Goal: Task Accomplishment & Management: Complete application form

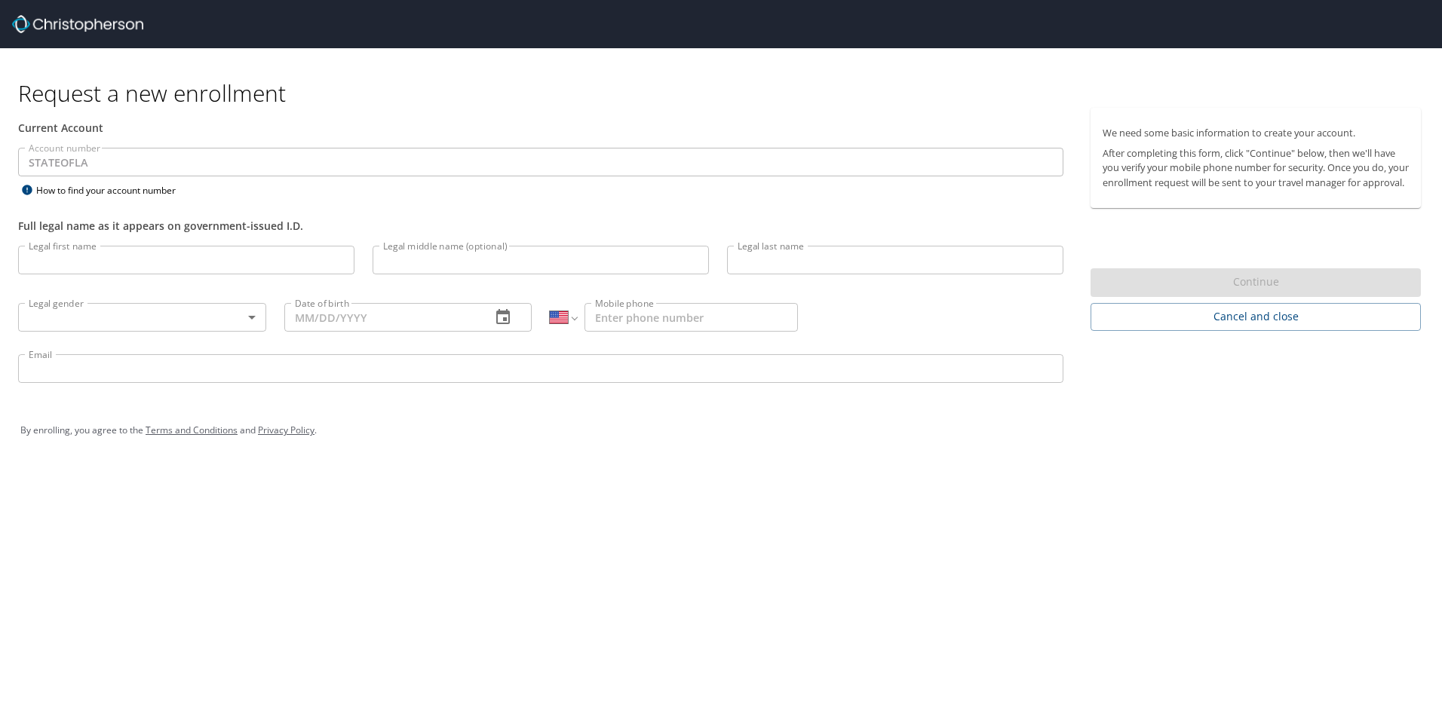
select select "US"
click at [347, 259] on input "Legal first name" at bounding box center [186, 260] width 336 height 29
type input "[PERSON_NAME]"
click at [976, 264] on input "Legal last name" at bounding box center [895, 260] width 336 height 29
type input "[PERSON_NAME]"
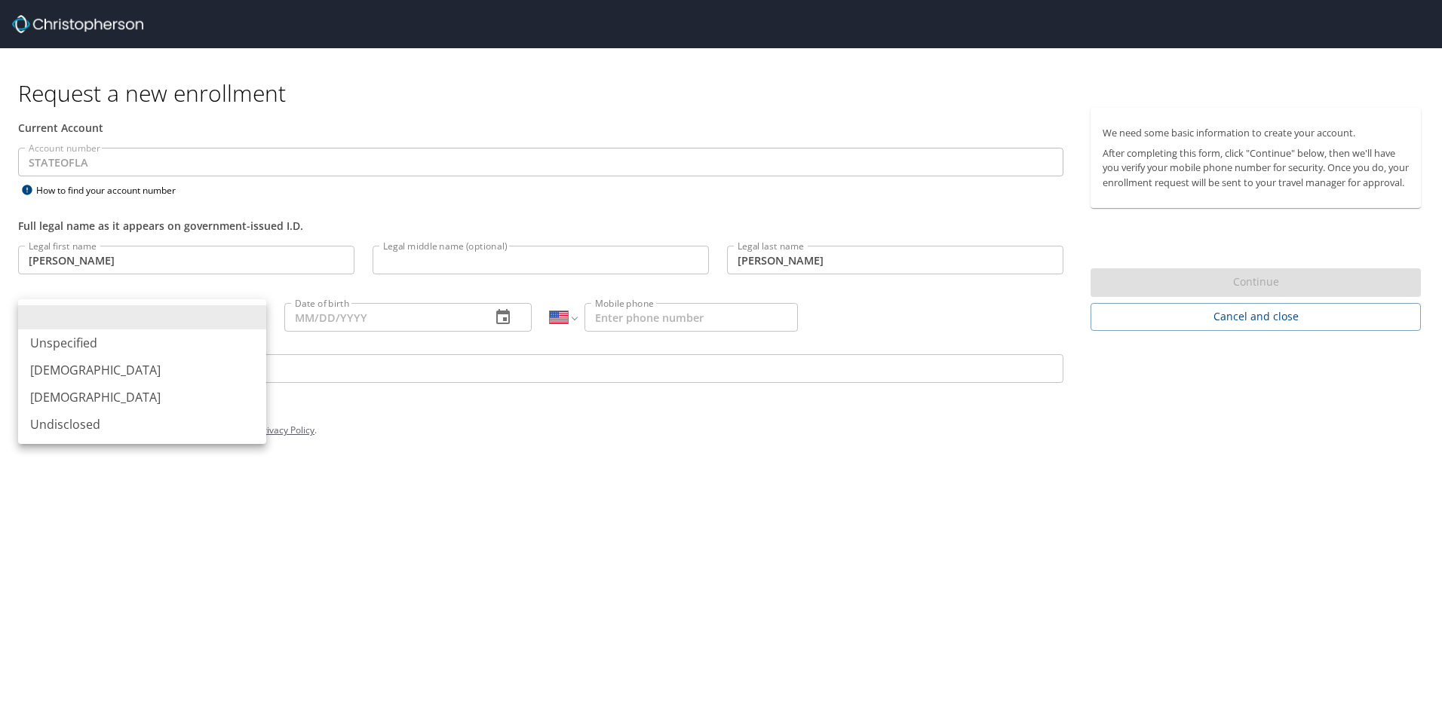
click at [170, 308] on body "Request a new enrollment Current Account Account number STATEOFLA Account numbe…" at bounding box center [721, 359] width 1442 height 719
click at [162, 379] on li "[DEMOGRAPHIC_DATA]" at bounding box center [142, 370] width 248 height 27
type input "[DEMOGRAPHIC_DATA]"
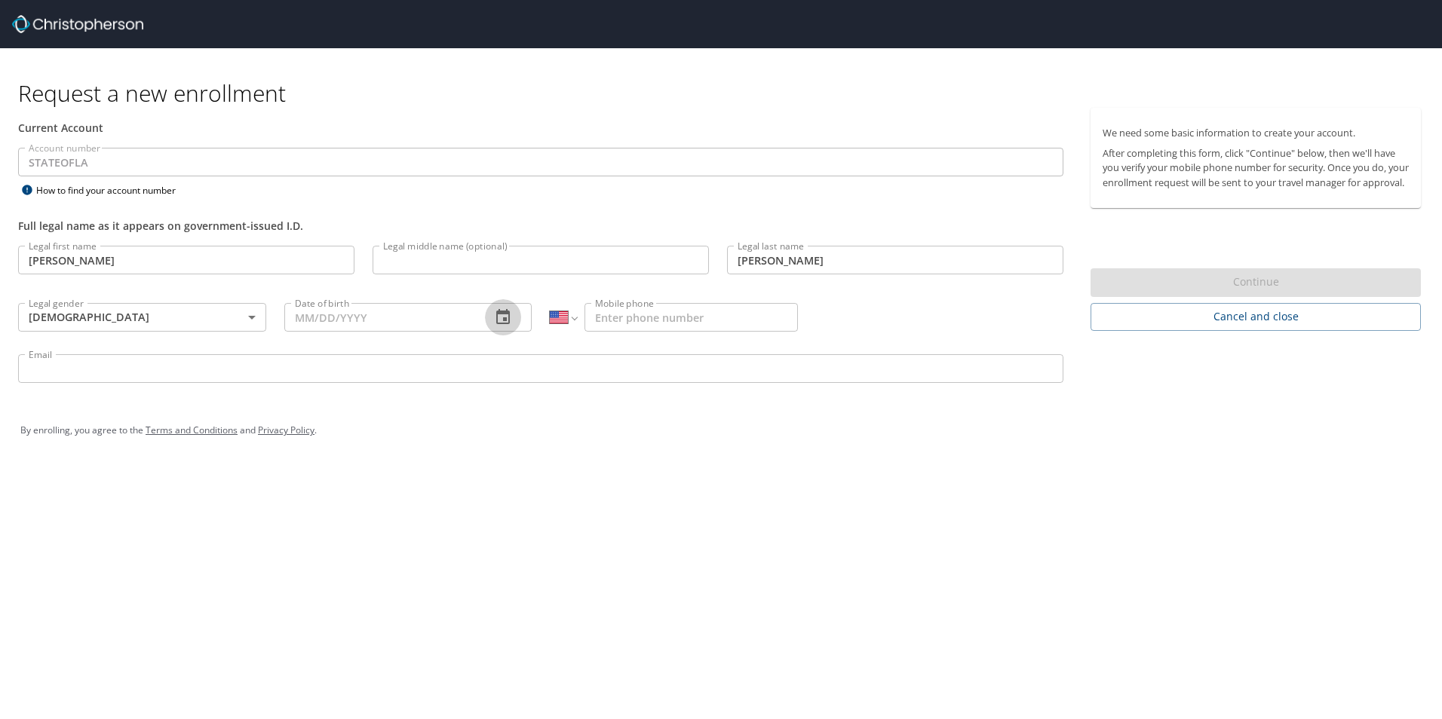
click at [497, 323] on icon "button" at bounding box center [503, 316] width 14 height 15
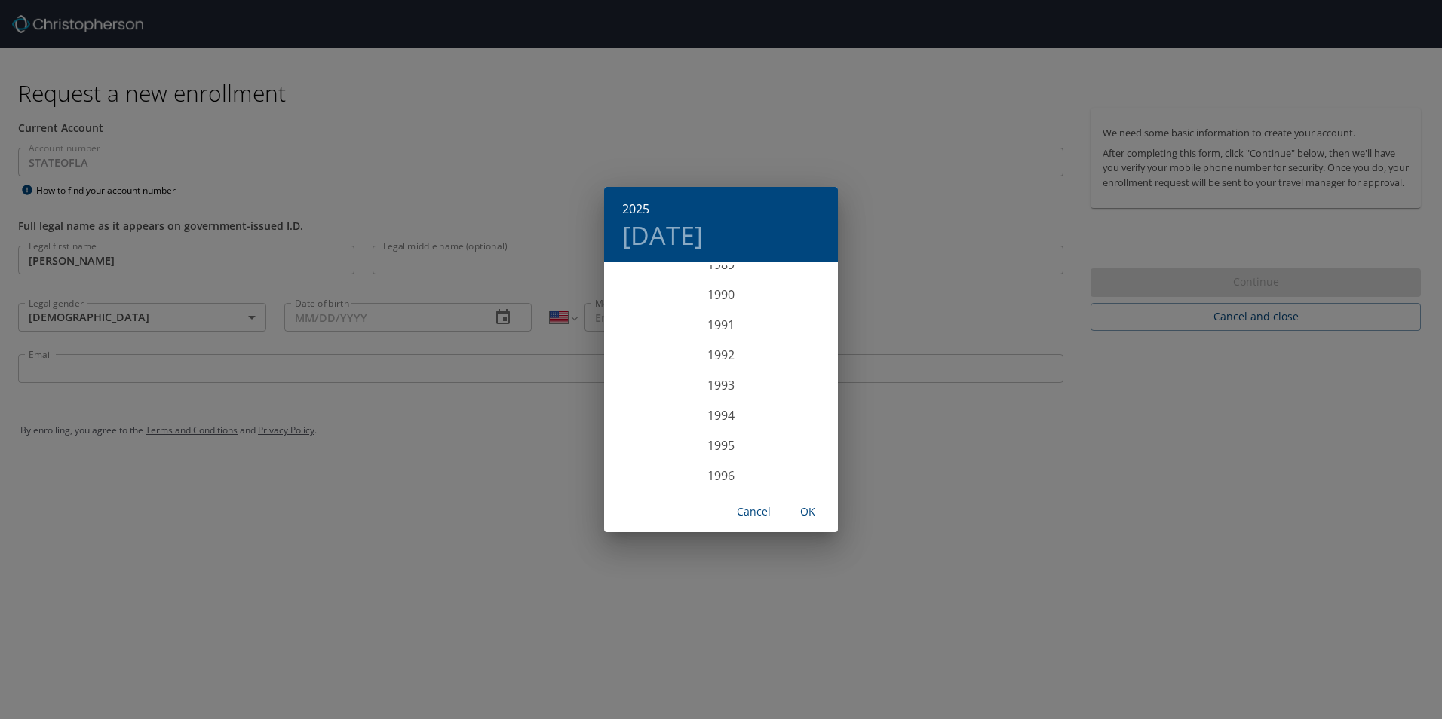
scroll to position [2955, 0]
click at [724, 406] on div "2001" at bounding box center [721, 400] width 234 height 30
click at [801, 413] on div "Sep" at bounding box center [799, 406] width 78 height 57
click at [689, 422] on p "18" at bounding box center [690, 424] width 11 height 10
click at [814, 513] on span "OK" at bounding box center [807, 512] width 36 height 19
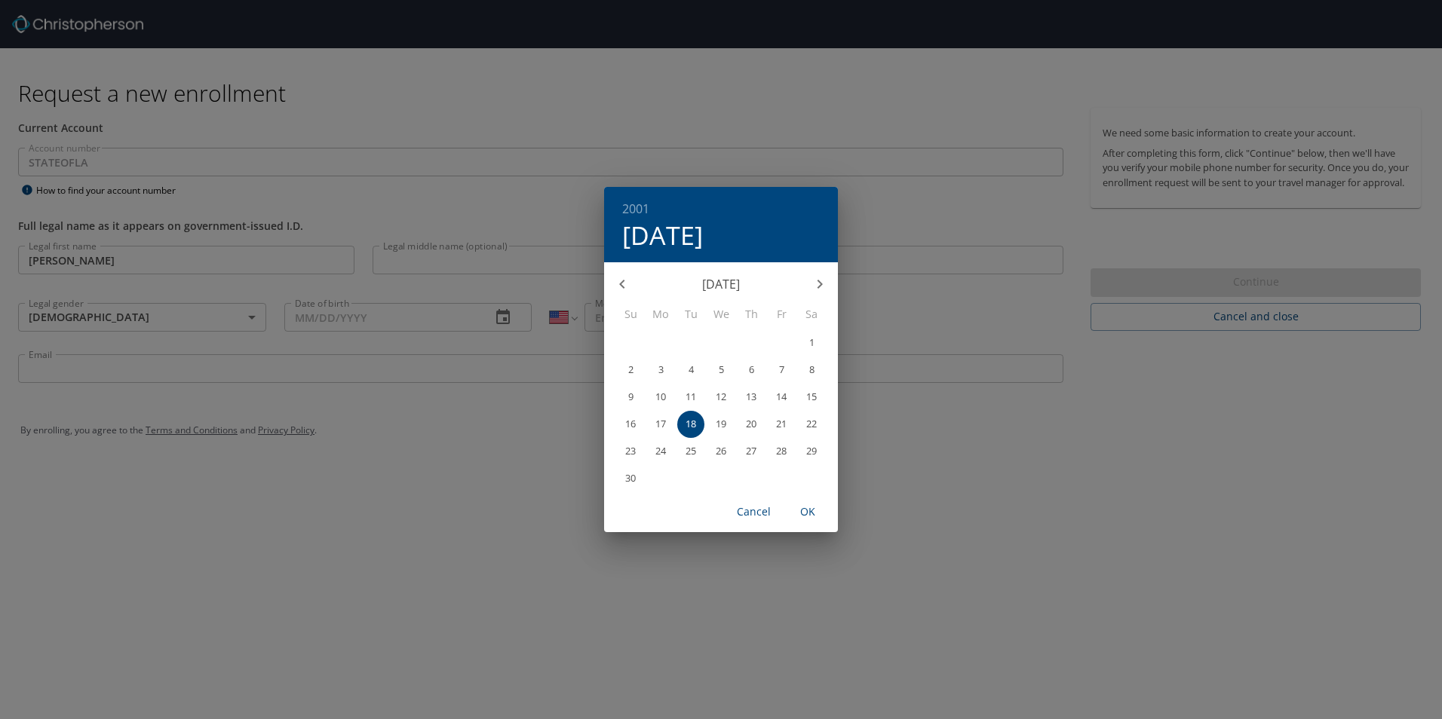
type input "[DATE]"
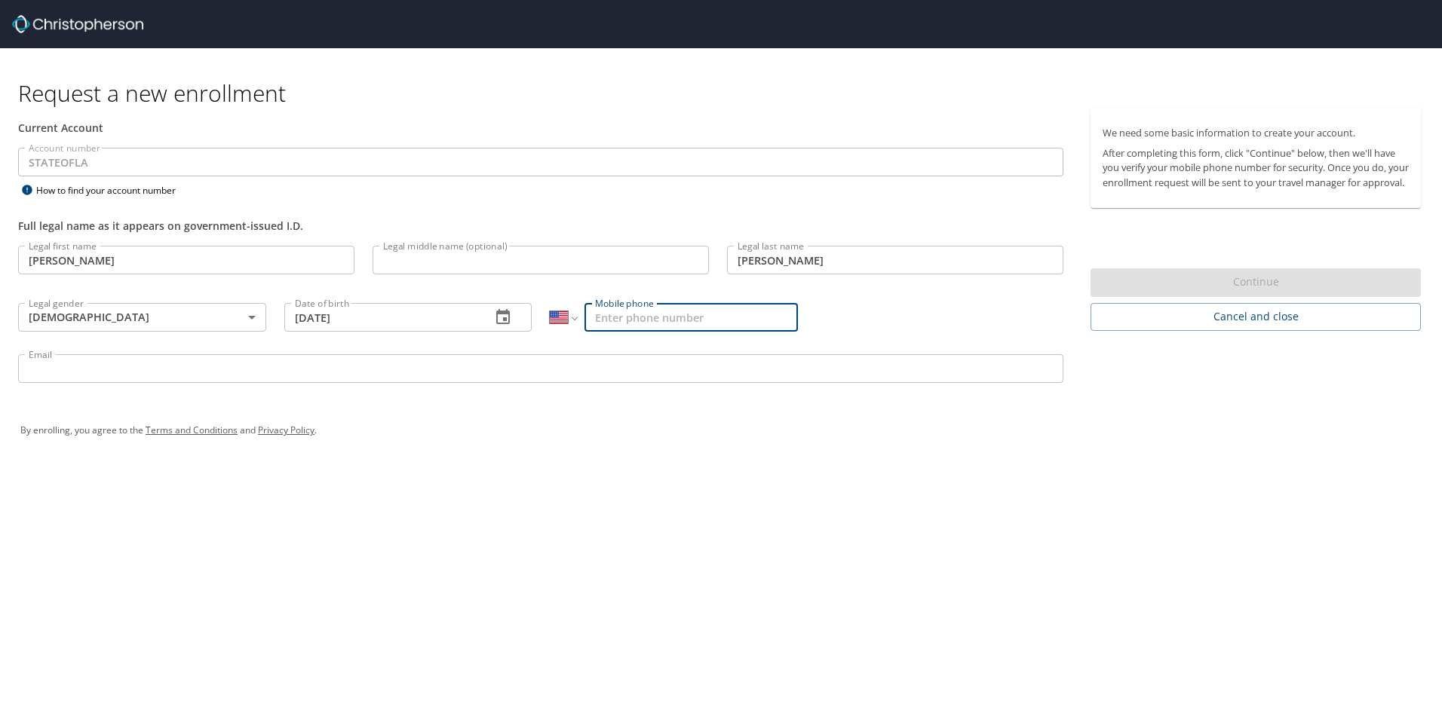
click at [687, 306] on input "Mobile phone" at bounding box center [690, 317] width 213 height 29
type input "[PHONE_NUMBER]"
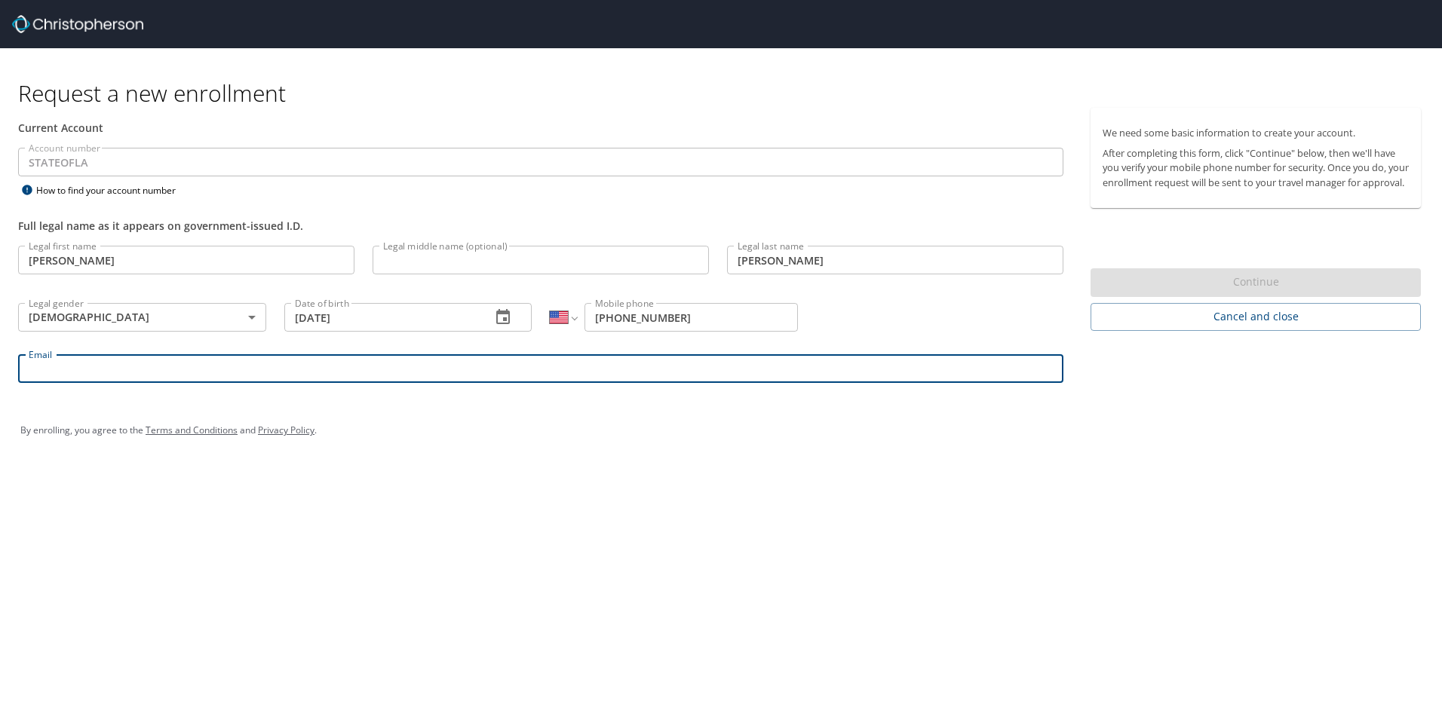
click at [510, 360] on input "Email" at bounding box center [540, 368] width 1045 height 29
type input "[EMAIL_ADDRESS][DOMAIN_NAME]"
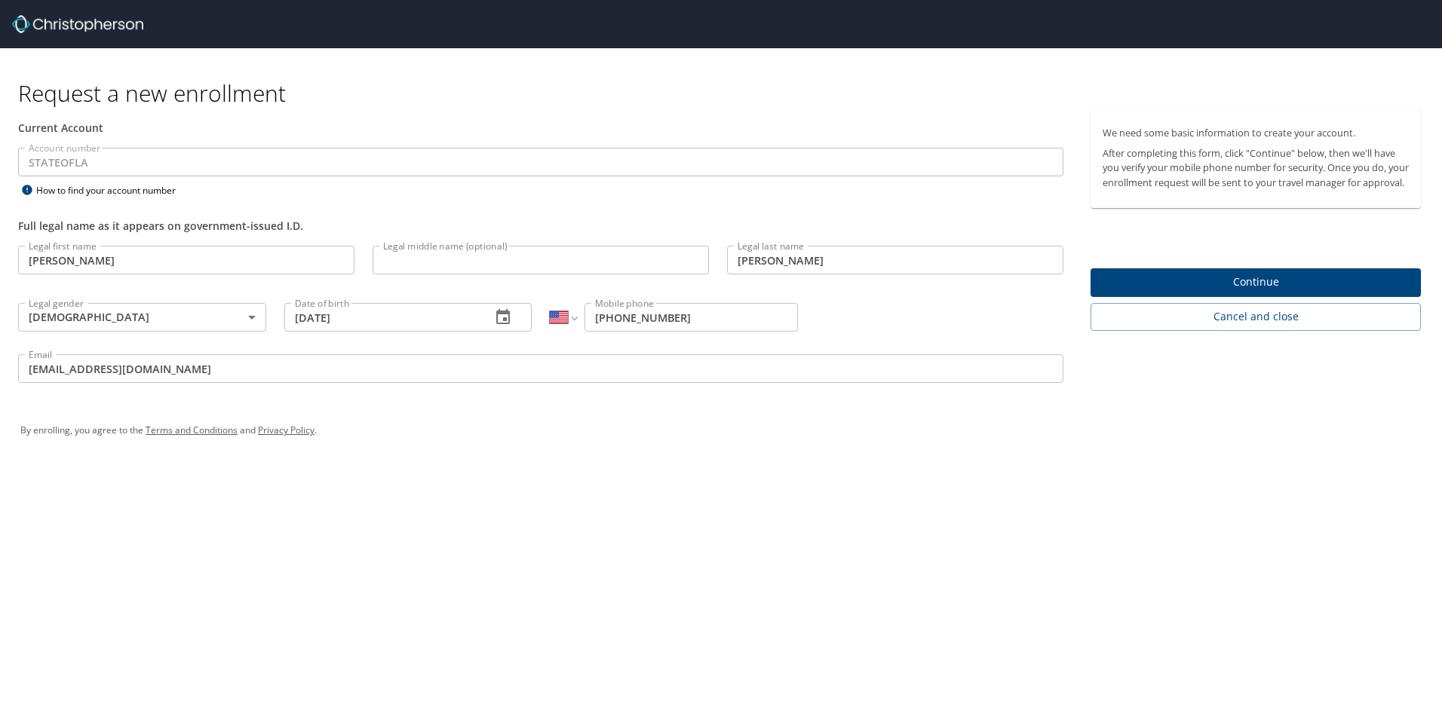
click at [1283, 291] on span "Continue" at bounding box center [1255, 282] width 306 height 19
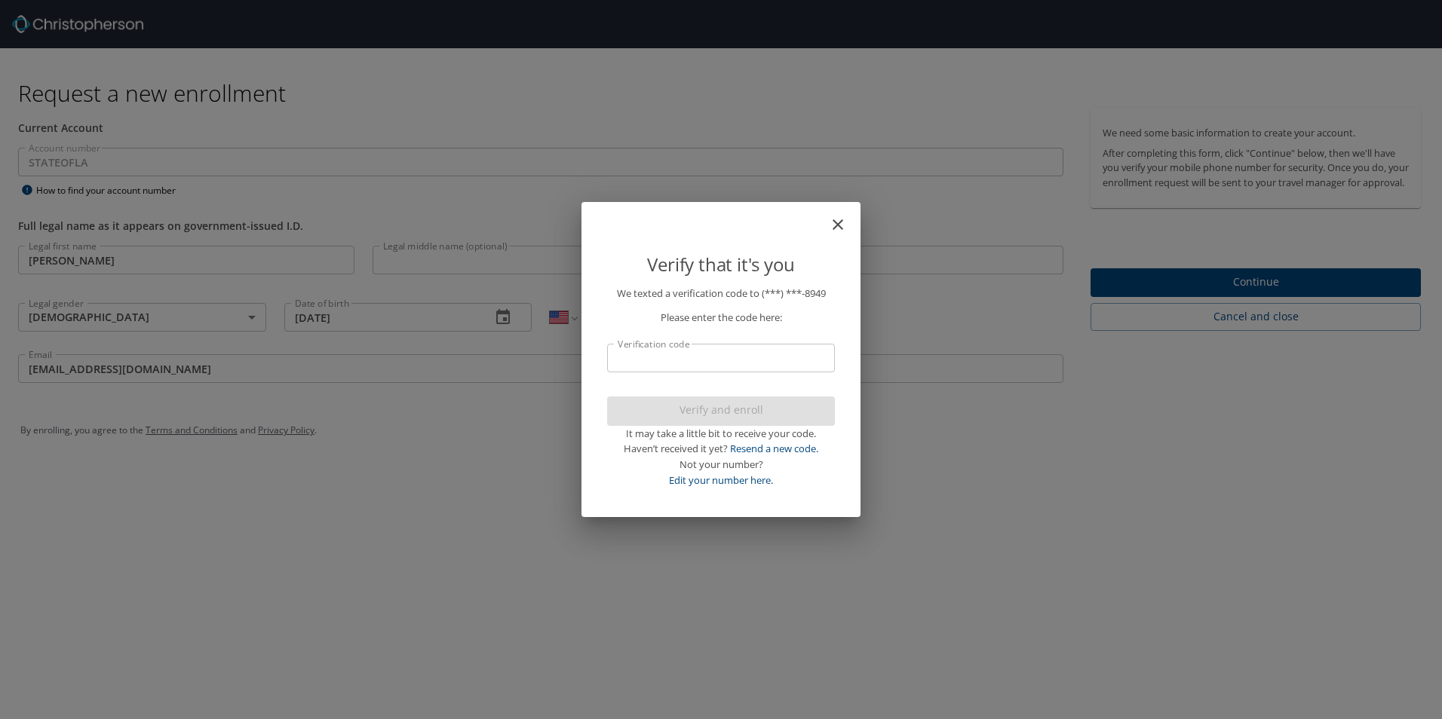
click at [730, 354] on input "Verification code" at bounding box center [721, 358] width 228 height 29
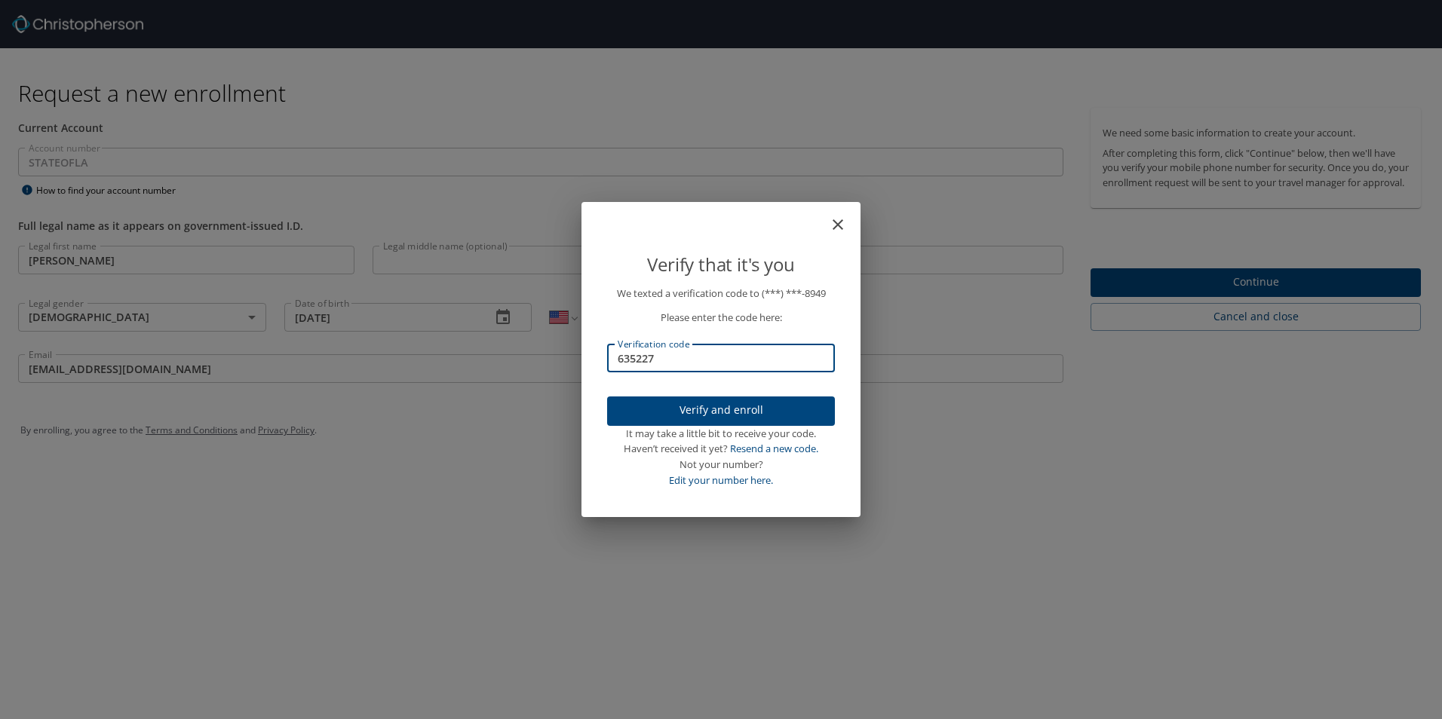
type input "635227"
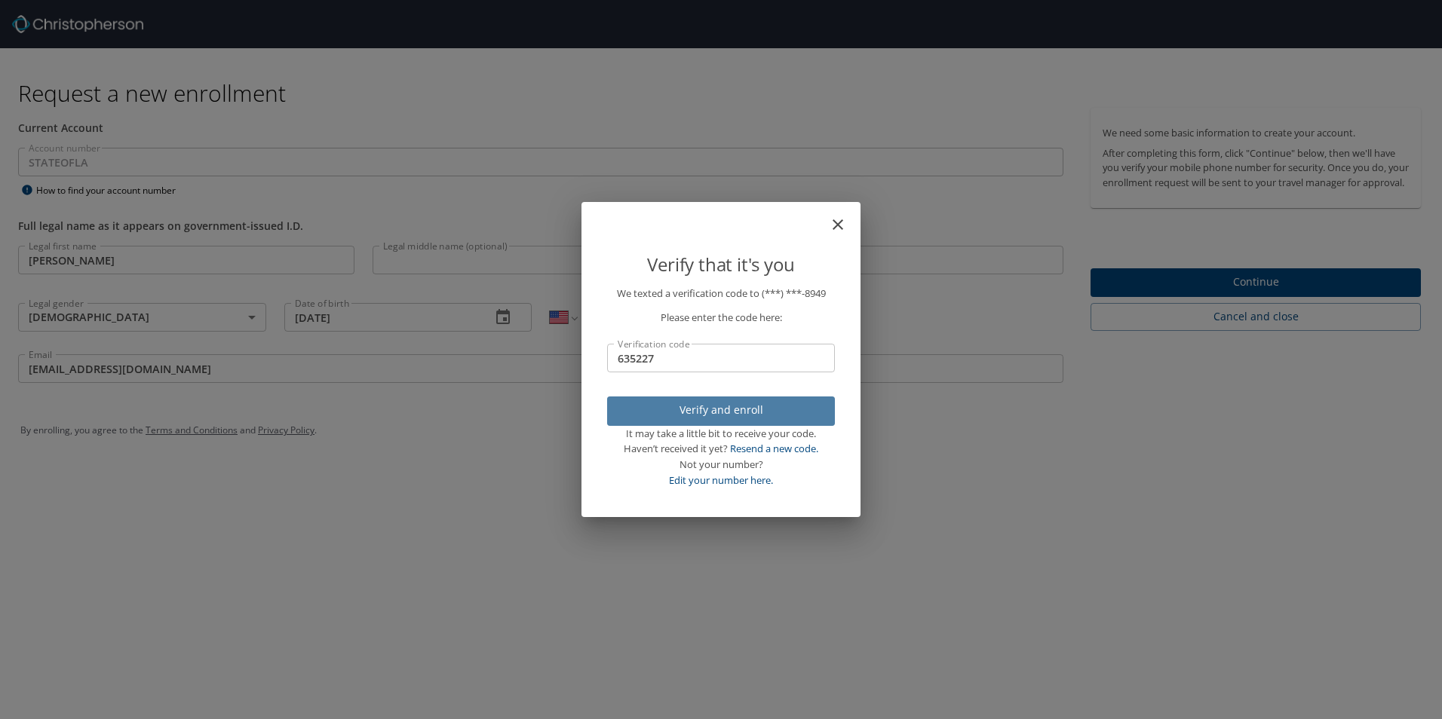
click at [749, 422] on button "Verify and enroll" at bounding box center [721, 411] width 228 height 29
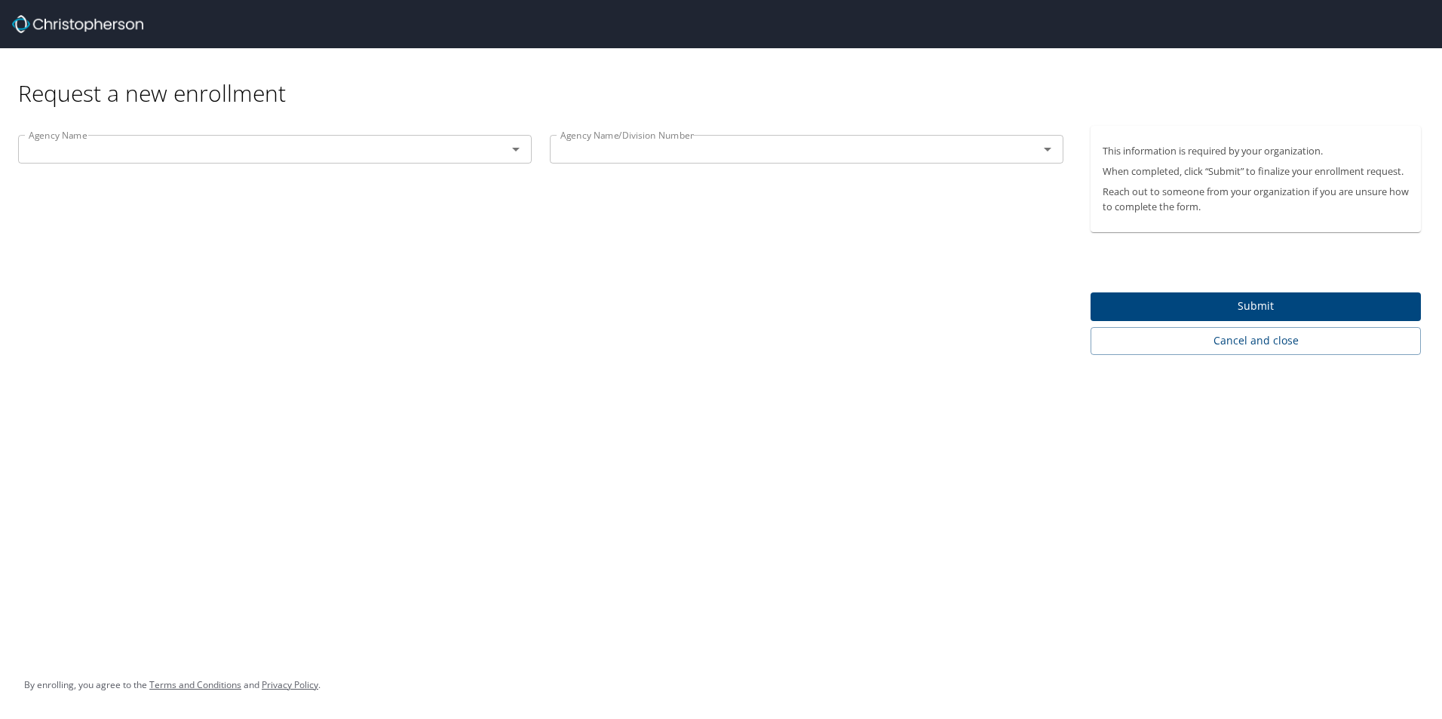
click at [324, 156] on input "text" at bounding box center [253, 149] width 460 height 20
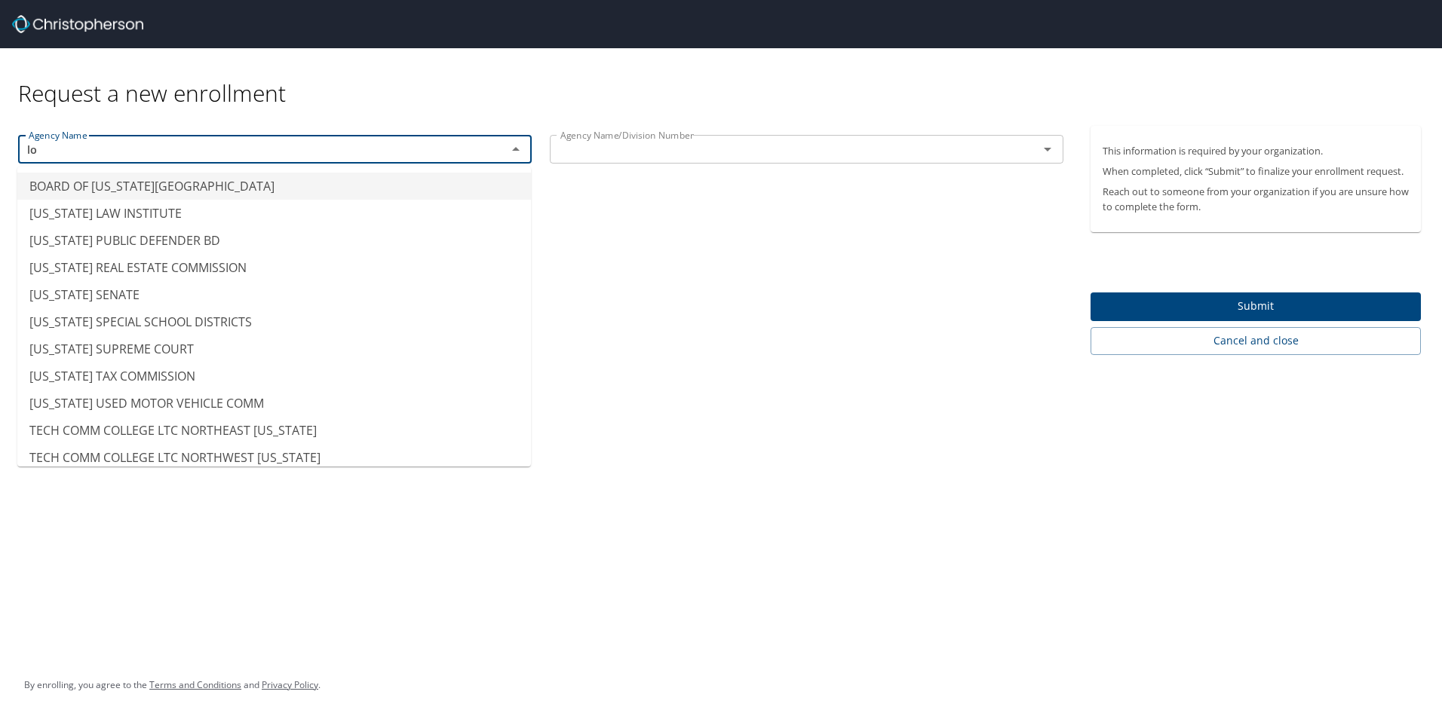
type input "l"
type input "a"
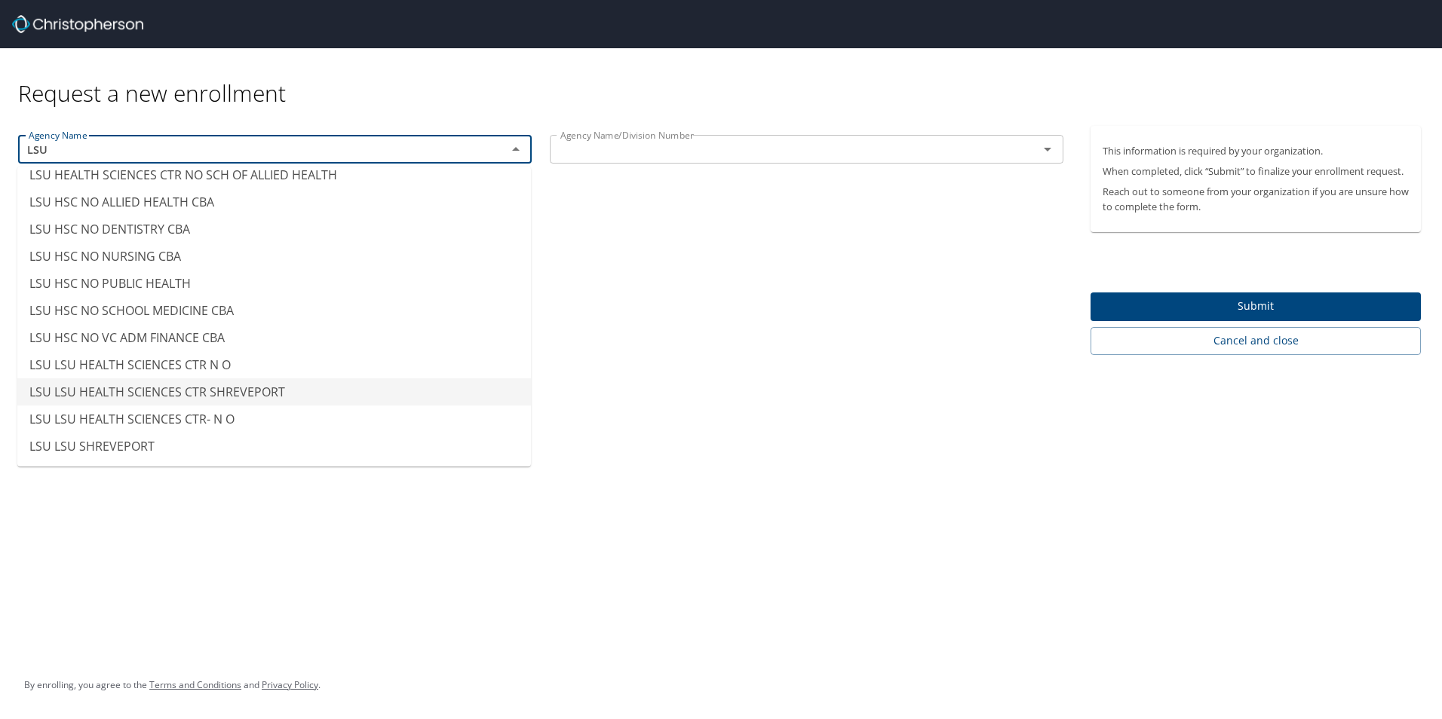
scroll to position [0, 0]
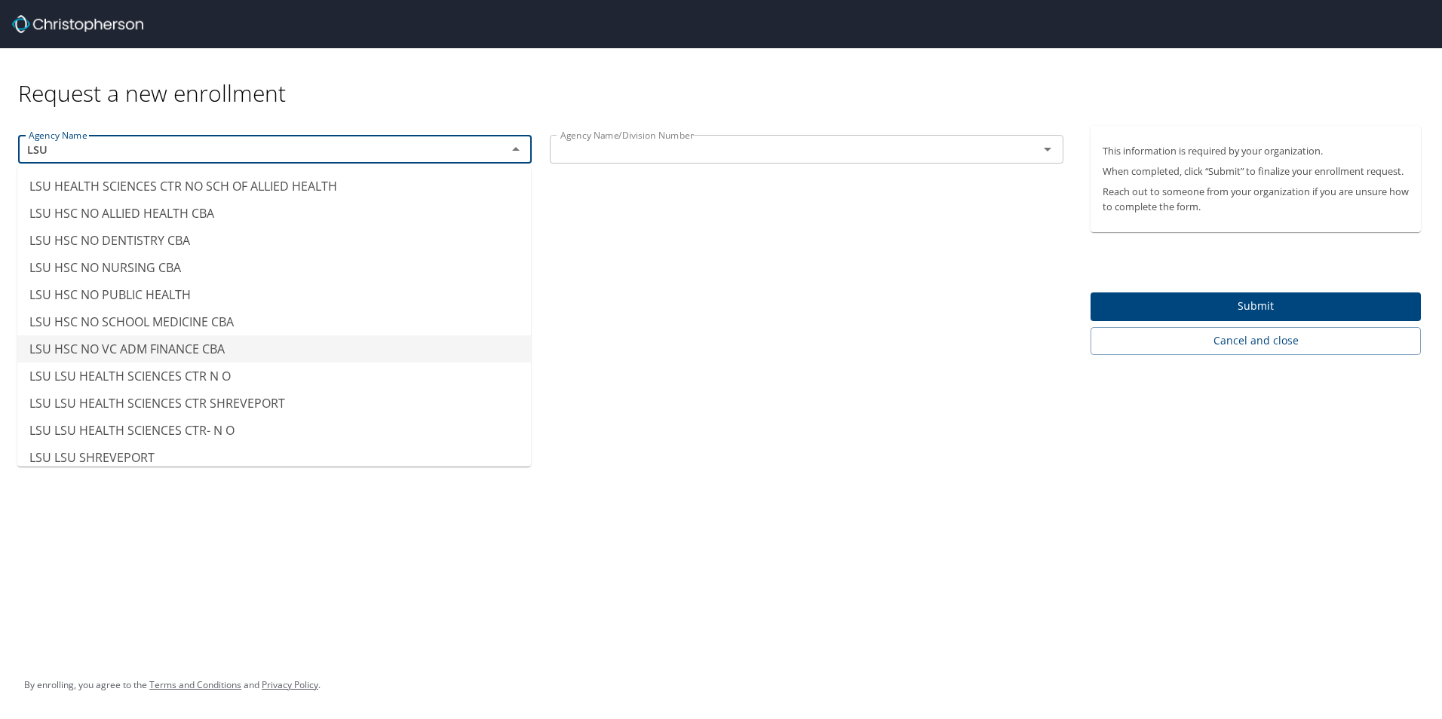
click at [722, 217] on div "Agency Name LSU Agency Name Agency Name/Division Number Agency Name/Division Nu…" at bounding box center [540, 240] width 1081 height 229
type input "LSU HSC NO VC ADM FINANCE CBA"
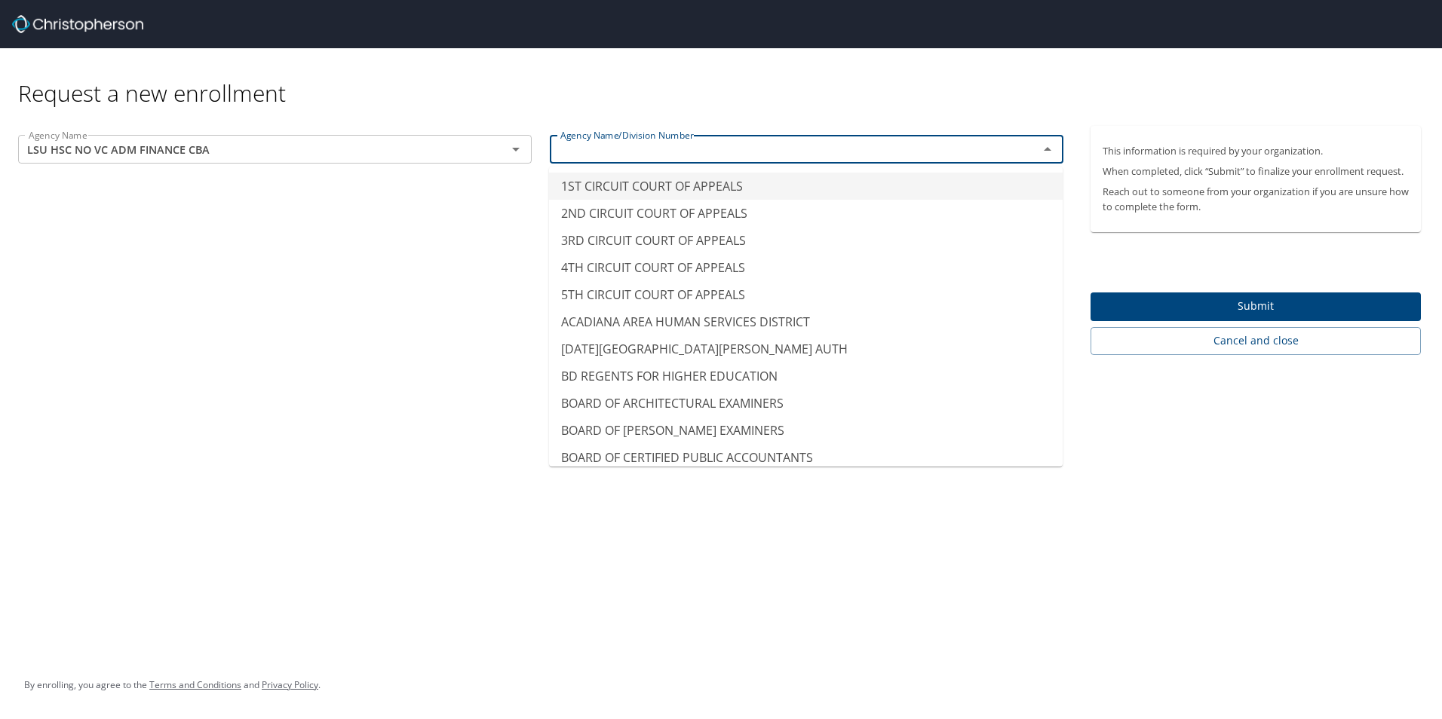
click at [789, 141] on input "text" at bounding box center [784, 149] width 460 height 20
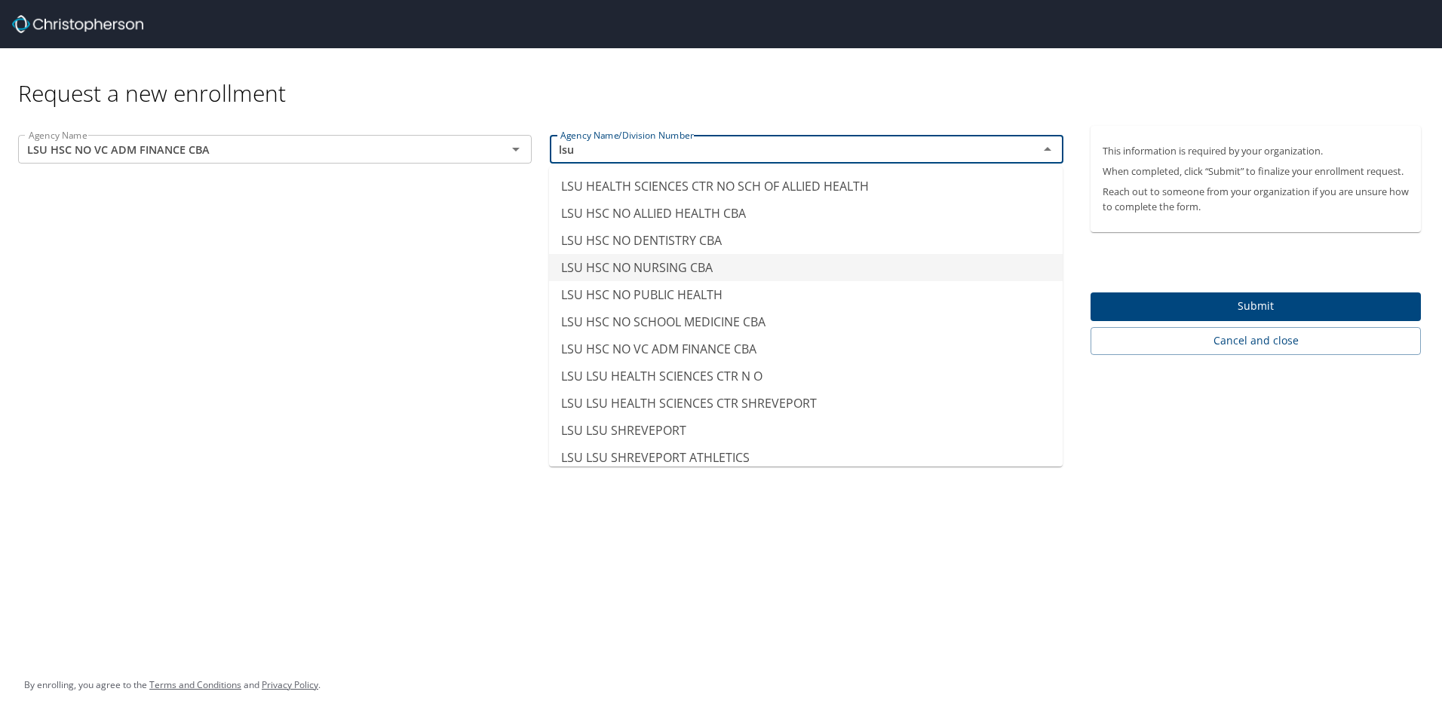
click at [385, 260] on div "Agency Name LSU HSC NO VC ADM FINANCE CBA Agency Name Agency Name/Division Numb…" at bounding box center [540, 240] width 1081 height 229
type input "LSU HSC NO NURSING CBA"
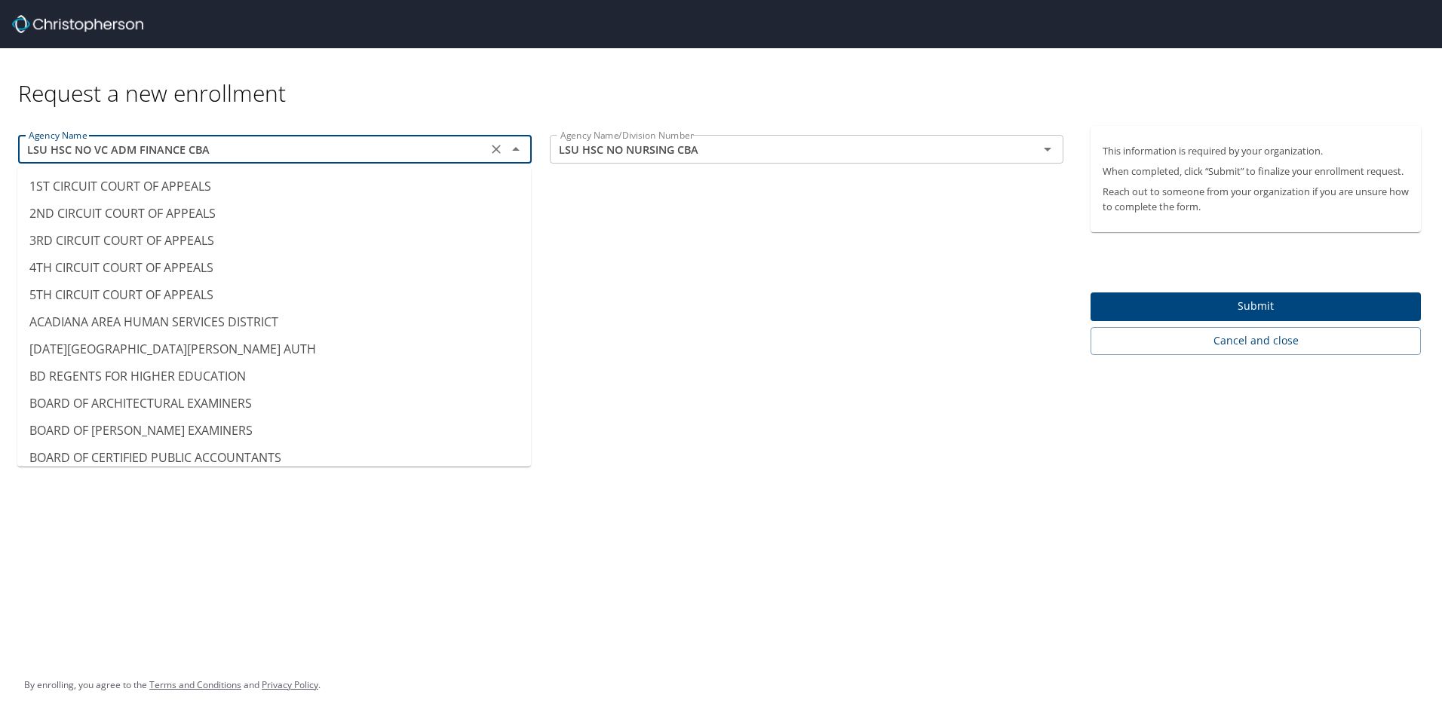
click at [449, 157] on input "LSU HSC NO VC ADM FINANCE CBA" at bounding box center [253, 149] width 460 height 20
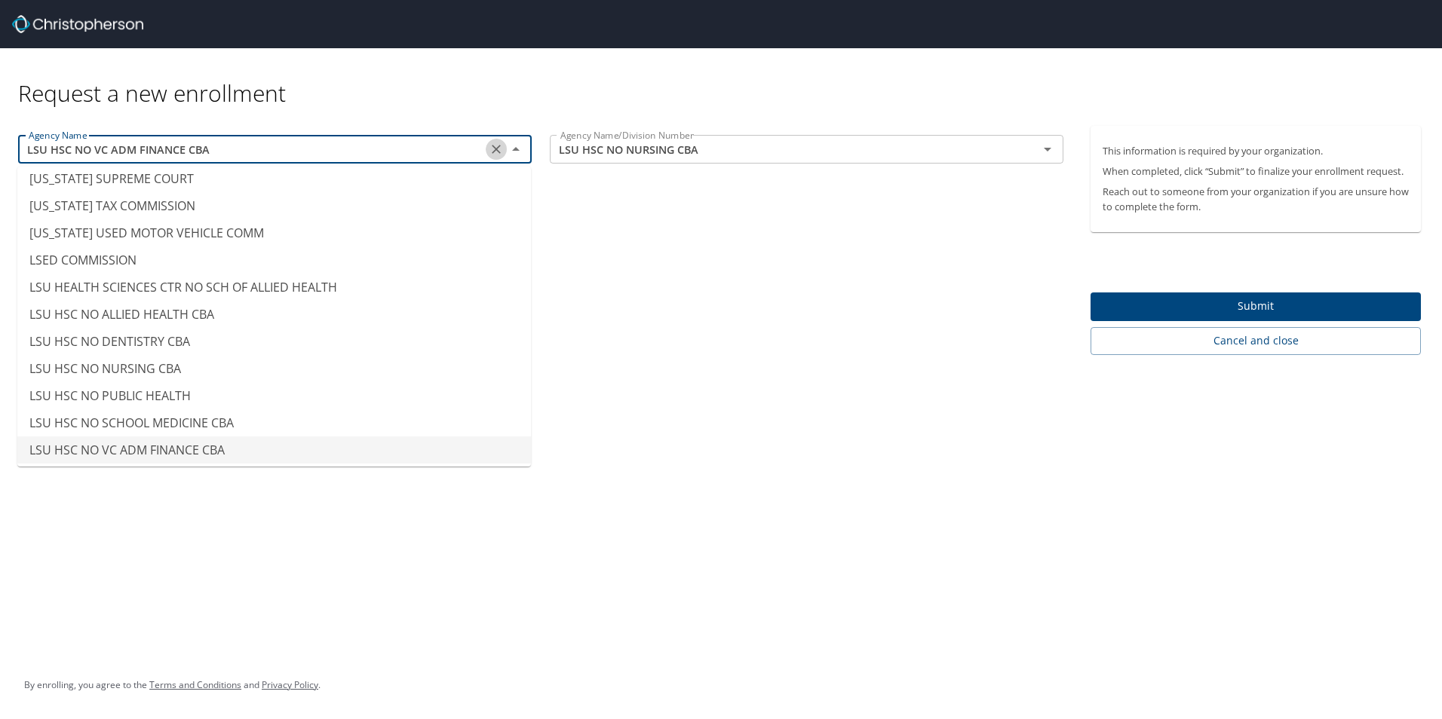
click at [492, 151] on icon "Clear" at bounding box center [496, 149] width 15 height 15
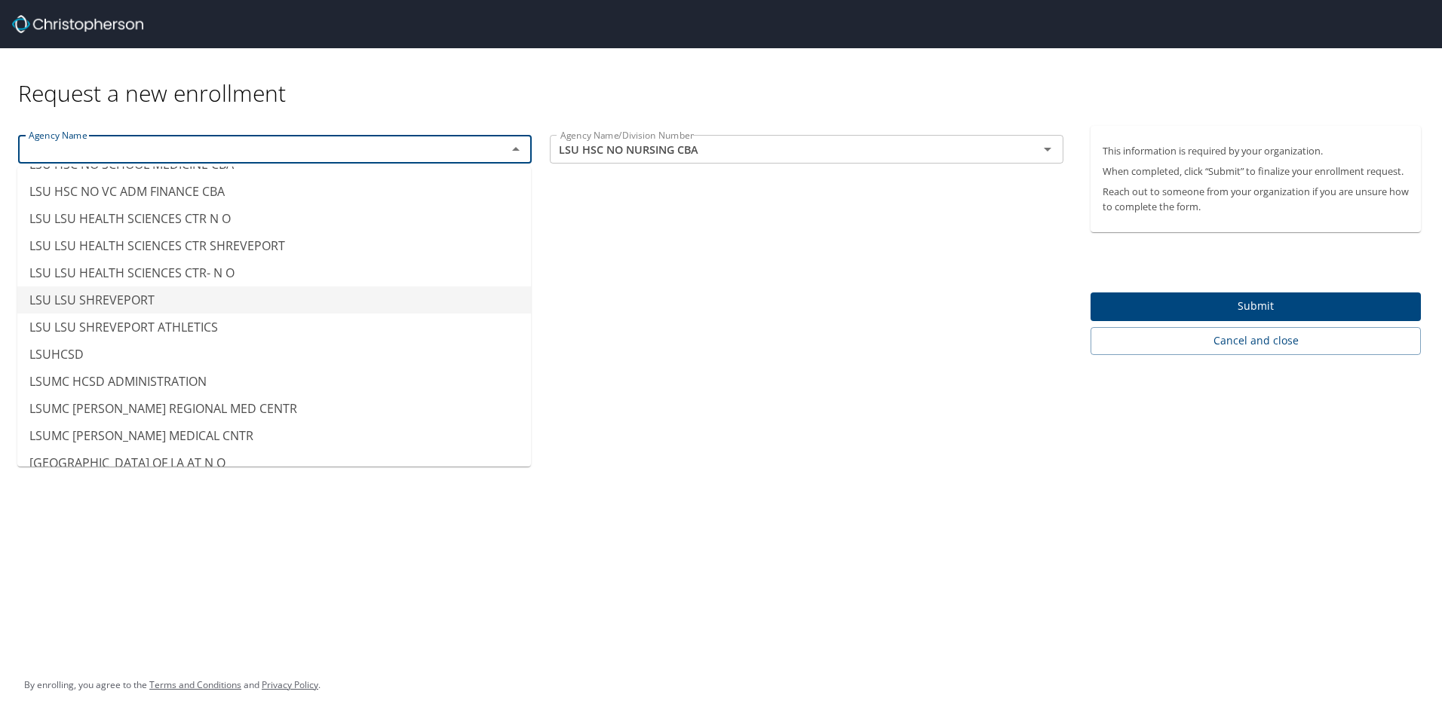
scroll to position [7411, 0]
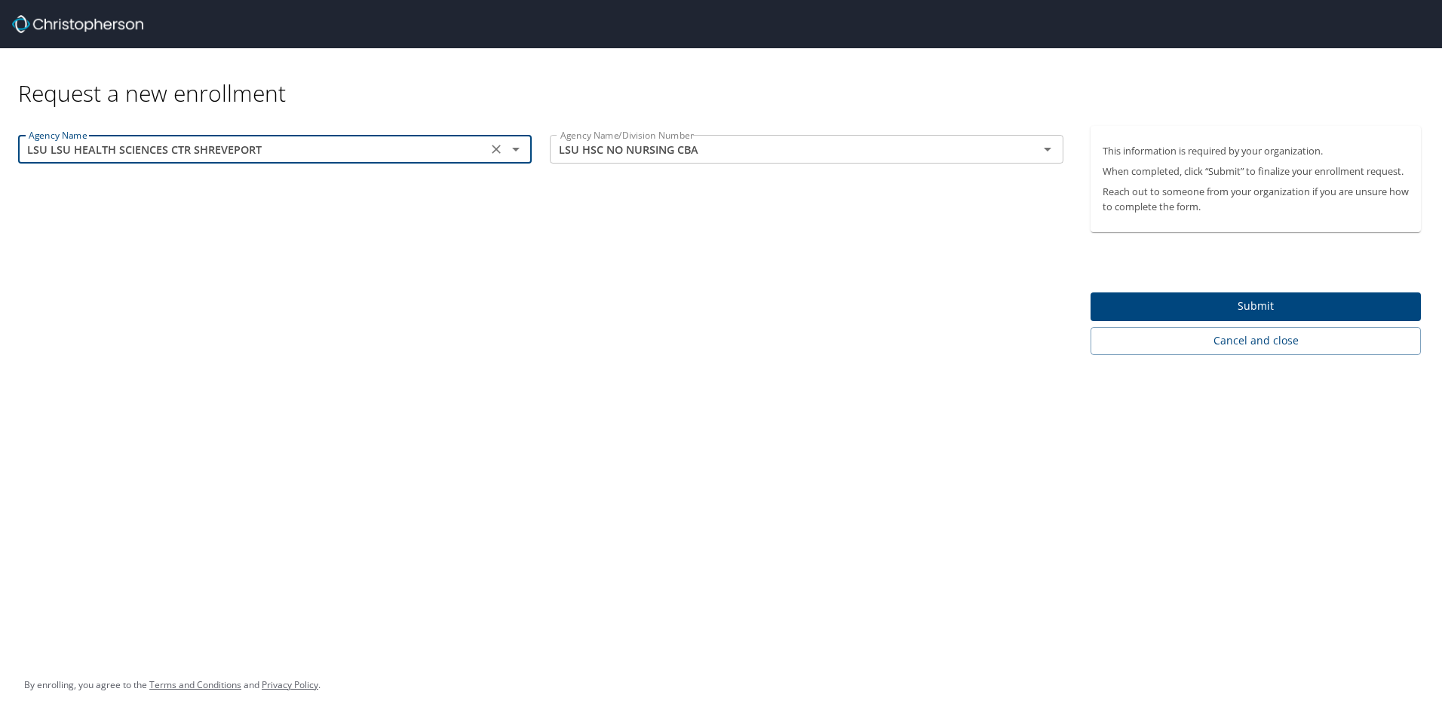
click at [455, 138] on div "LSU LSU HEALTH SCIENCES CTR SHREVEPORT Agency Name" at bounding box center [274, 149] width 513 height 29
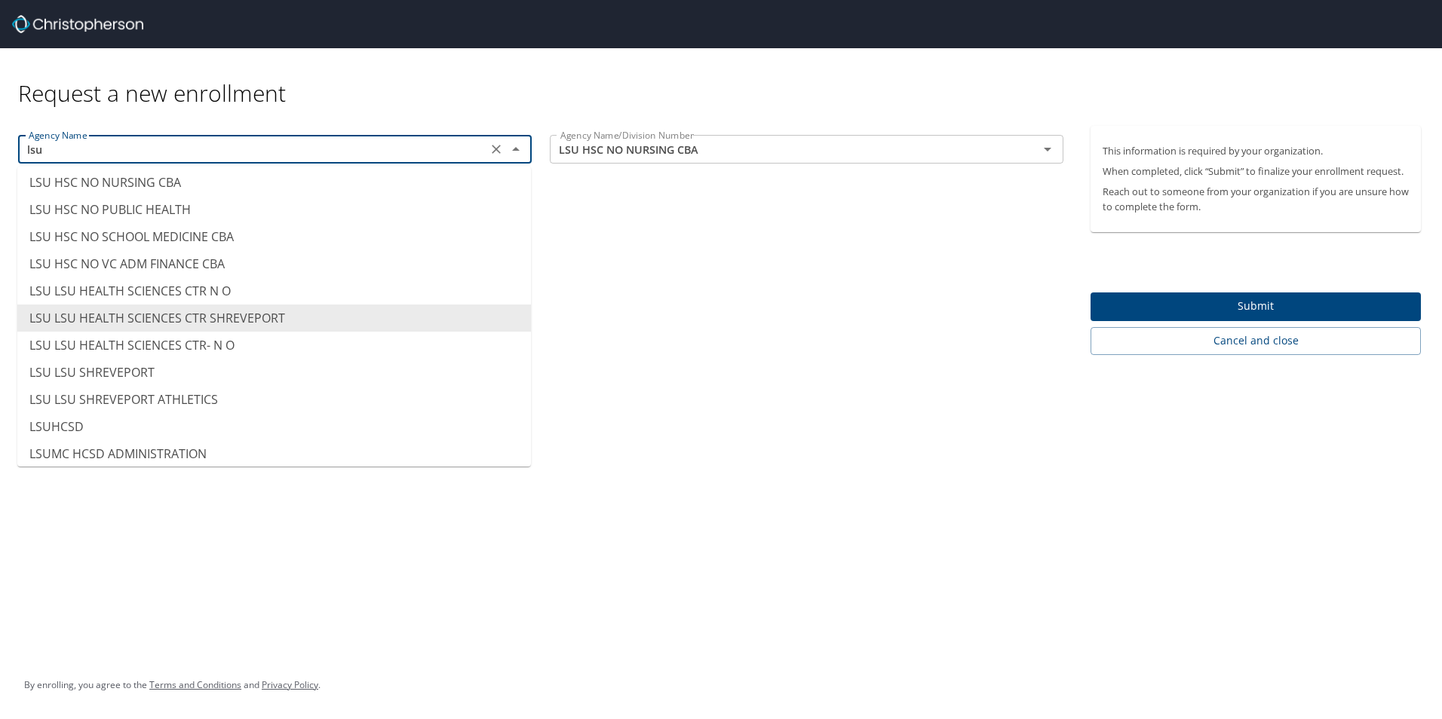
scroll to position [0, 0]
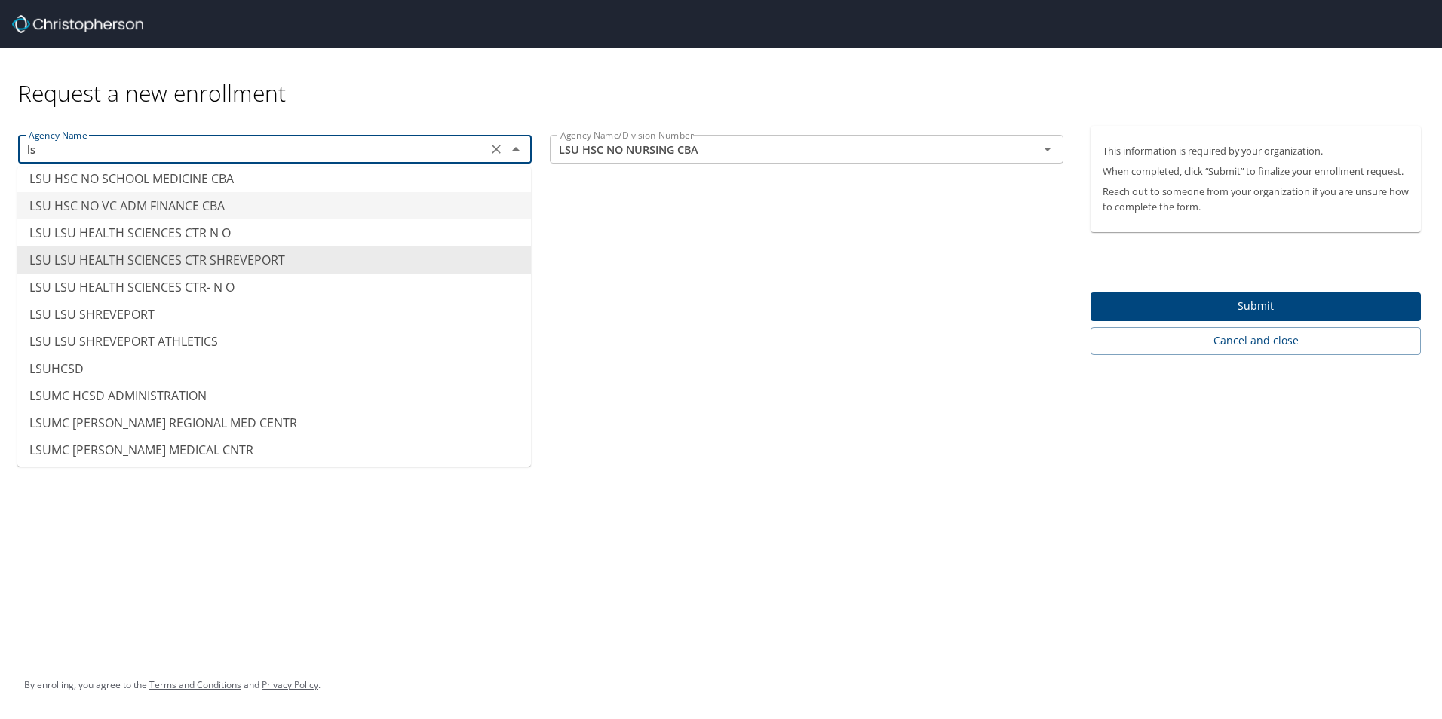
type input "l"
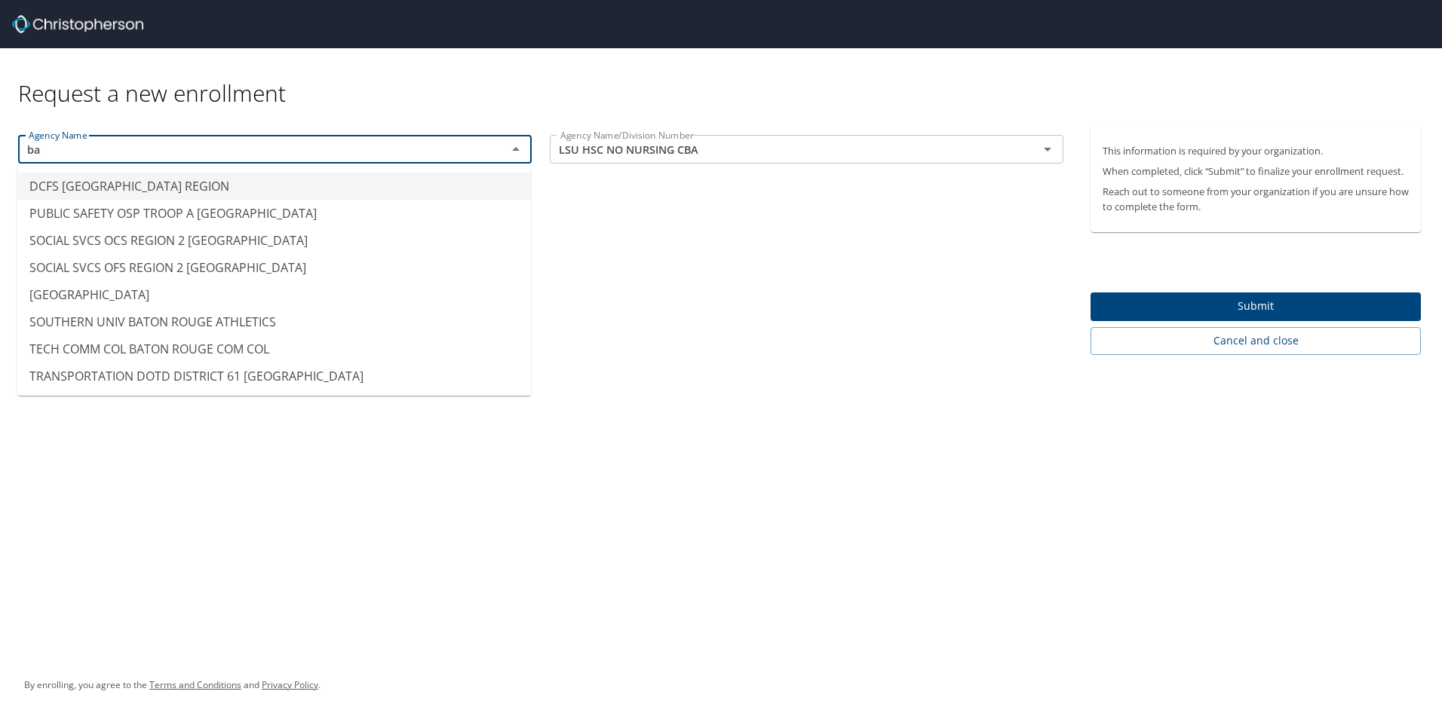
type input "b"
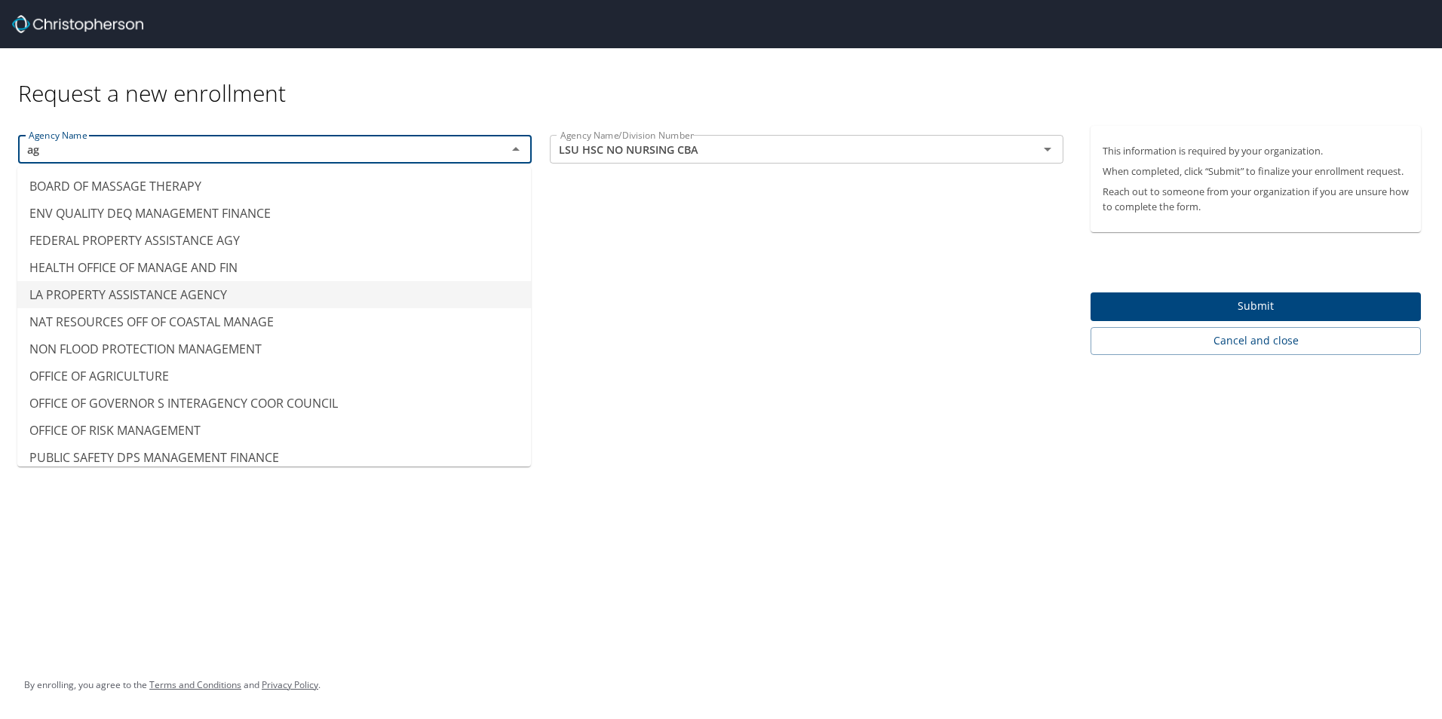
type input "a"
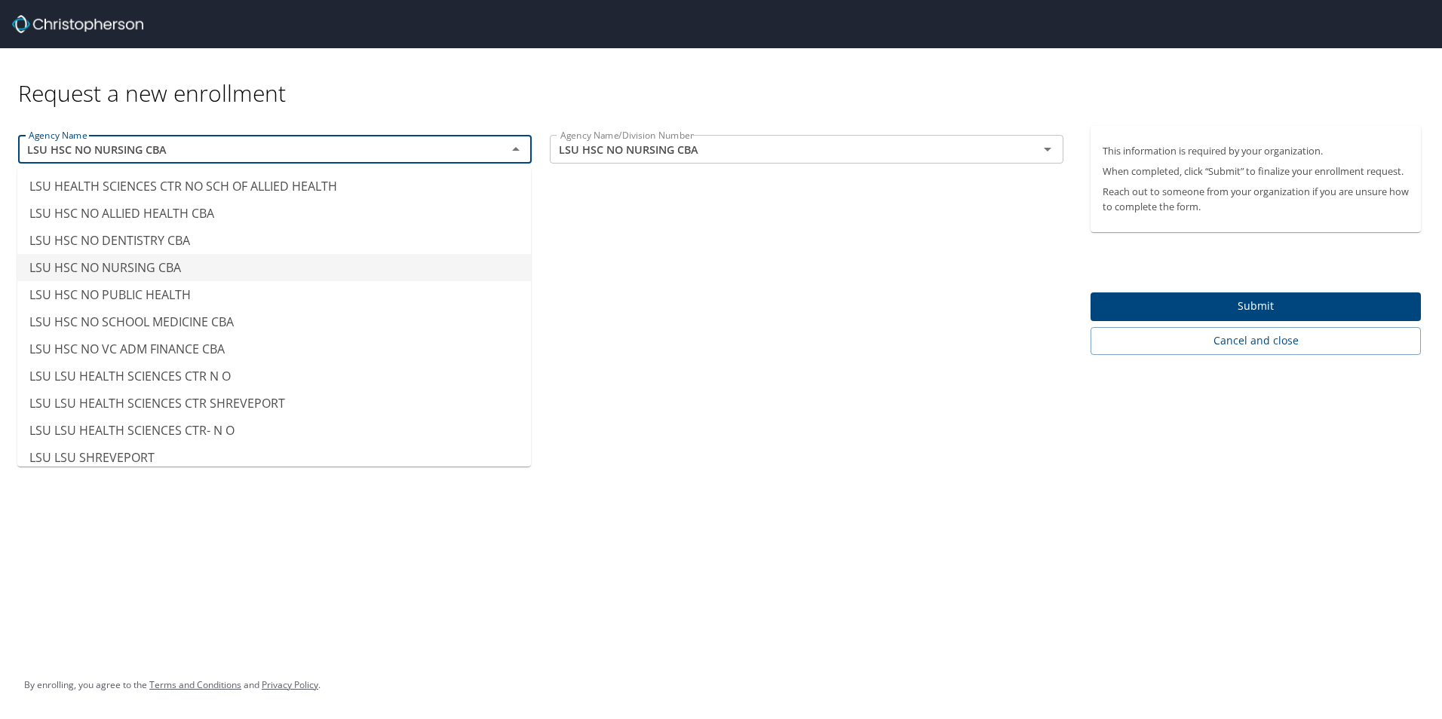
click at [915, 319] on div "Agency Name LSU HSC NO NURSING CBA Agency Name Agency Name/Division Number LSU …" at bounding box center [540, 240] width 1081 height 229
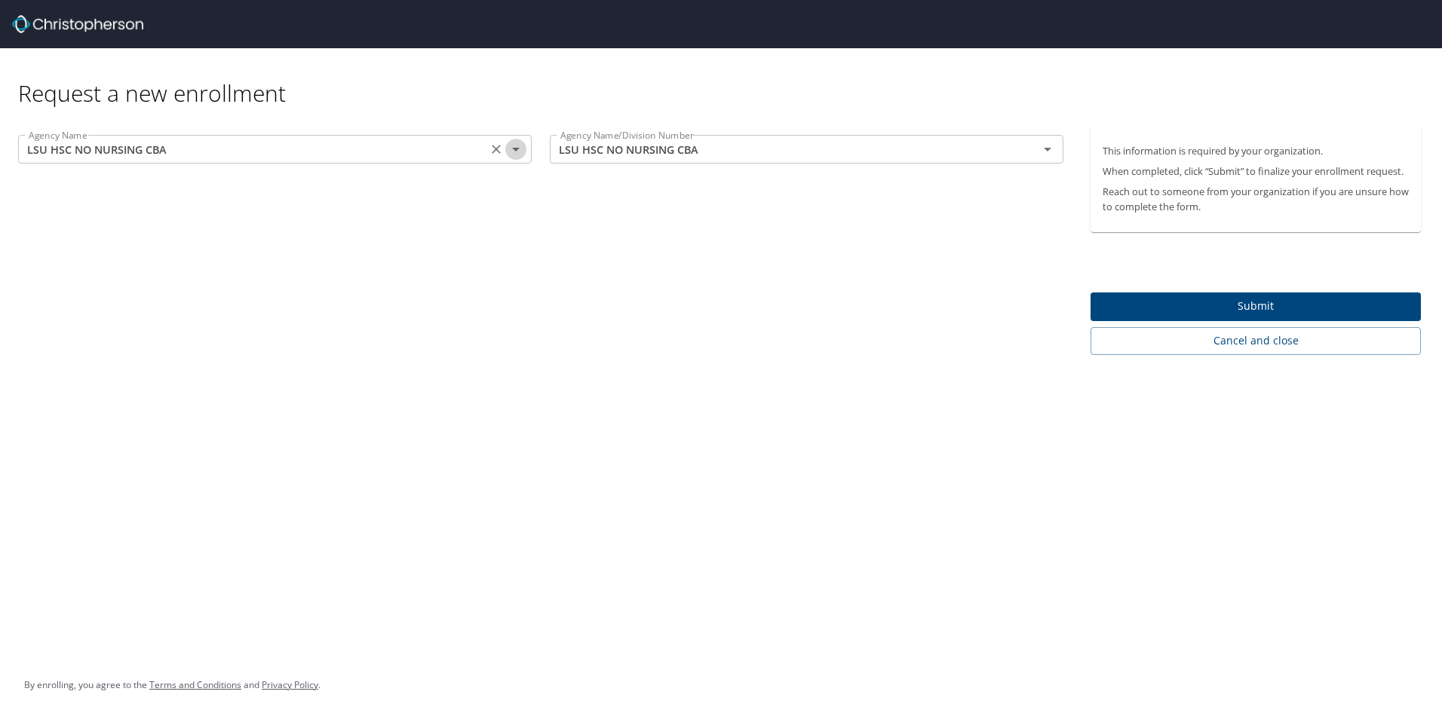
click at [505, 147] on button "Open" at bounding box center [515, 149] width 21 height 21
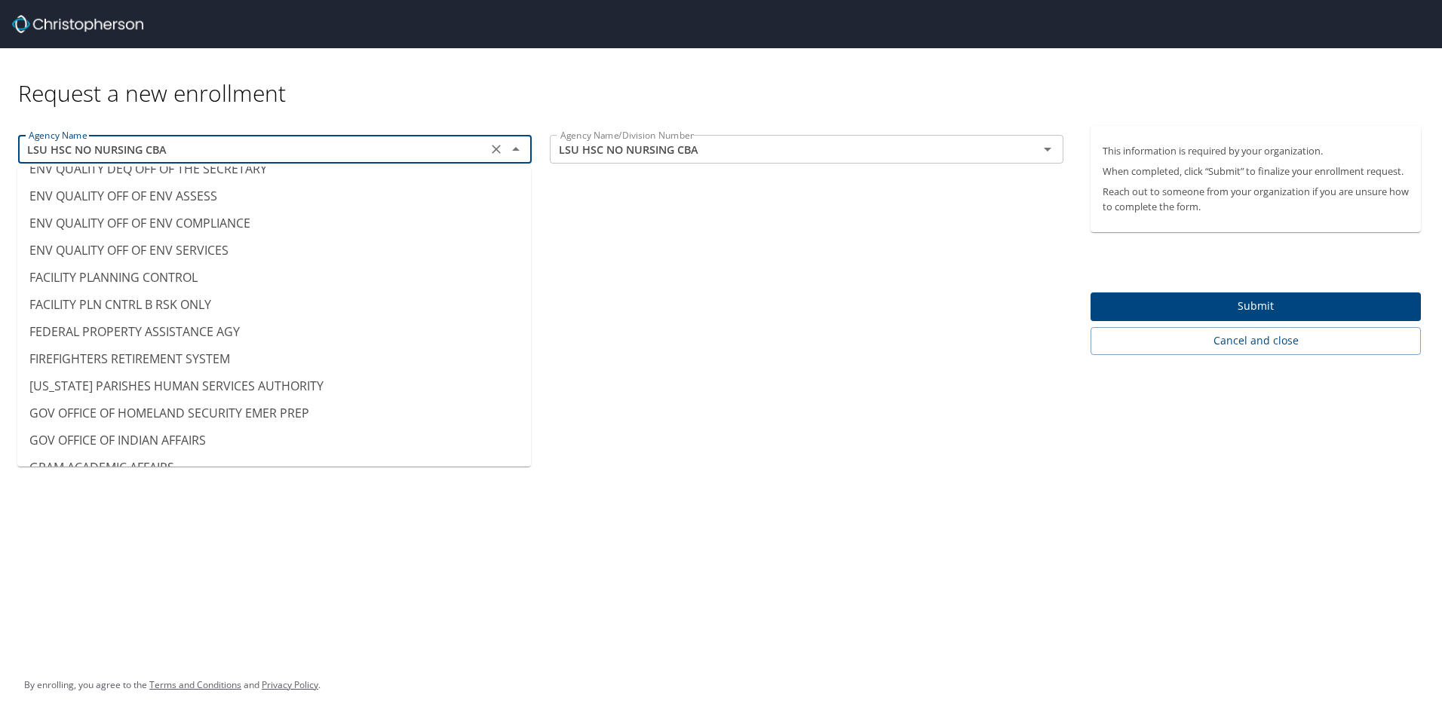
scroll to position [2901, 0]
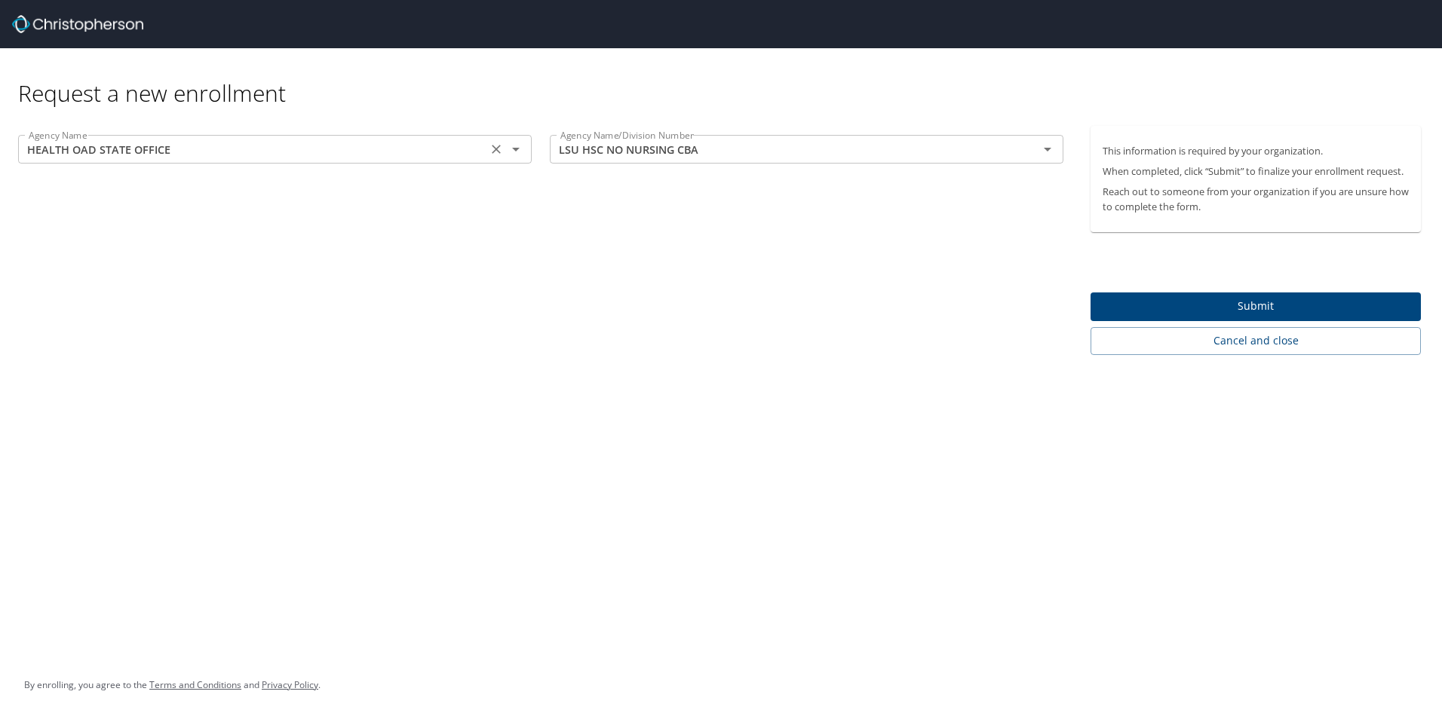
click at [511, 157] on icon "Open" at bounding box center [516, 149] width 18 height 18
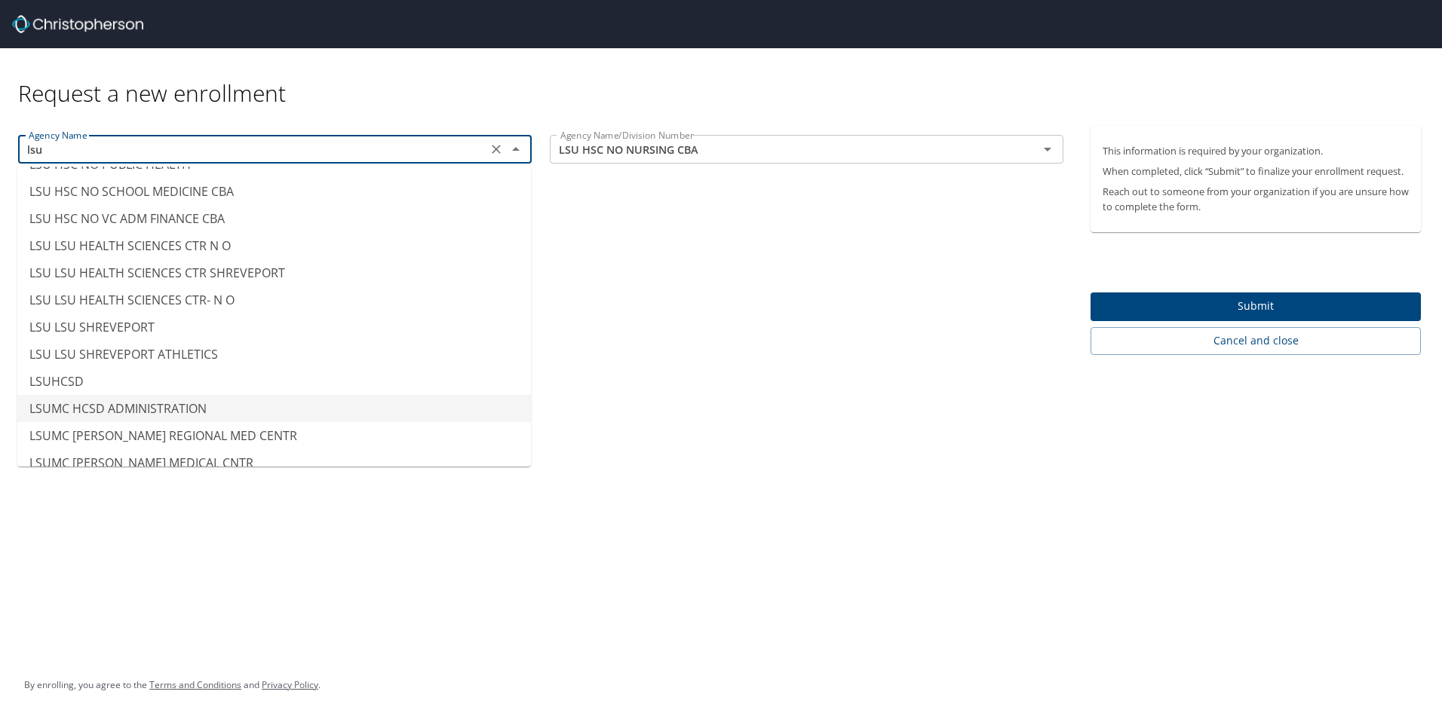
scroll to position [0, 0]
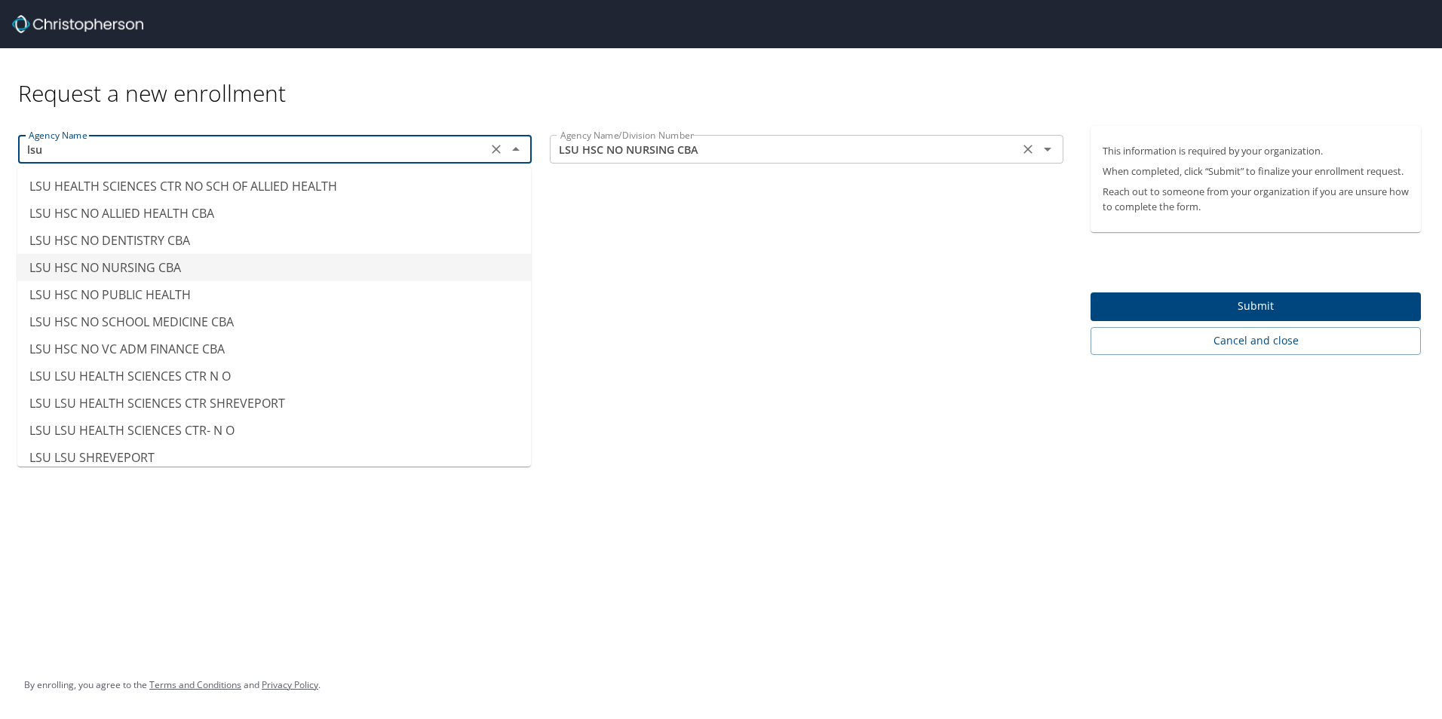
click at [829, 162] on div "LSU HSC NO NURSING CBA Agency Name/Division Number" at bounding box center [806, 149] width 513 height 29
type input "LSU HSC NO NURSING CBA"
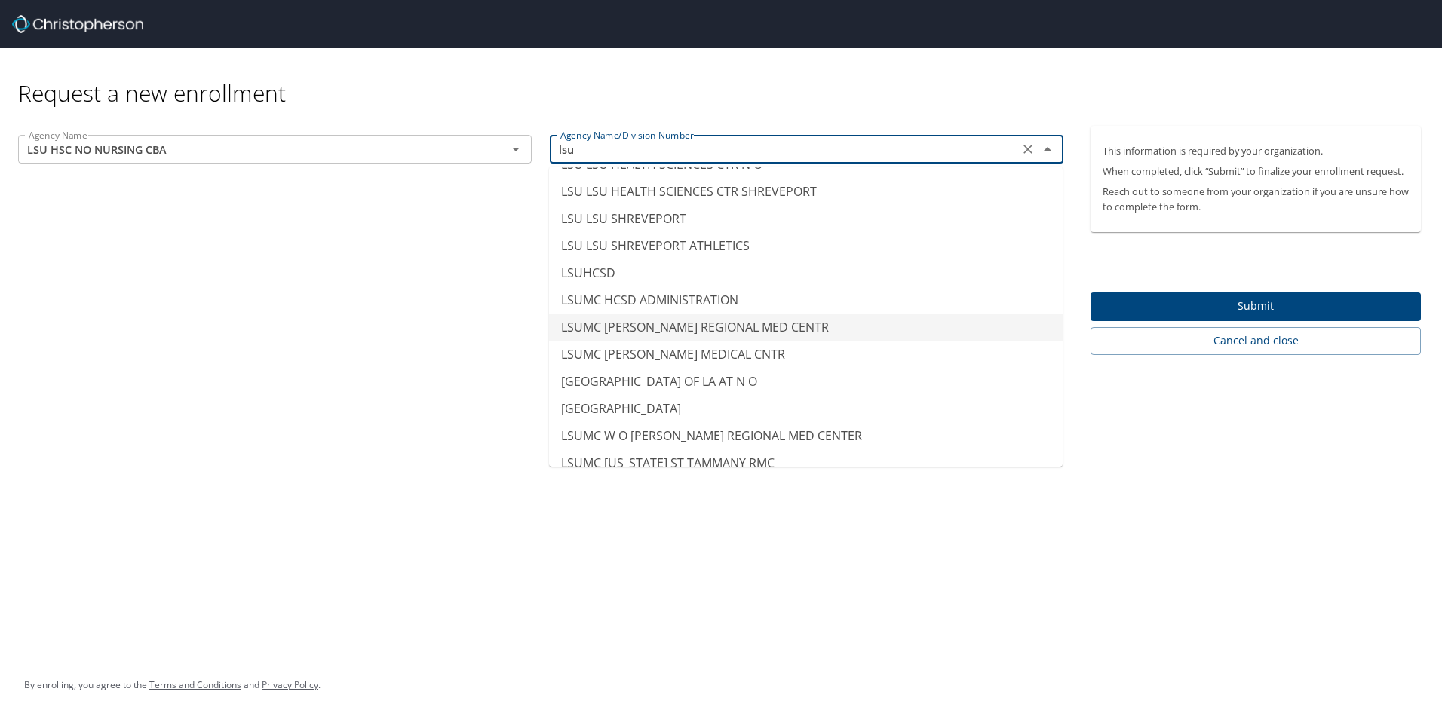
scroll to position [228, 0]
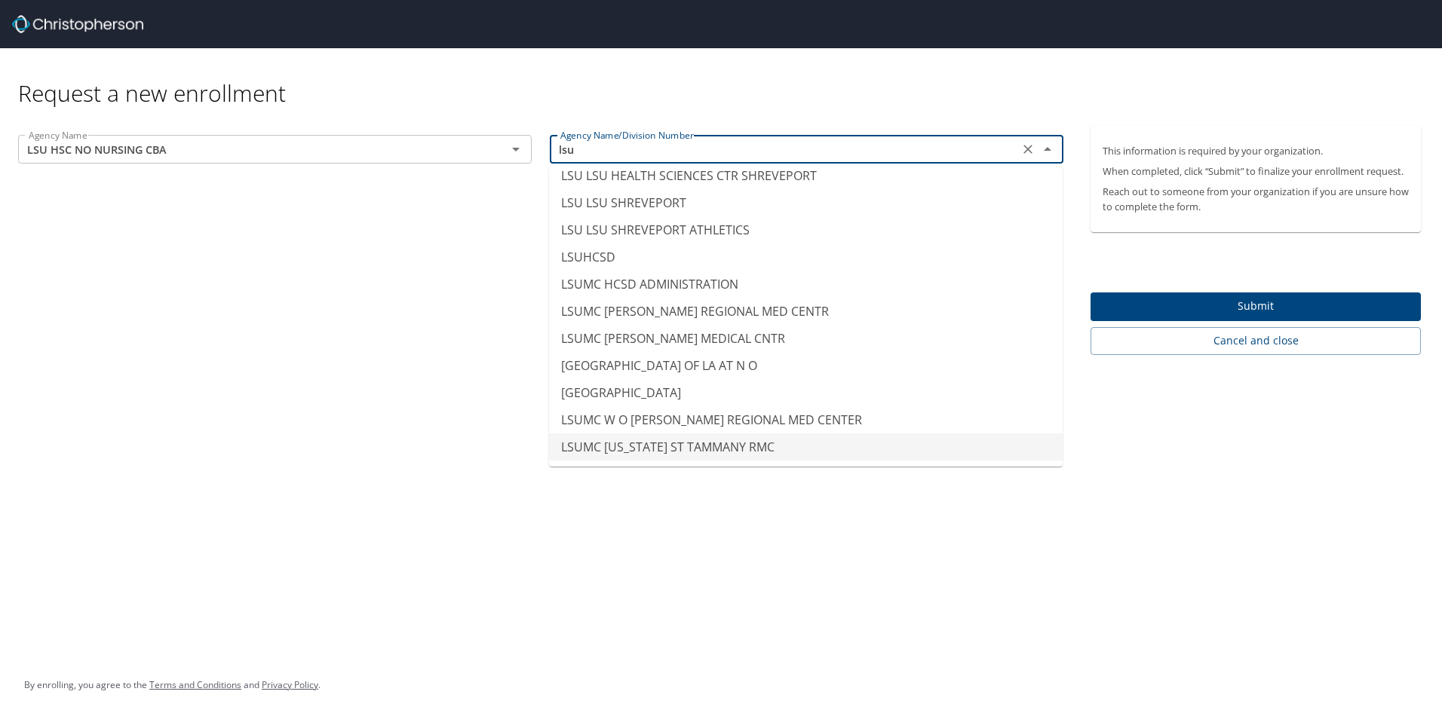
type input "LSUMC [US_STATE] ST TAMMANY RMC"
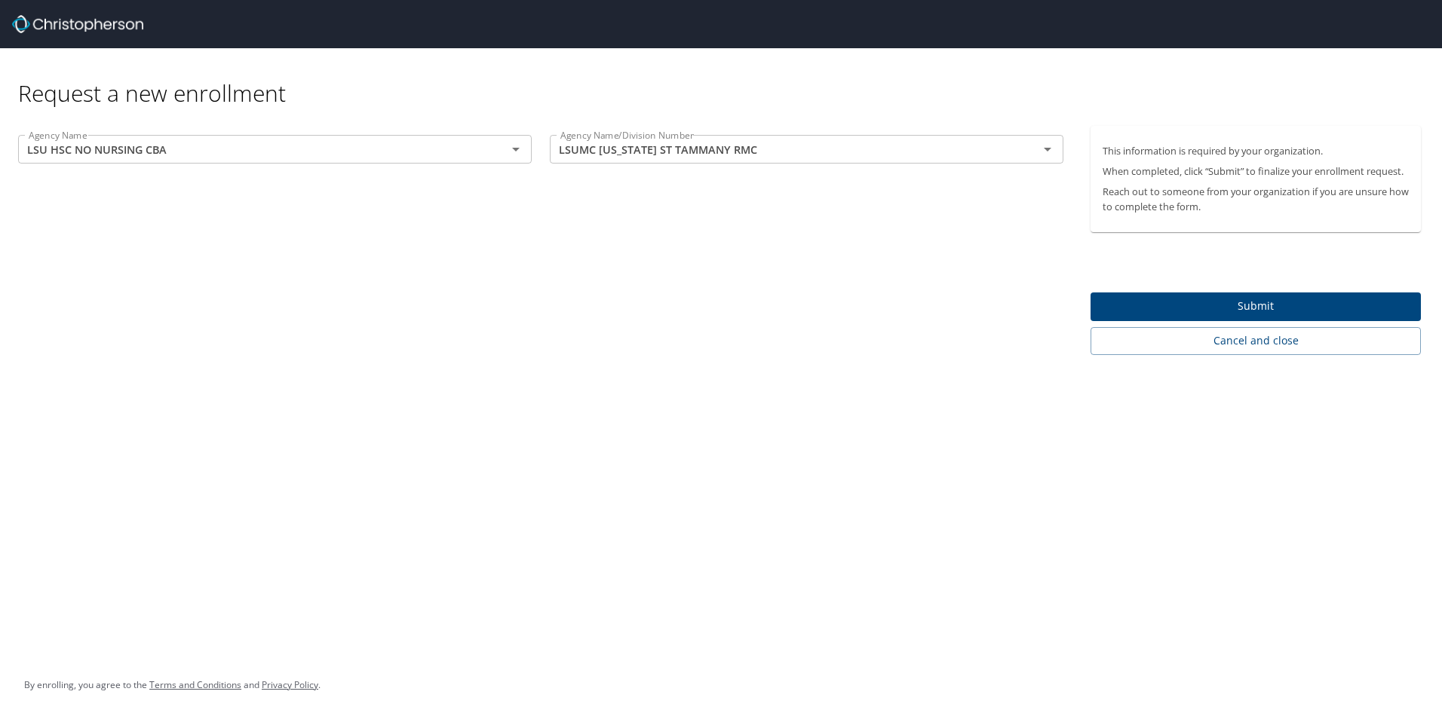
click at [342, 290] on div "Agency Name LSU HSC NO NURSING CBA Agency Name Agency Name/Division Number LSUM…" at bounding box center [540, 240] width 1081 height 229
click at [415, 136] on div "LSU HSC NO NURSING CBA Agency Name" at bounding box center [274, 149] width 513 height 29
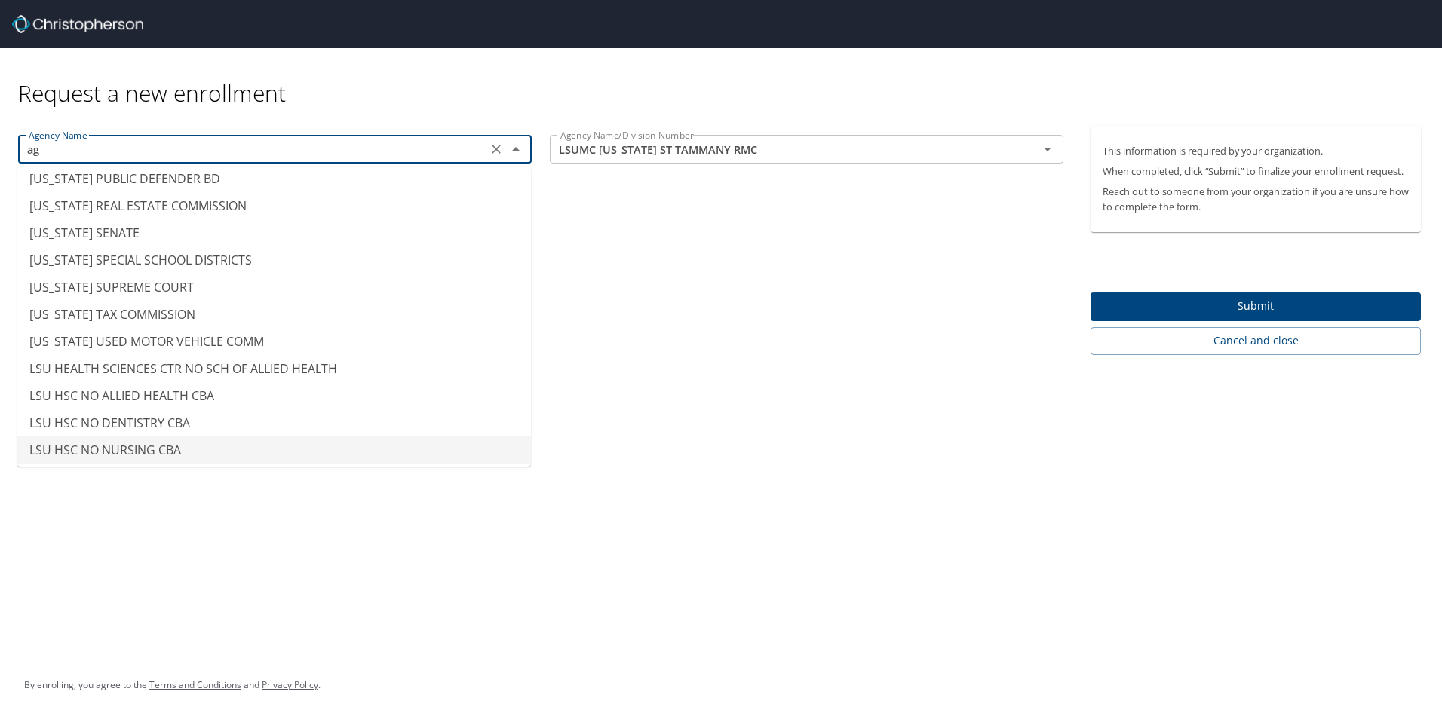
scroll to position [9, 0]
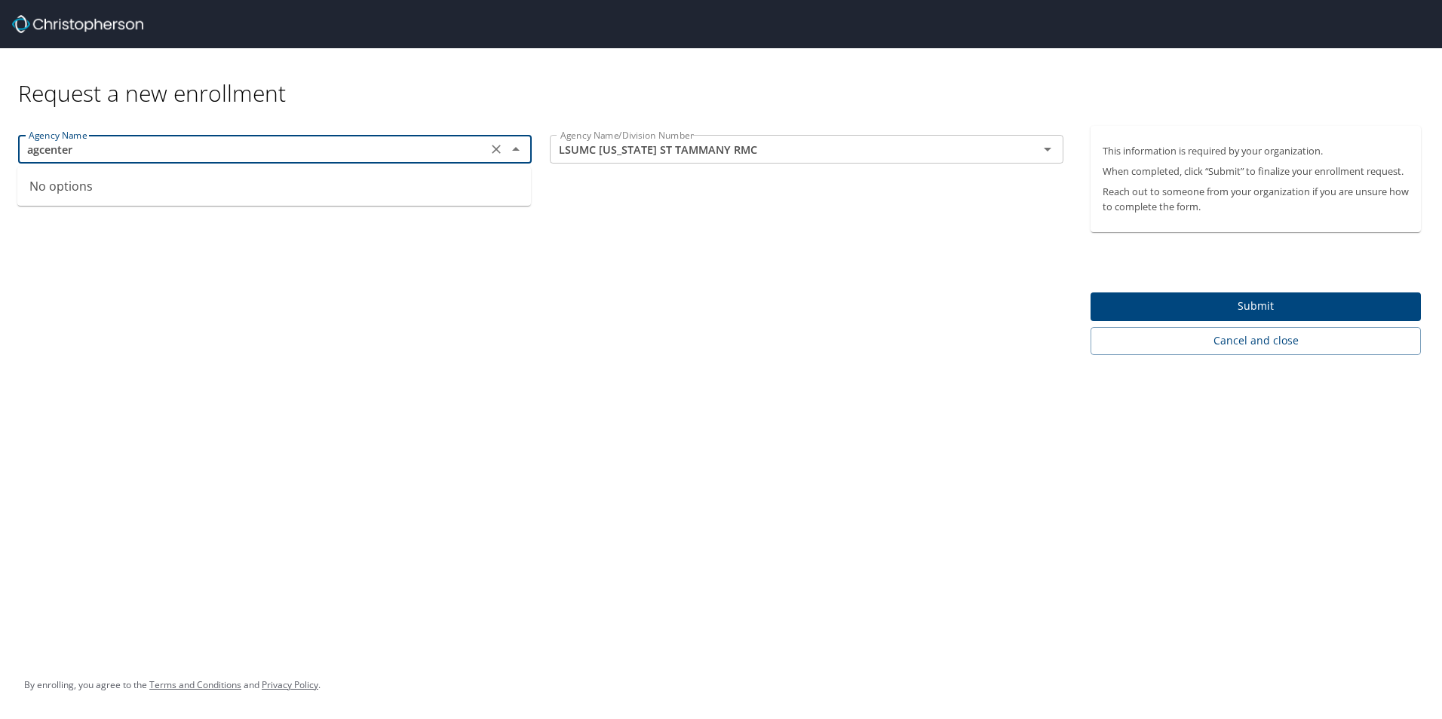
type input "LSU HSC NO NURSING CBA"
click at [471, 366] on div "Request a new enrollment Agency Name LSU HSC NO NURSING CBA Agency Name Agency …" at bounding box center [721, 359] width 1442 height 719
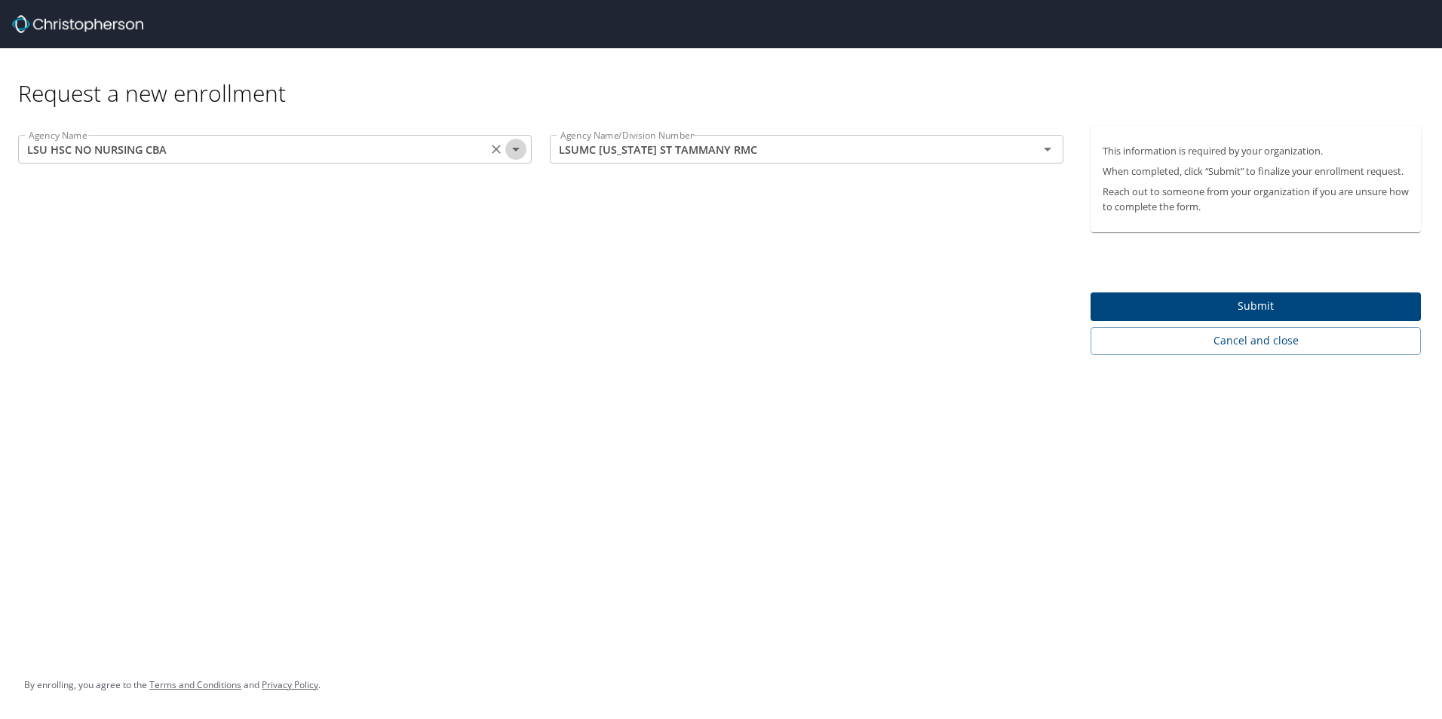
click at [509, 154] on icon "Open" at bounding box center [516, 149] width 18 height 18
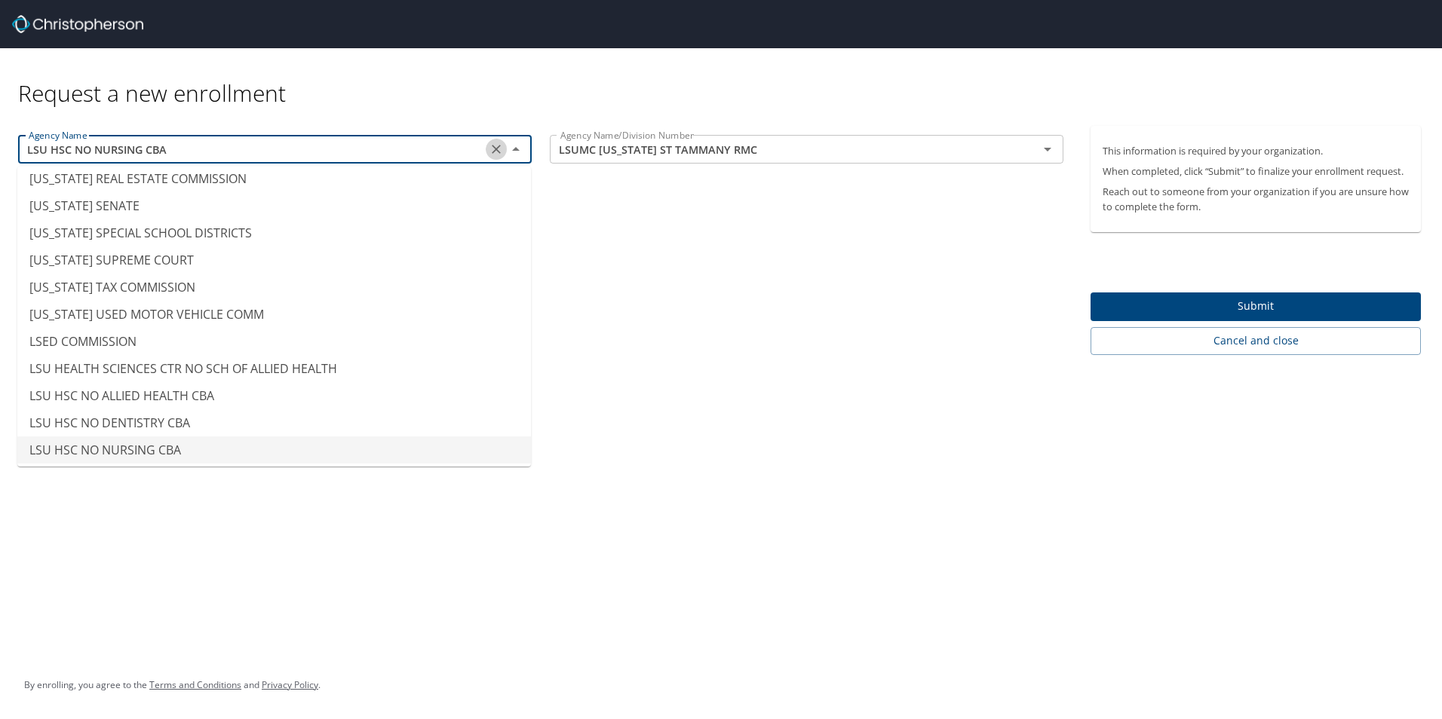
click at [498, 148] on icon "Clear" at bounding box center [496, 149] width 9 height 9
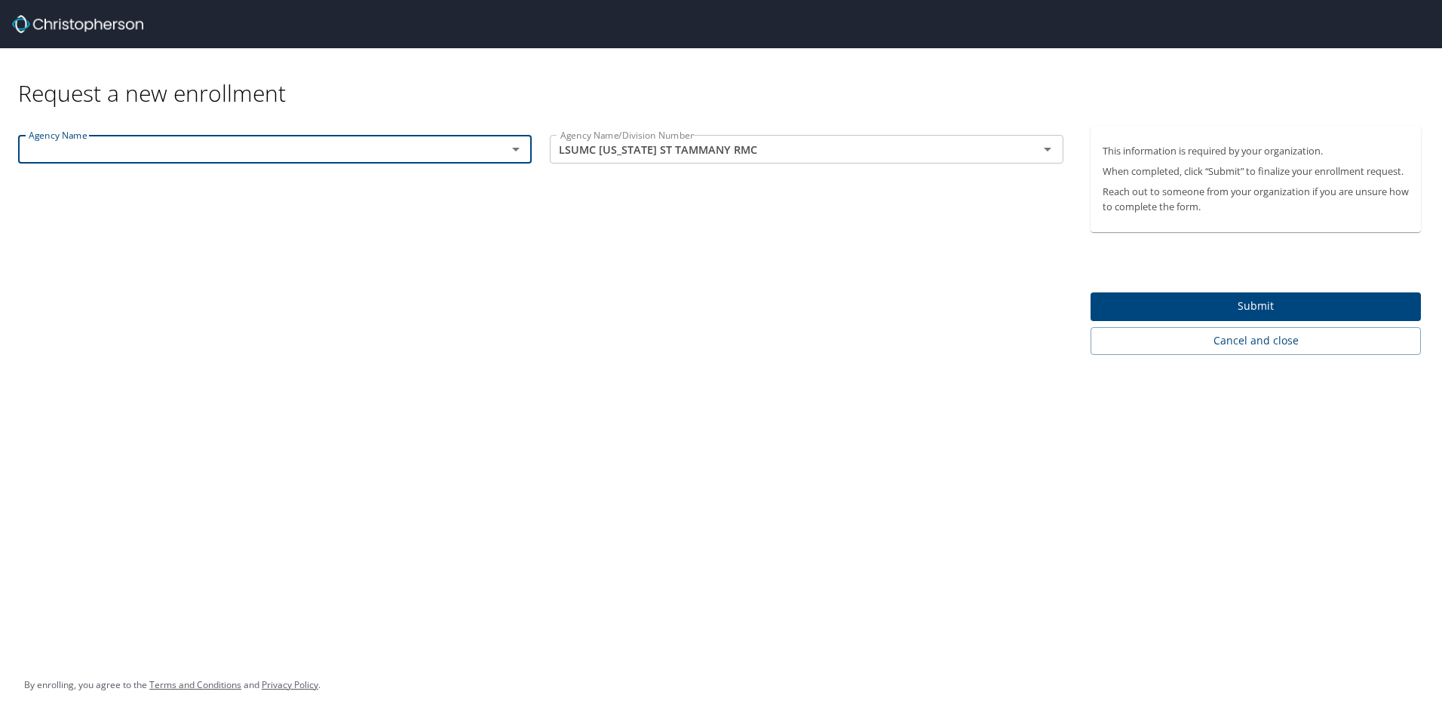
click at [449, 152] on input "text" at bounding box center [253, 149] width 460 height 20
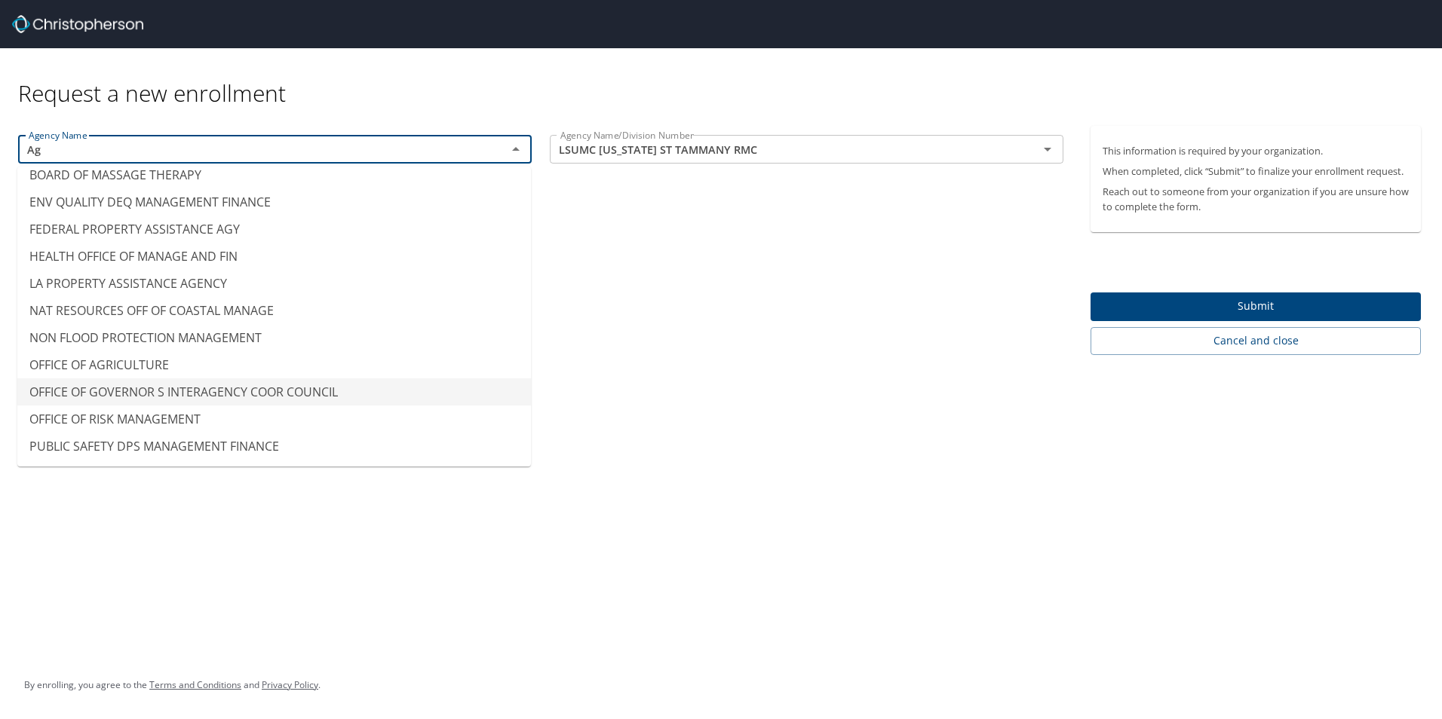
scroll to position [0, 0]
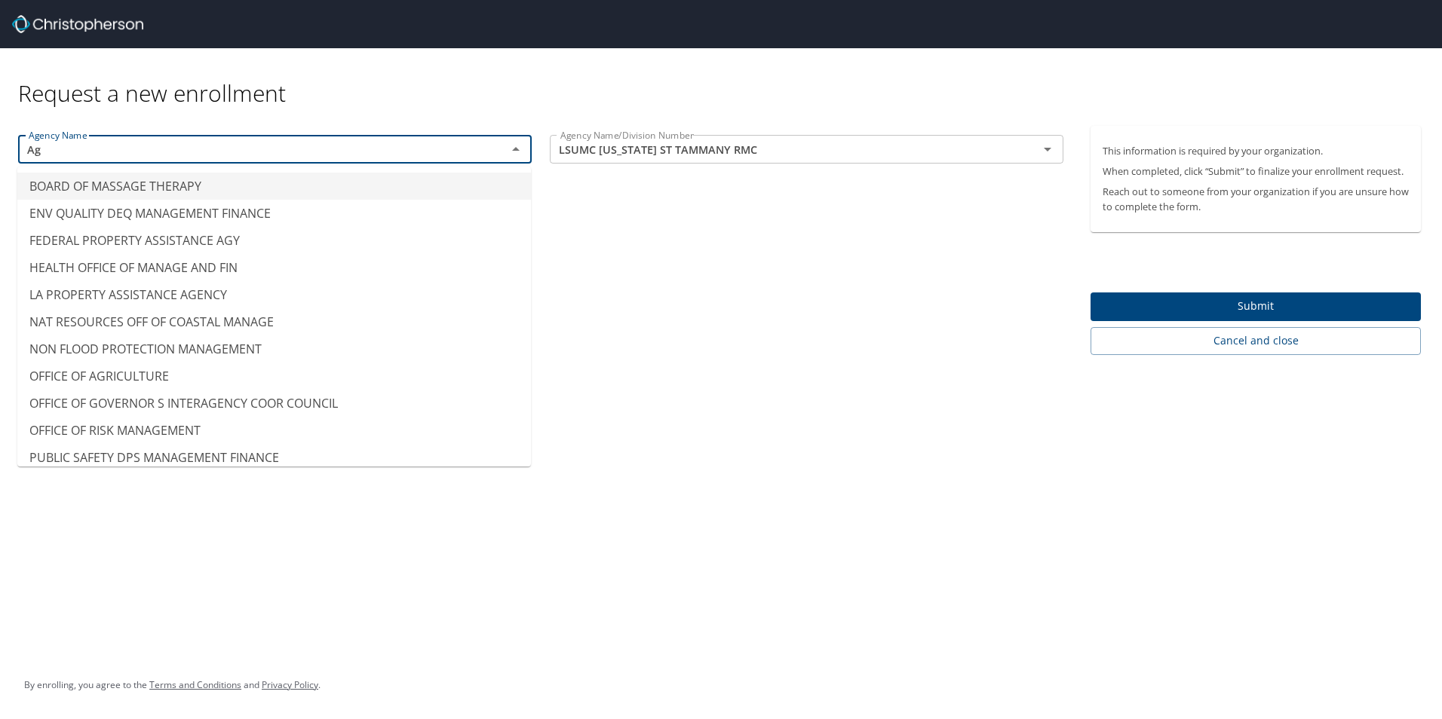
click at [393, 151] on input "Ag" at bounding box center [253, 149] width 460 height 20
type input "A"
type input "1ST CIRCUIT COURT OF APPEALS"
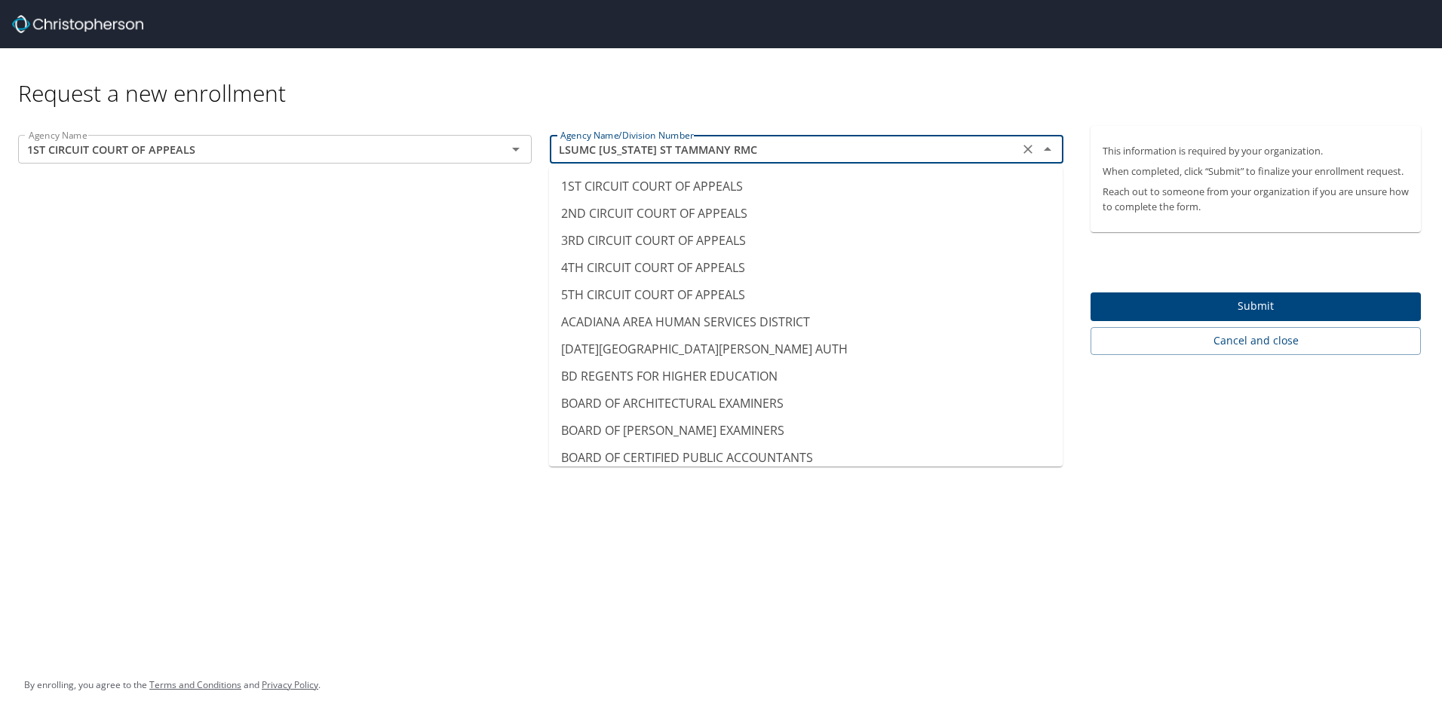
click at [965, 151] on input "LSUMC [US_STATE] ST TAMMANY RMC" at bounding box center [784, 149] width 460 height 20
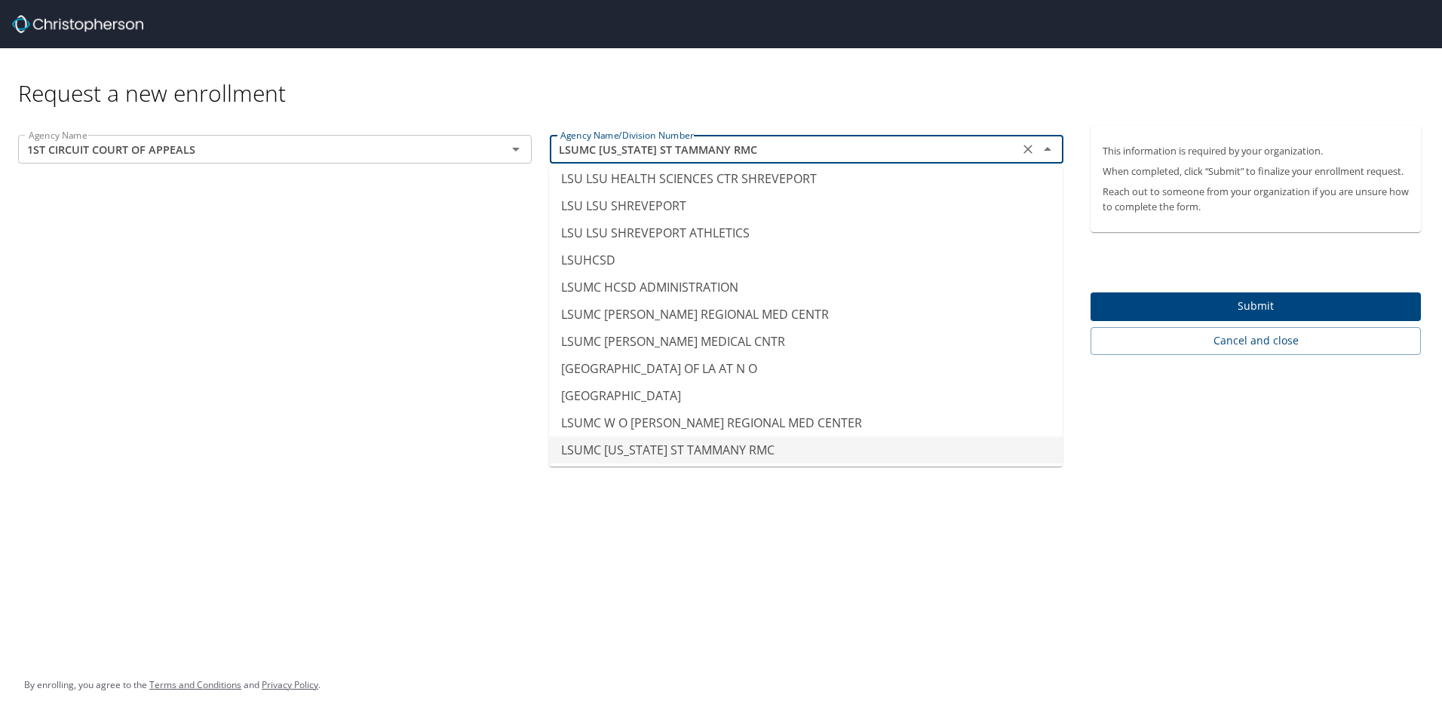
click at [965, 151] on input "LSUMC [US_STATE] ST TAMMANY RMC" at bounding box center [784, 149] width 460 height 20
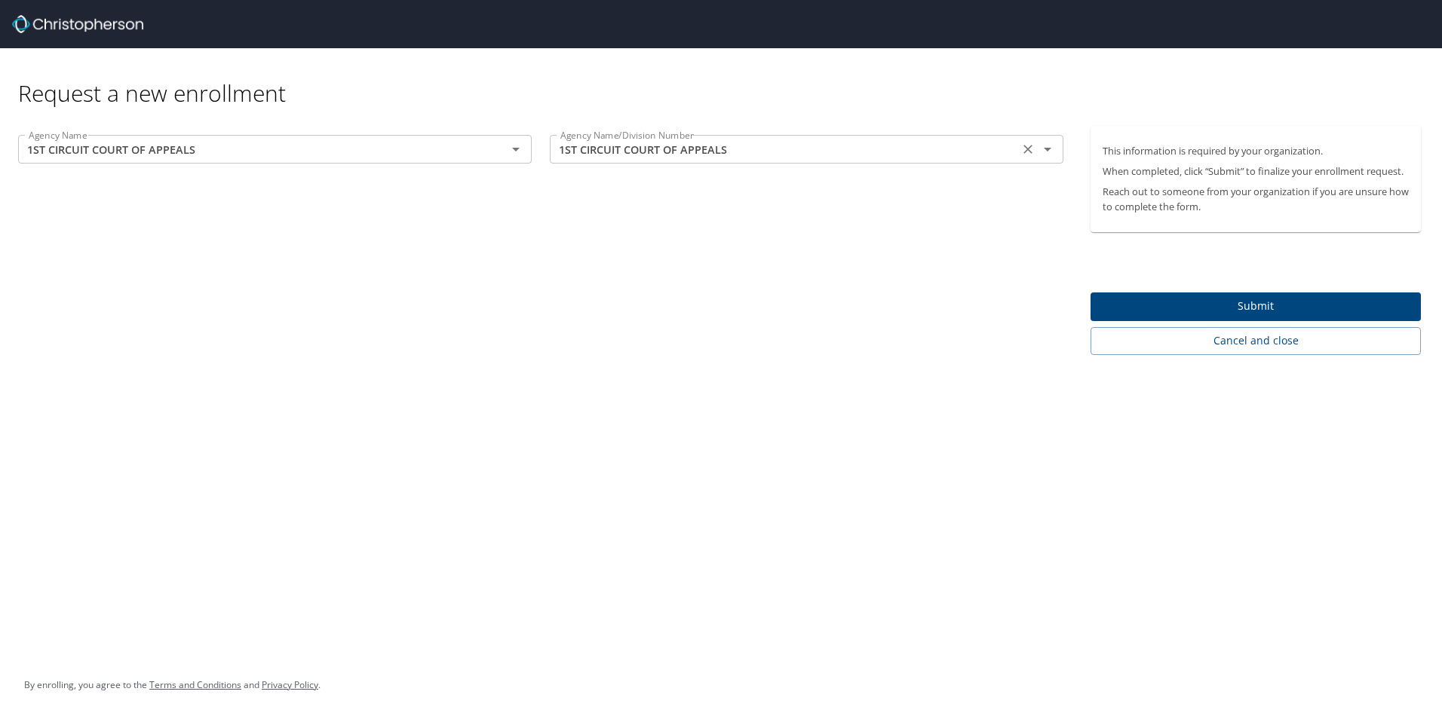
click at [680, 149] on input "1ST CIRCUIT COURT OF APPEALS" at bounding box center [784, 149] width 460 height 20
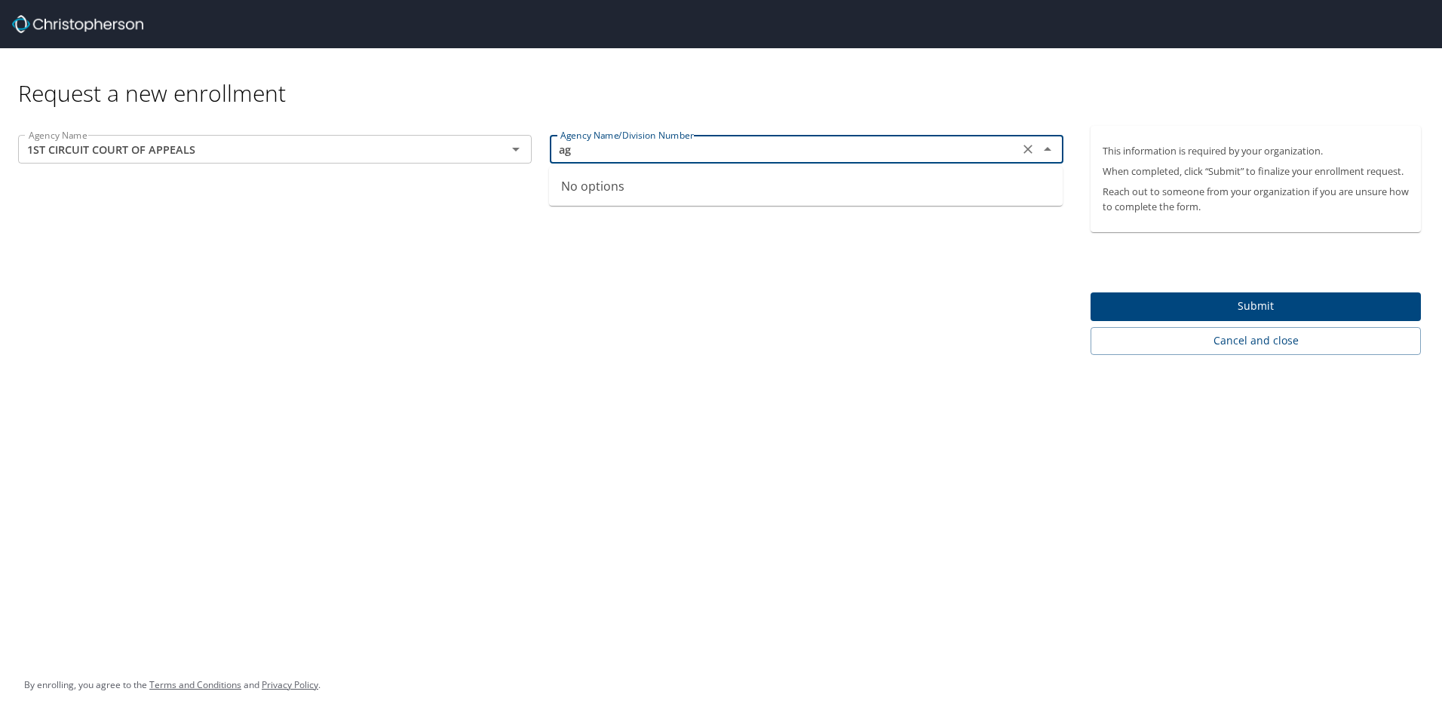
type input "a"
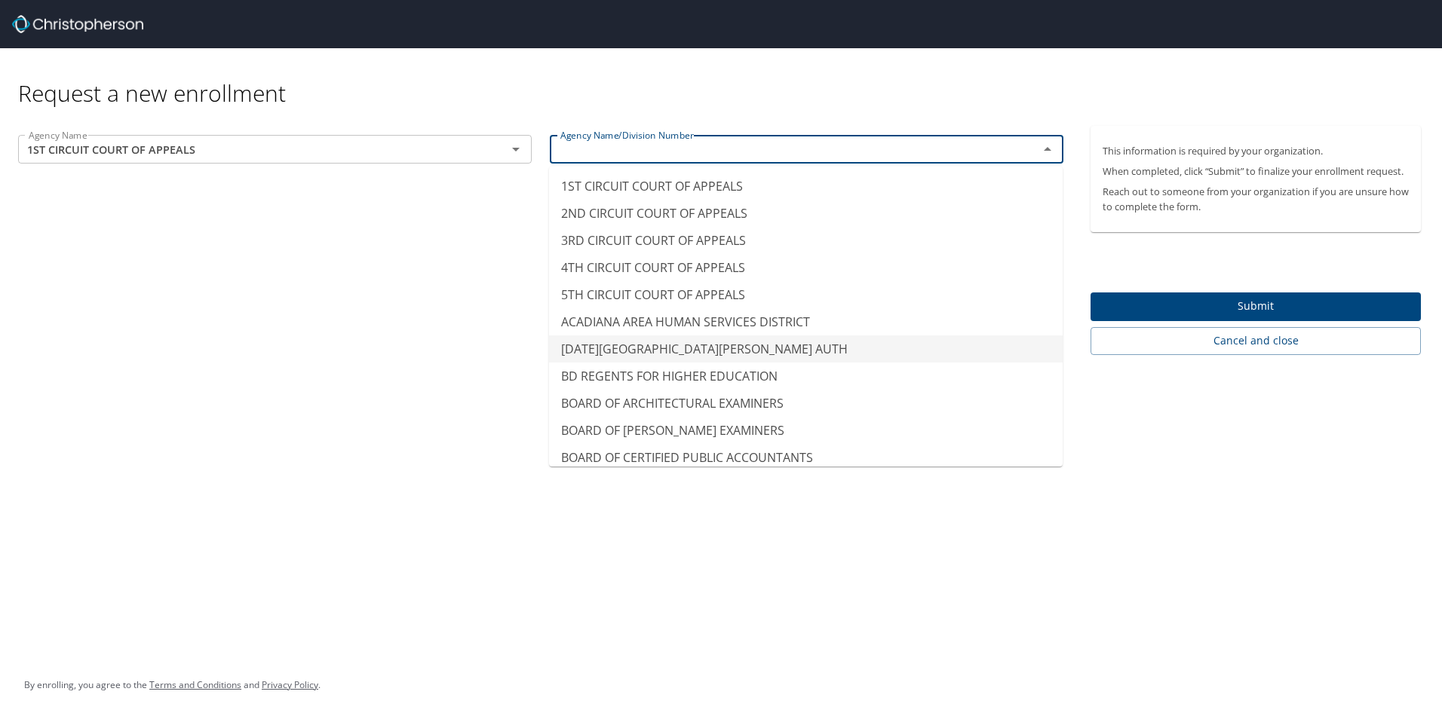
type input "[DATE][GEOGRAPHIC_DATA][PERSON_NAME] AUTH"
click at [193, 315] on div "Agency Name 1ST CIRCUIT COURT OF APPEALS Agency Name Agency Name/Division Numbe…" at bounding box center [540, 240] width 1081 height 229
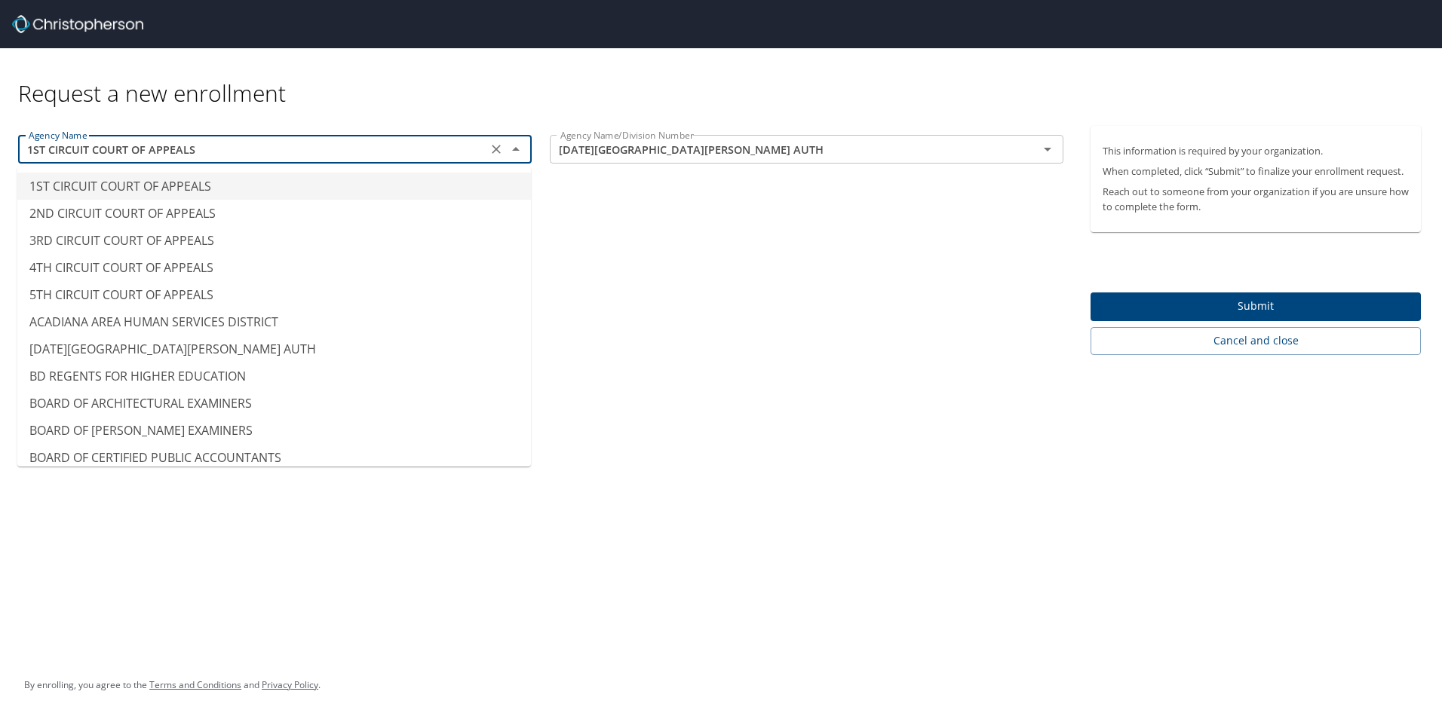
click at [463, 153] on input "1ST CIRCUIT COURT OF APPEALS" at bounding box center [253, 149] width 460 height 20
click at [503, 154] on icon "Clear" at bounding box center [496, 149] width 15 height 15
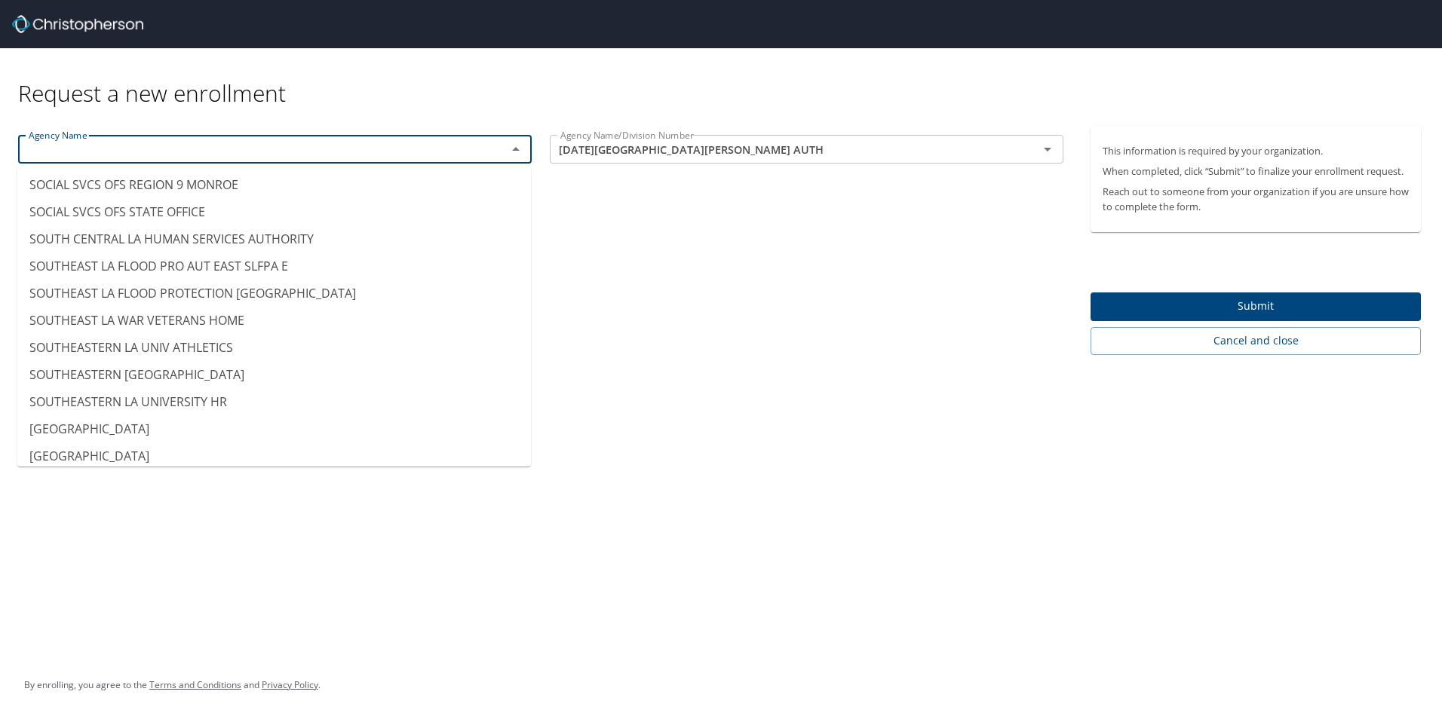
scroll to position [10916, 0]
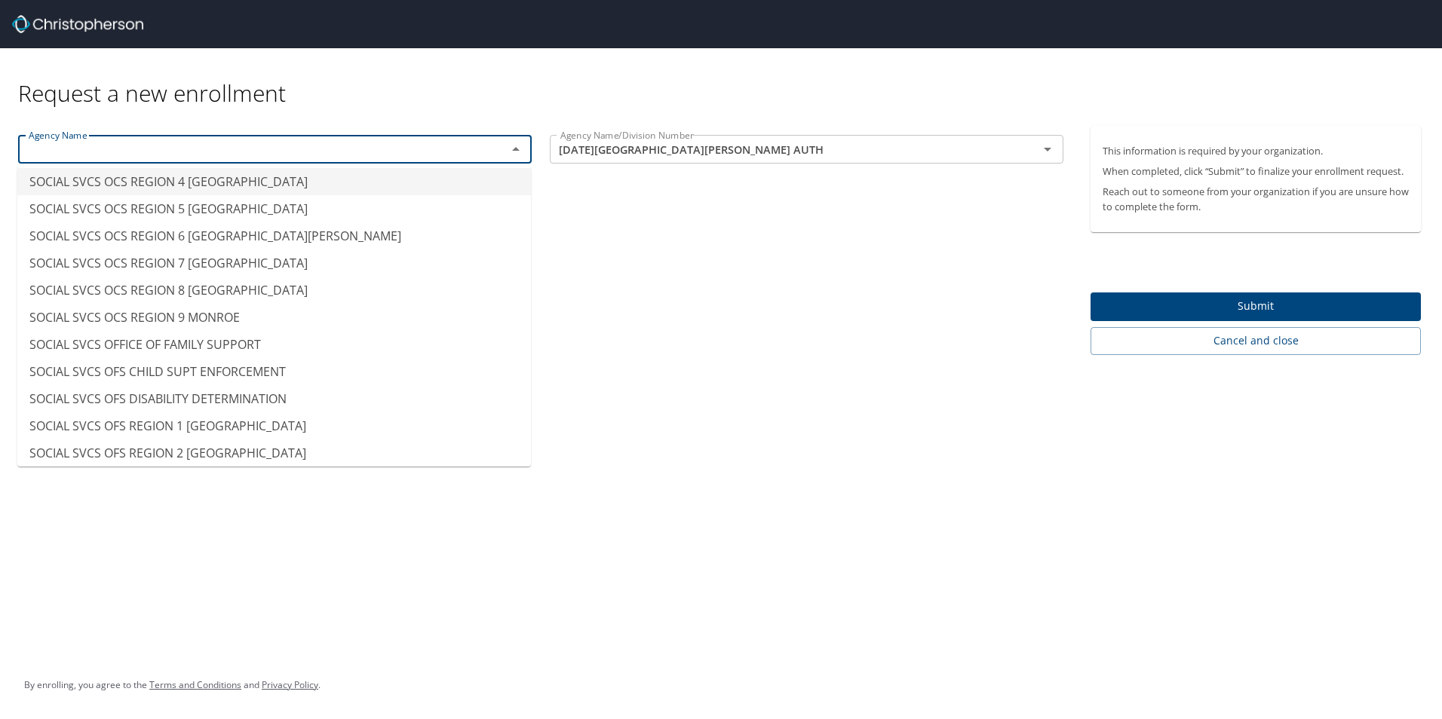
click at [461, 136] on div "Agency Name" at bounding box center [274, 149] width 513 height 29
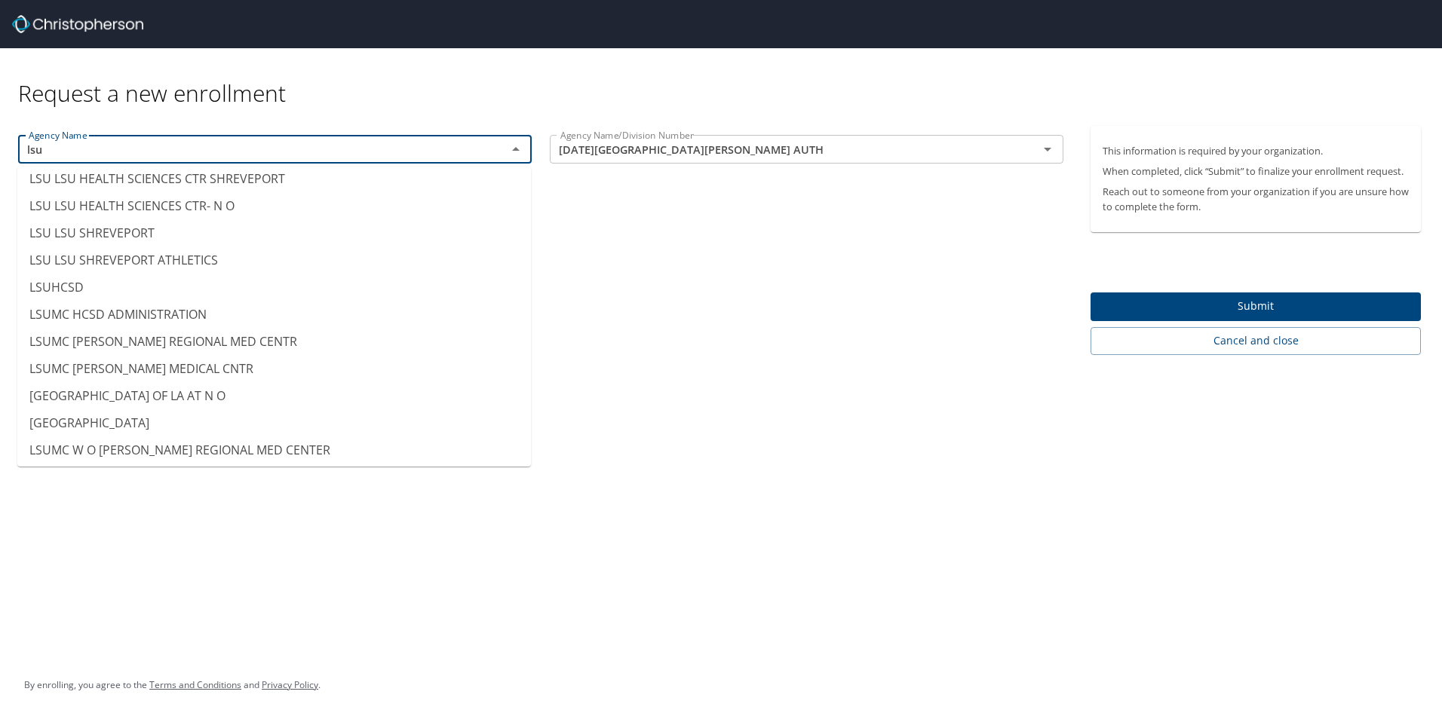
scroll to position [255, 0]
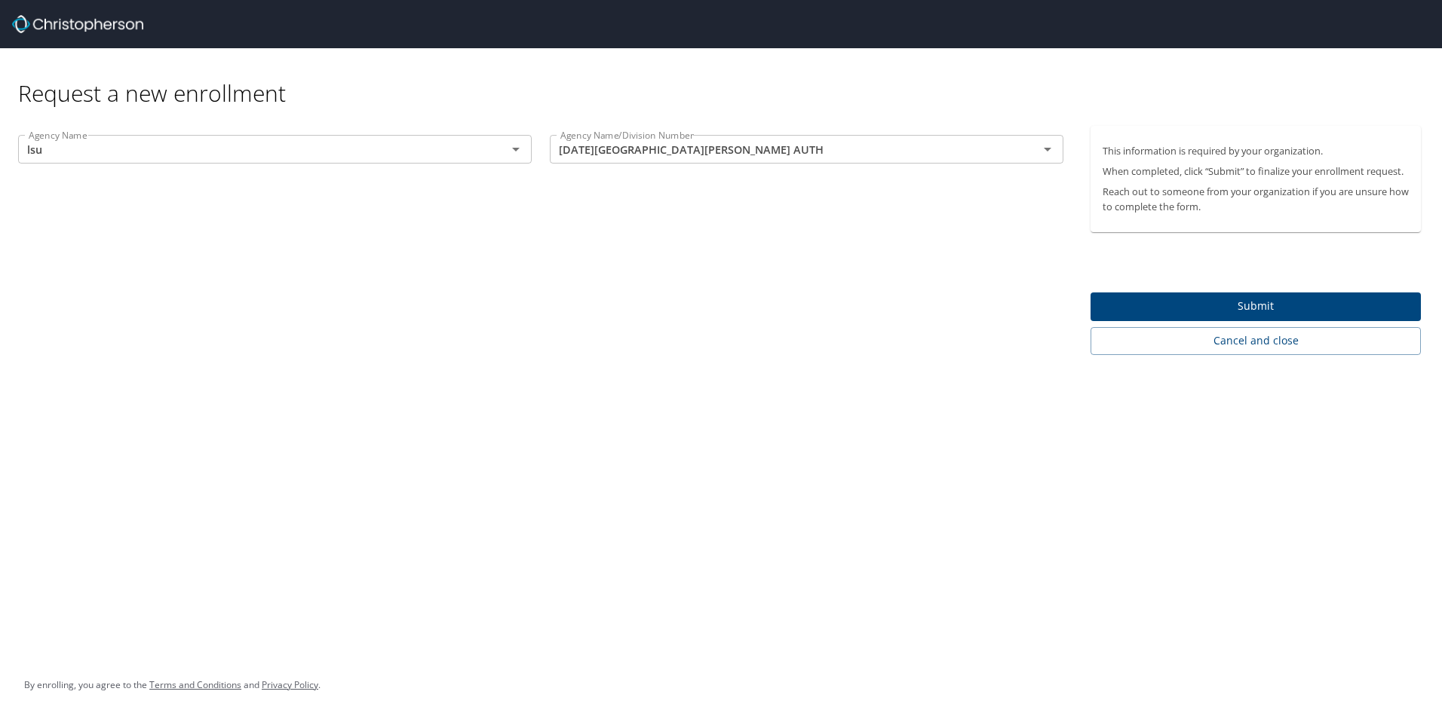
type input "LSUMC [PERSON_NAME] MEDICAL CNTR"
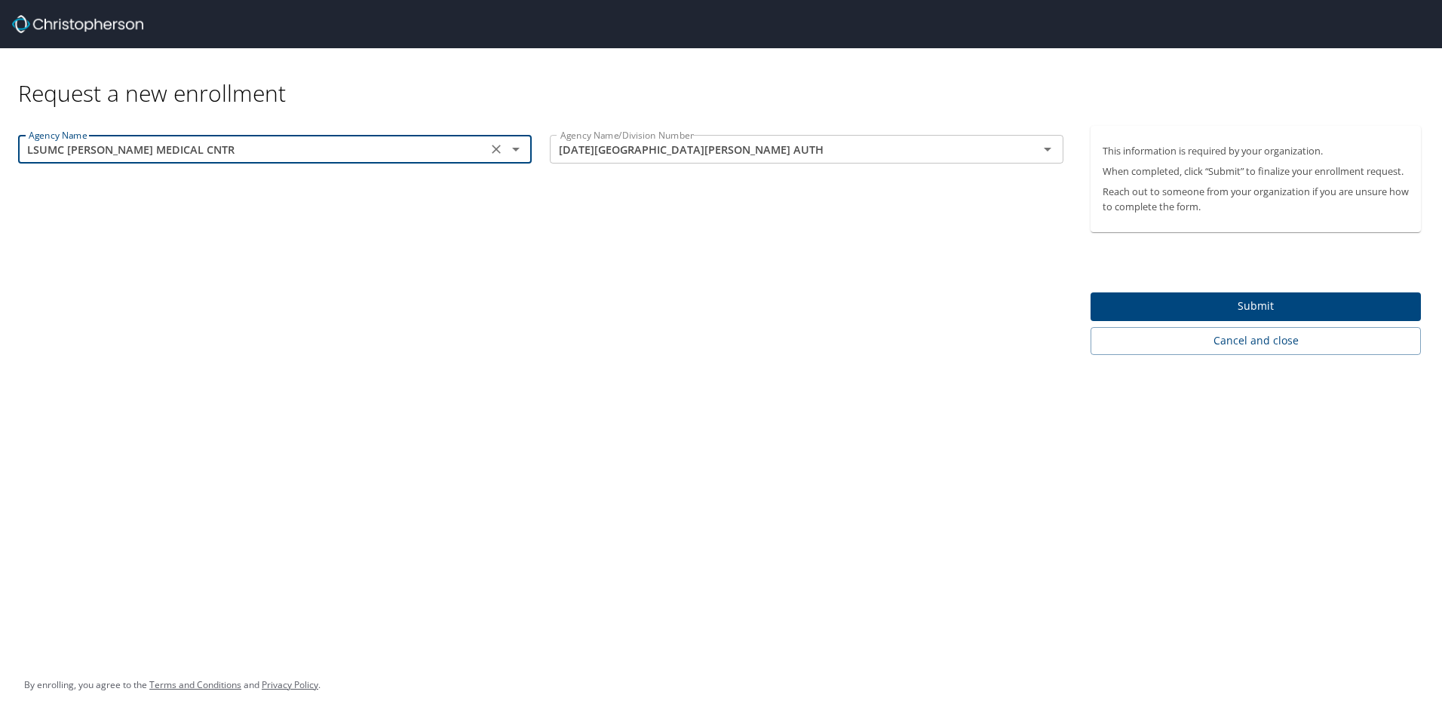
click at [492, 149] on icon "Clear" at bounding box center [496, 149] width 15 height 15
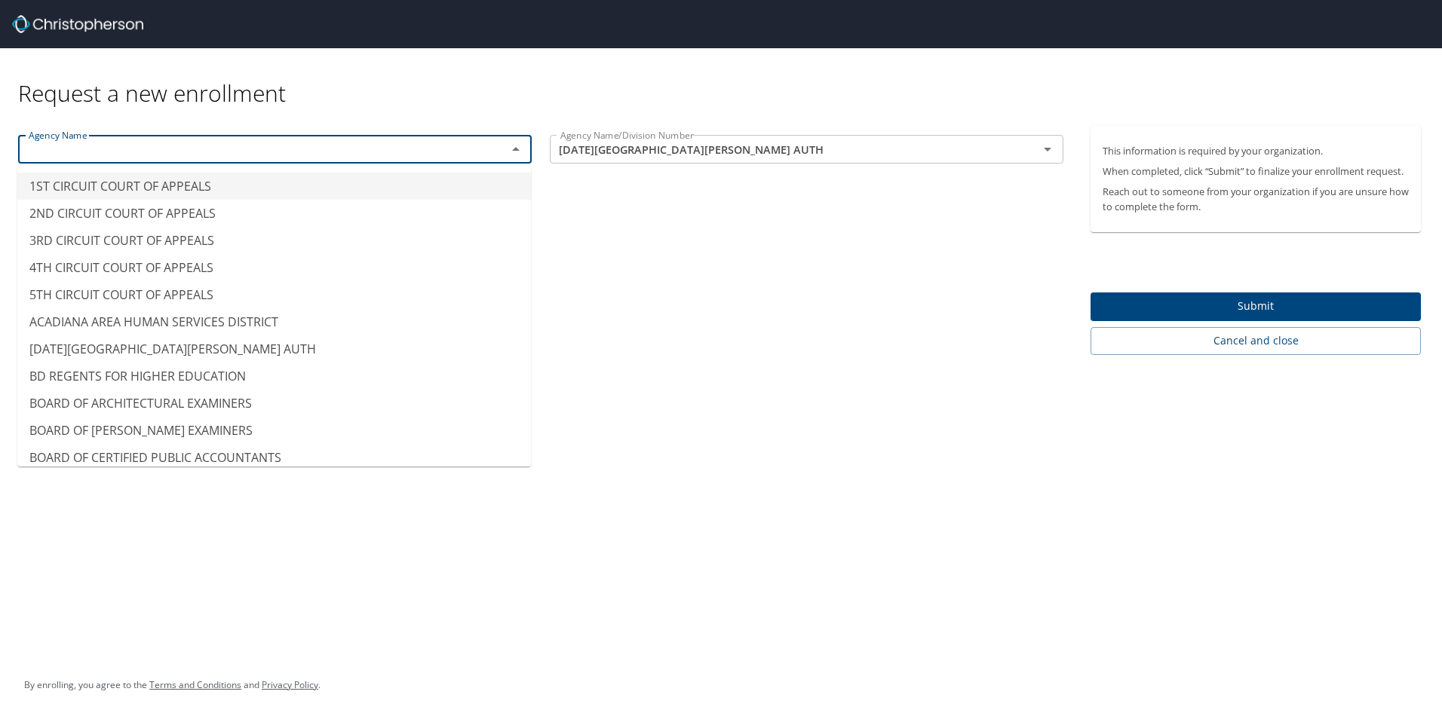
click at [452, 153] on input "text" at bounding box center [253, 149] width 460 height 20
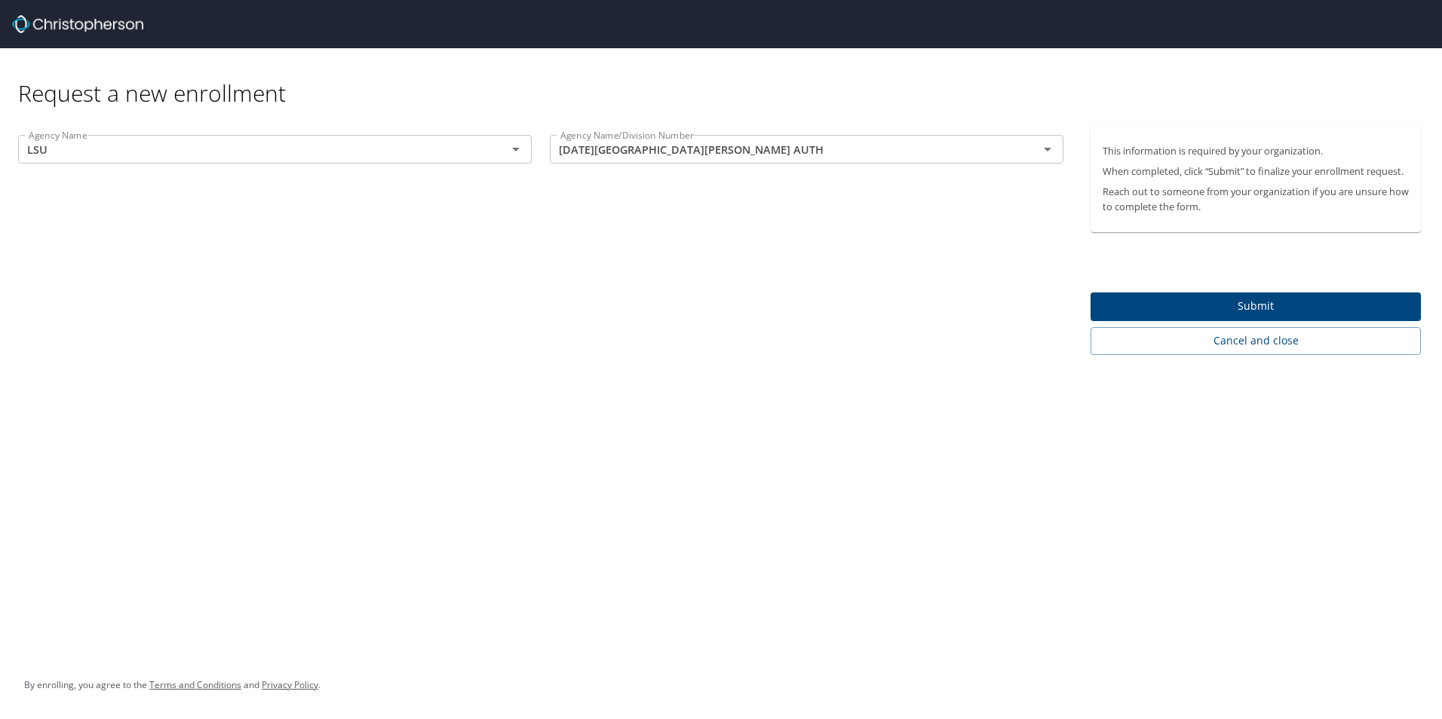
type input "LSU LSU HEALTH SCIENCES CTR SHREVEPORT"
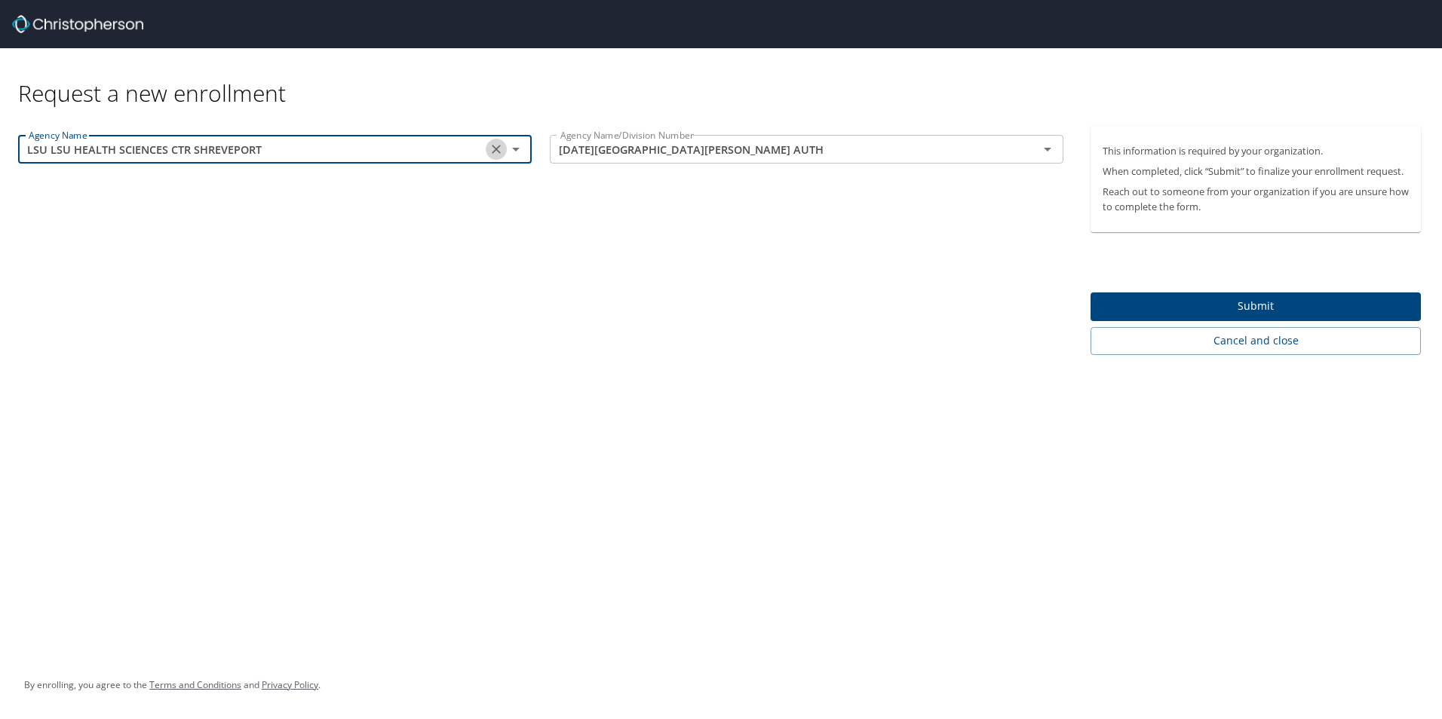
click at [487, 146] on button "Clear" at bounding box center [496, 149] width 21 height 21
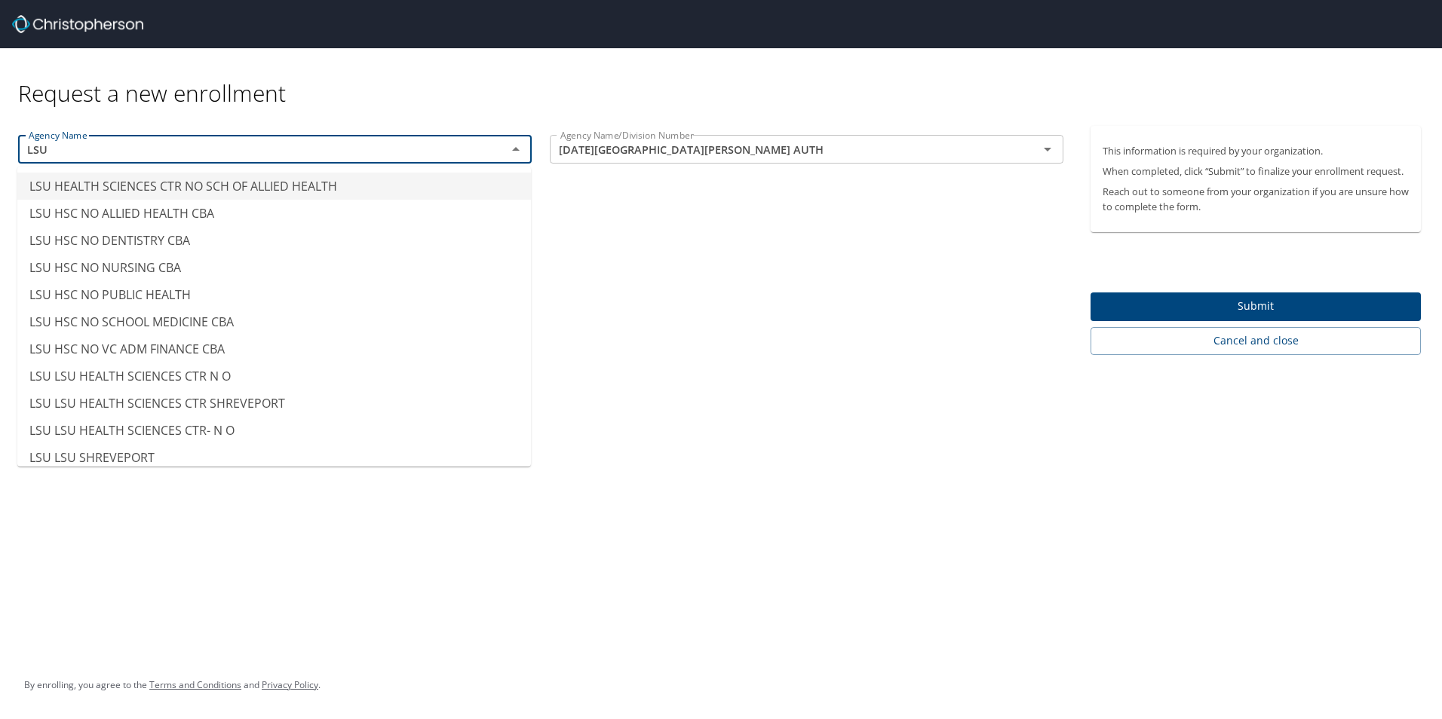
drag, startPoint x: 452, startPoint y: 208, endPoint x: 453, endPoint y: 169, distance: 39.2
click at [453, 169] on ul "LSU HEALTH SCIENCES CTR NO SCH OF ALLIED HEALTH LSU HSC NO ALLIED HEALTH CBA LS…" at bounding box center [273, 317] width 513 height 300
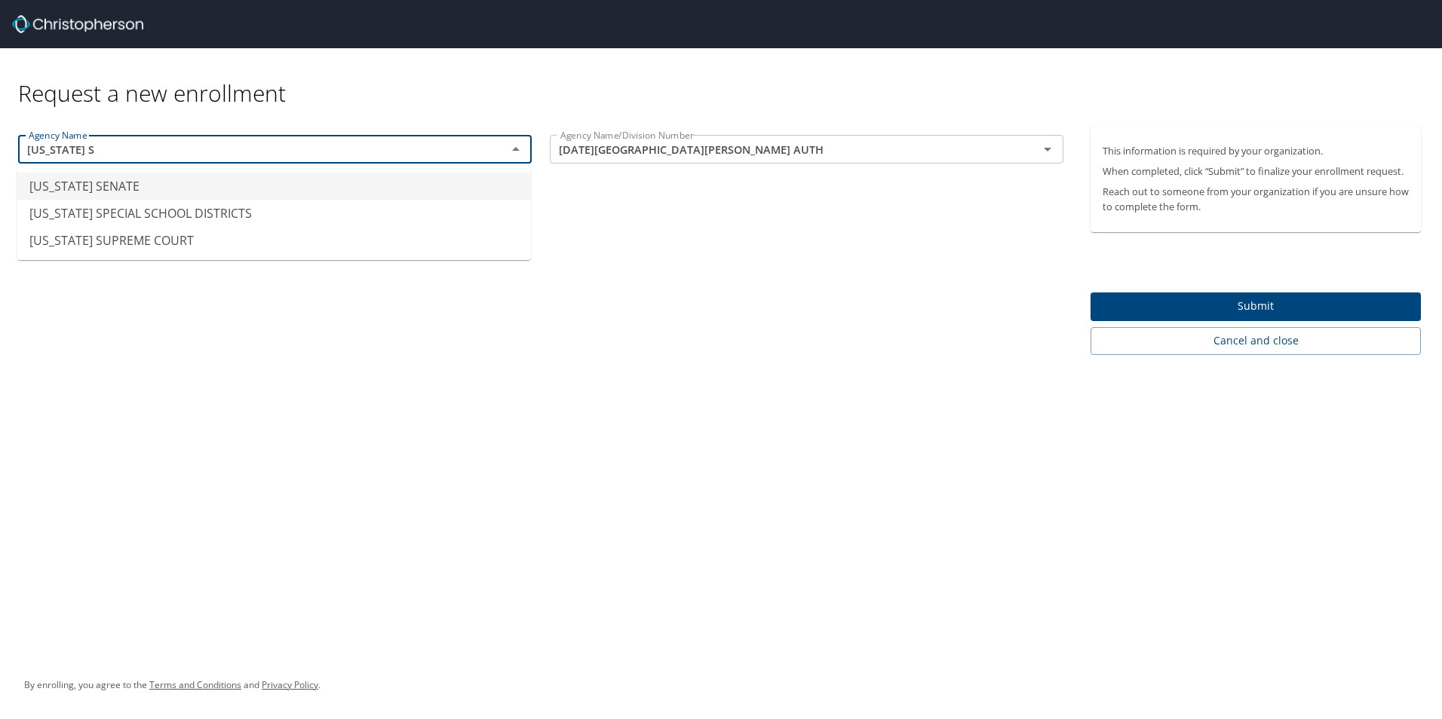
scroll to position [0, 0]
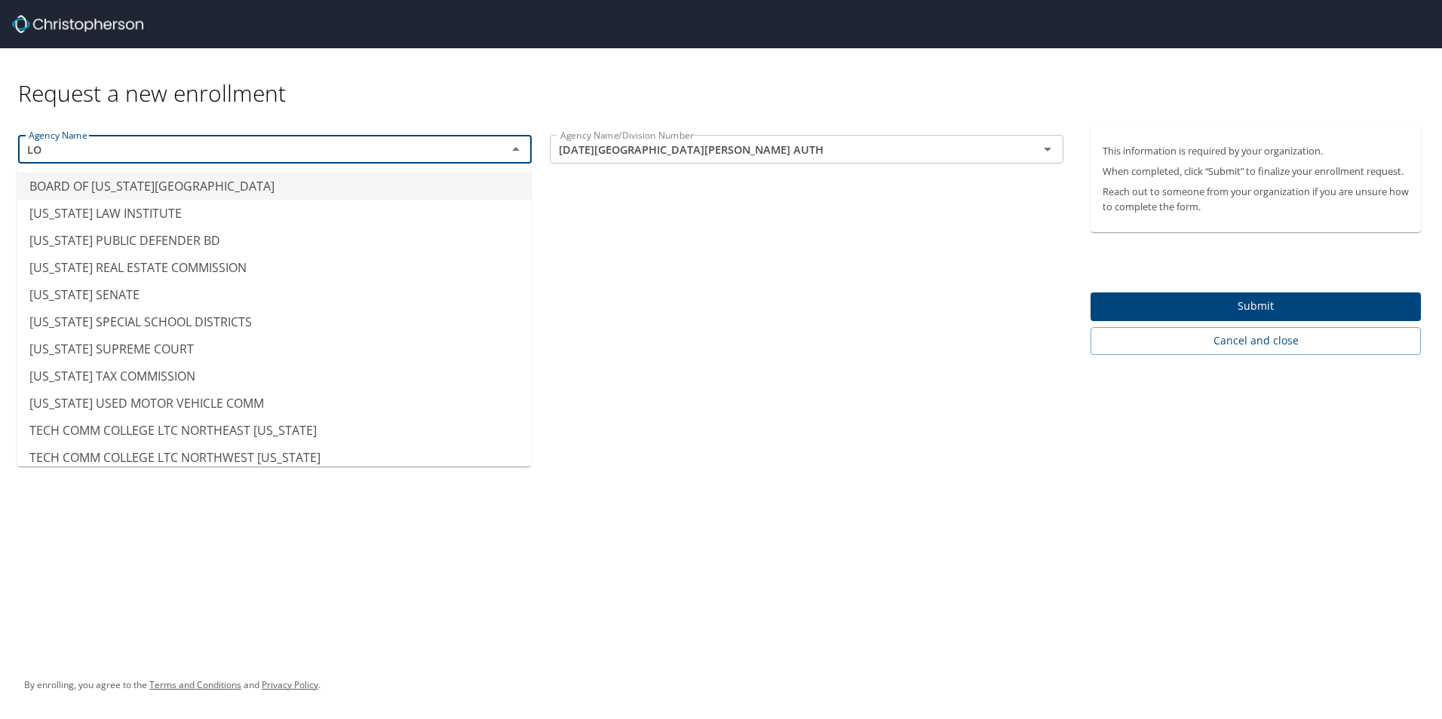
type input "L"
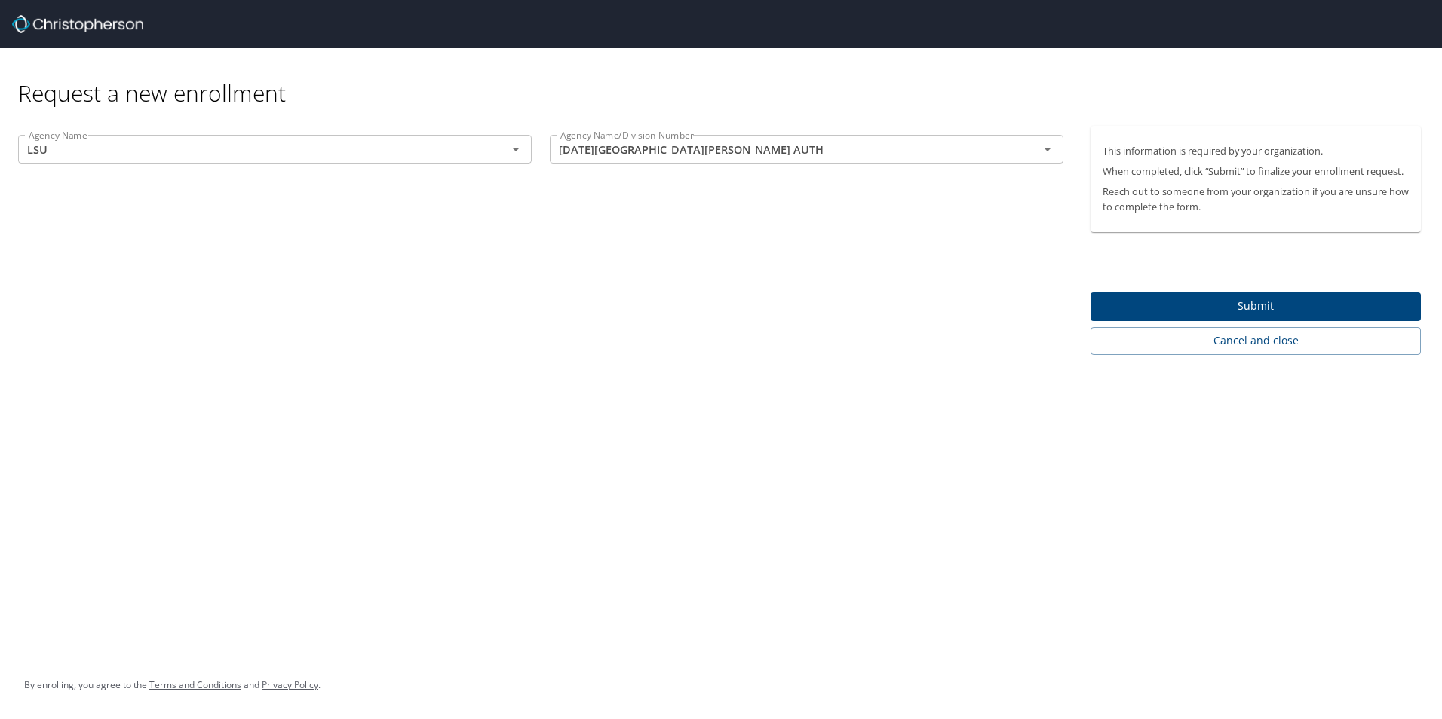
type input "LSU LSU SHREVEPORT"
click at [314, 556] on div "Request a new enrollment Agency Name LSU LSU SHREVEPORT Agency Name Agency Name…" at bounding box center [721, 359] width 1442 height 719
click at [502, 150] on icon "Clear" at bounding box center [496, 149] width 15 height 15
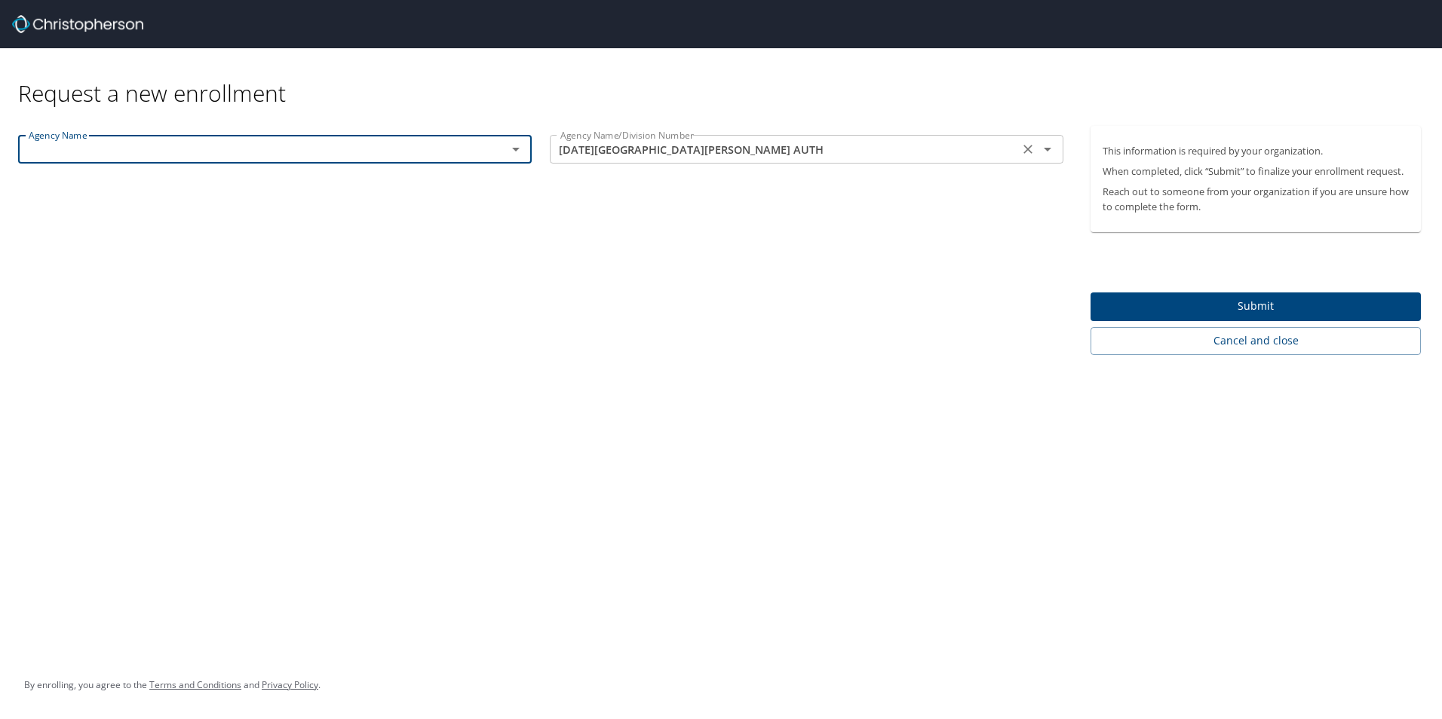
click at [1029, 155] on icon "Clear" at bounding box center [1027, 149] width 15 height 15
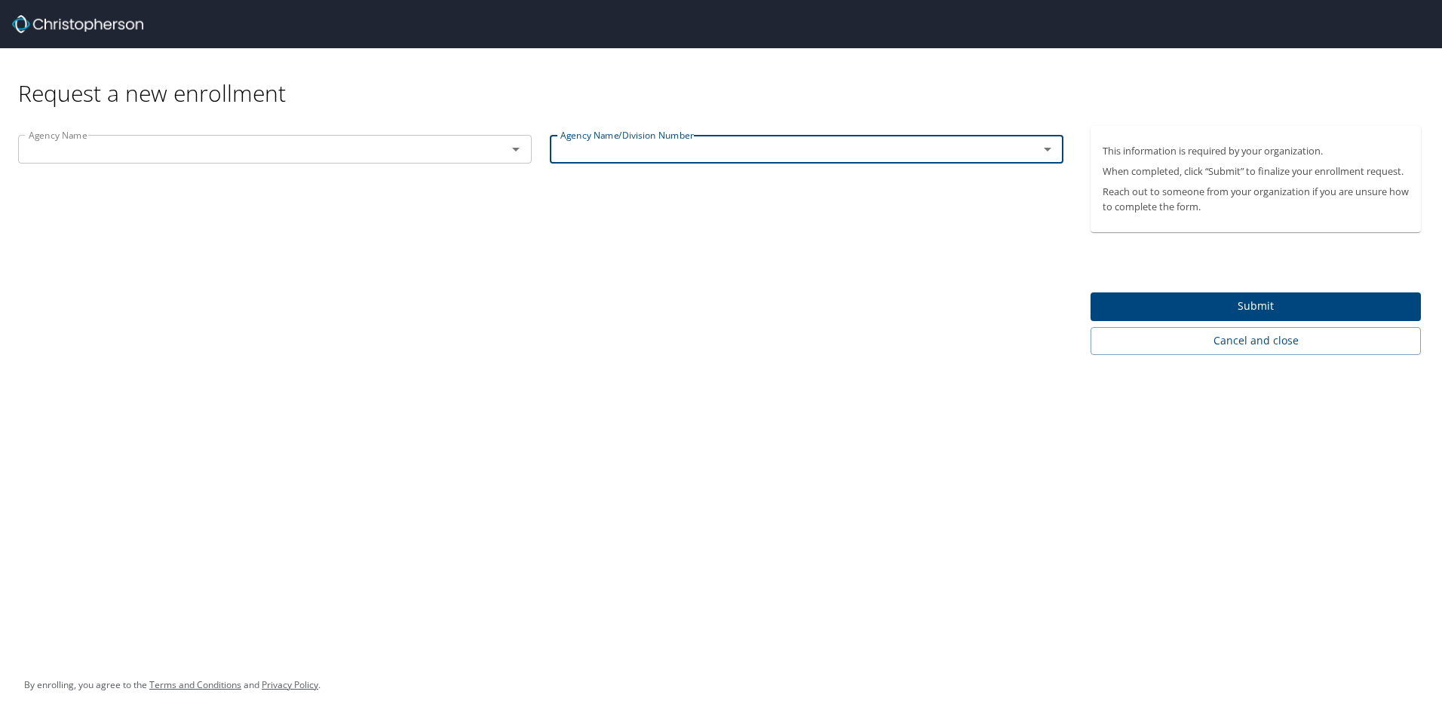
click at [613, 241] on div "Agency Name Agency Name Agency Name/Division Number Agency Name/Division Number" at bounding box center [540, 240] width 1081 height 229
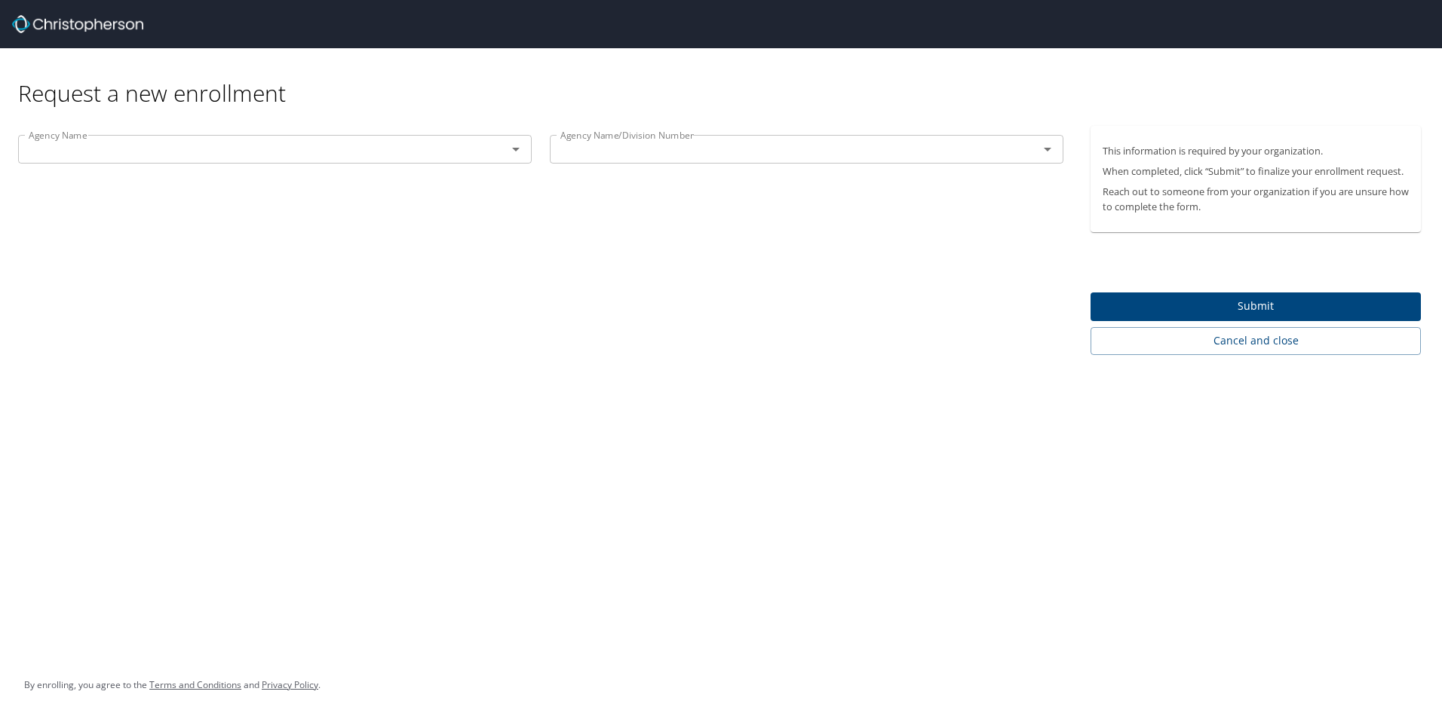
click at [426, 156] on input "text" at bounding box center [253, 149] width 460 height 20
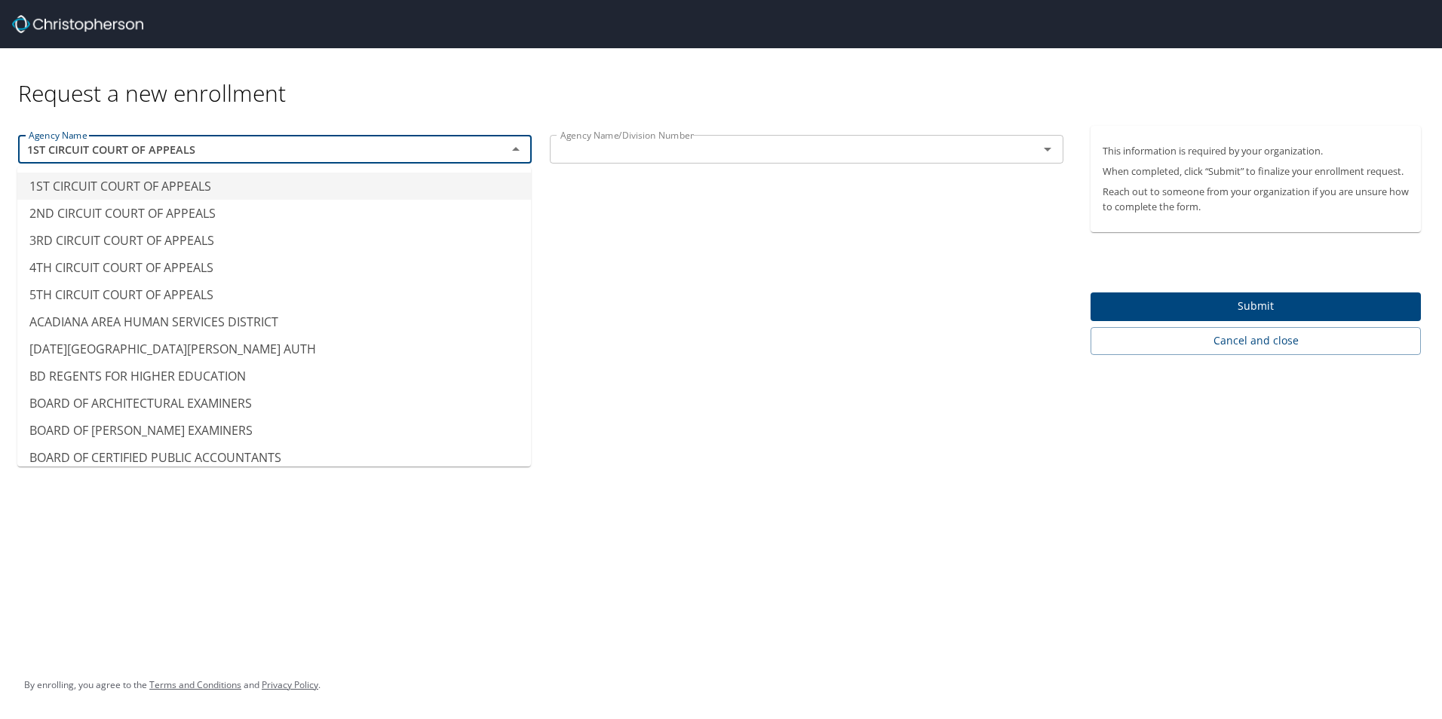
click at [567, 103] on div "Request a new enrollment" at bounding box center [725, 78] width 1414 height 60
click at [427, 158] on input "1ST CIRCUIT COURT OF APPEALS" at bounding box center [253, 149] width 460 height 20
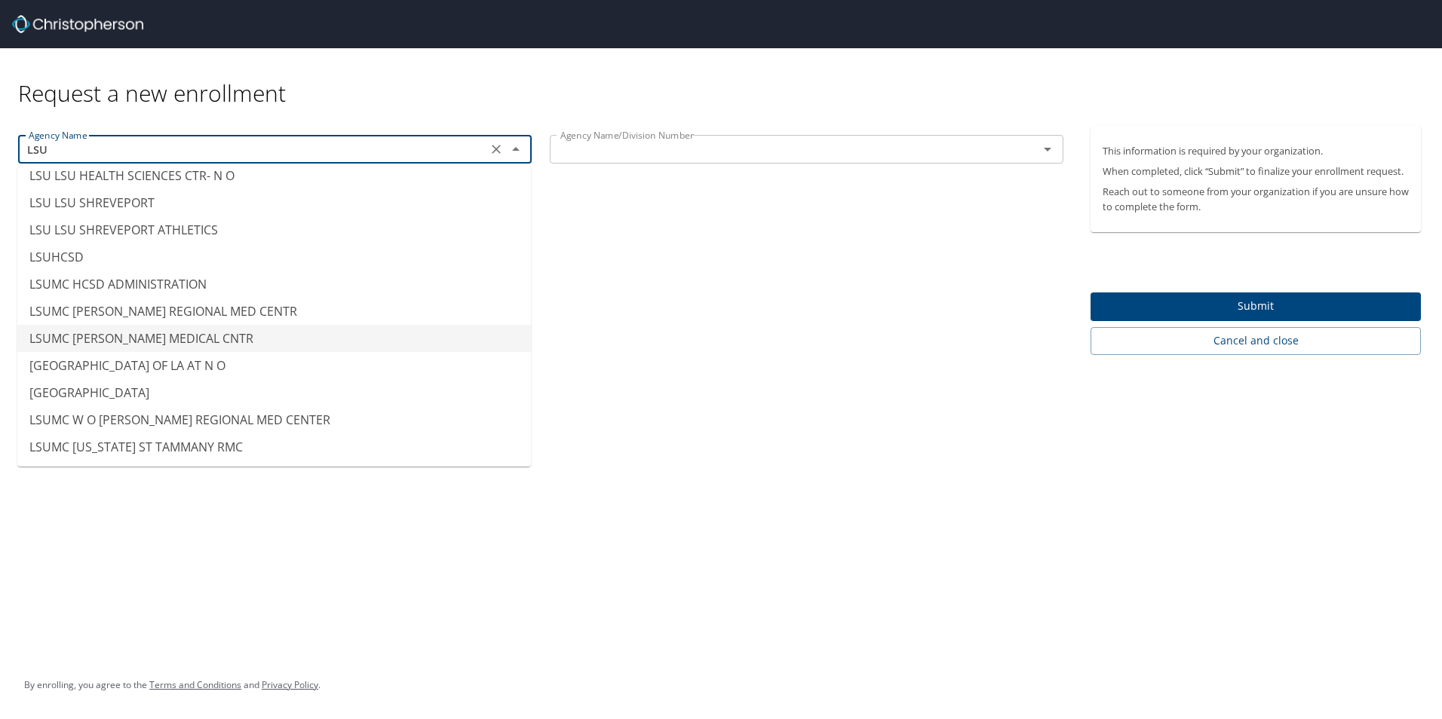
scroll to position [9, 0]
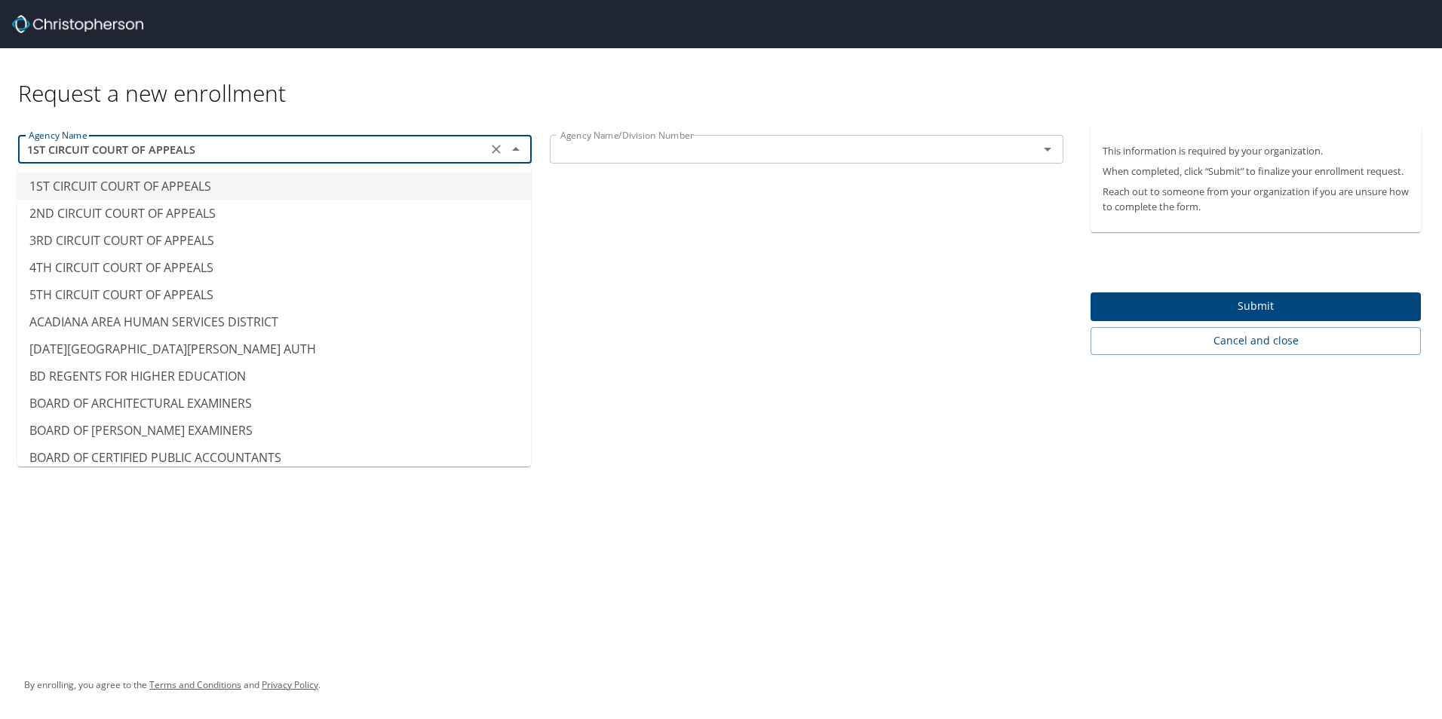
click at [447, 143] on input "1ST CIRCUIT COURT OF APPEALS" at bounding box center [253, 149] width 460 height 20
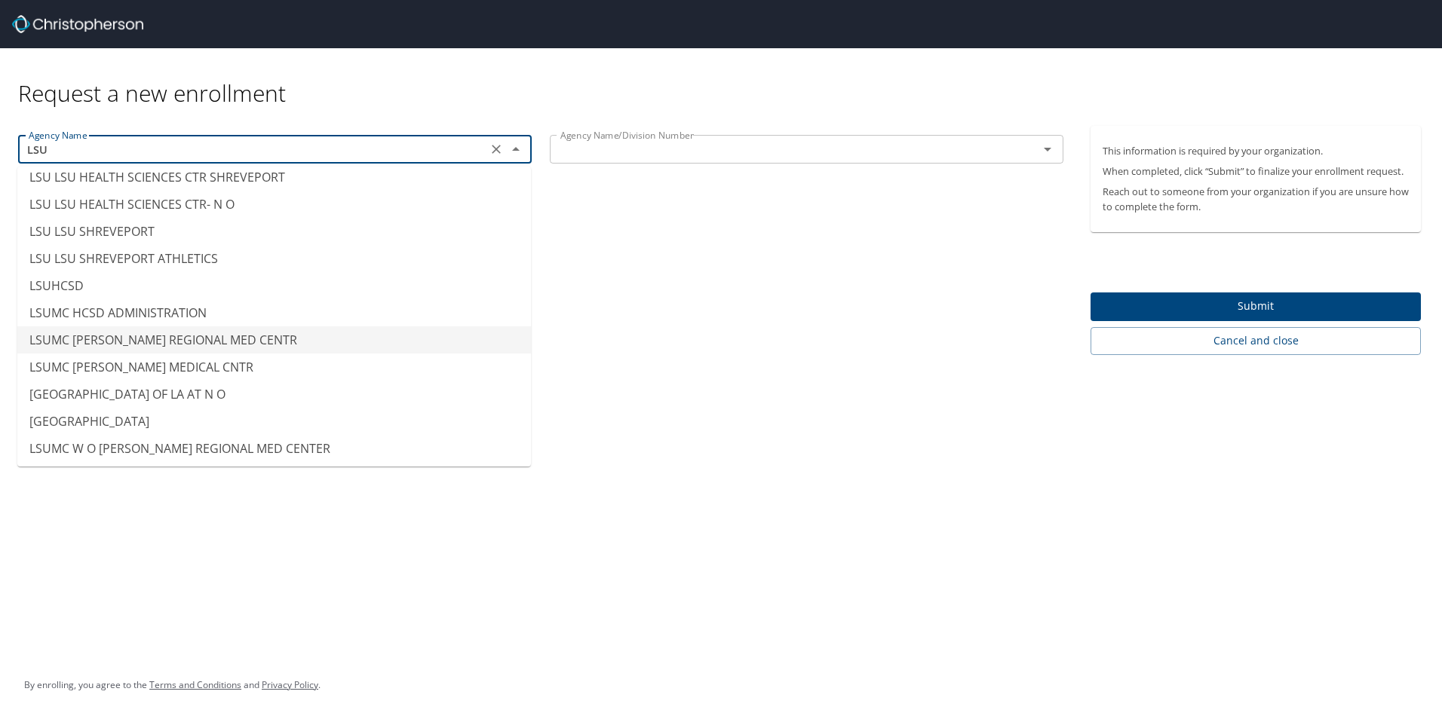
scroll to position [255, 0]
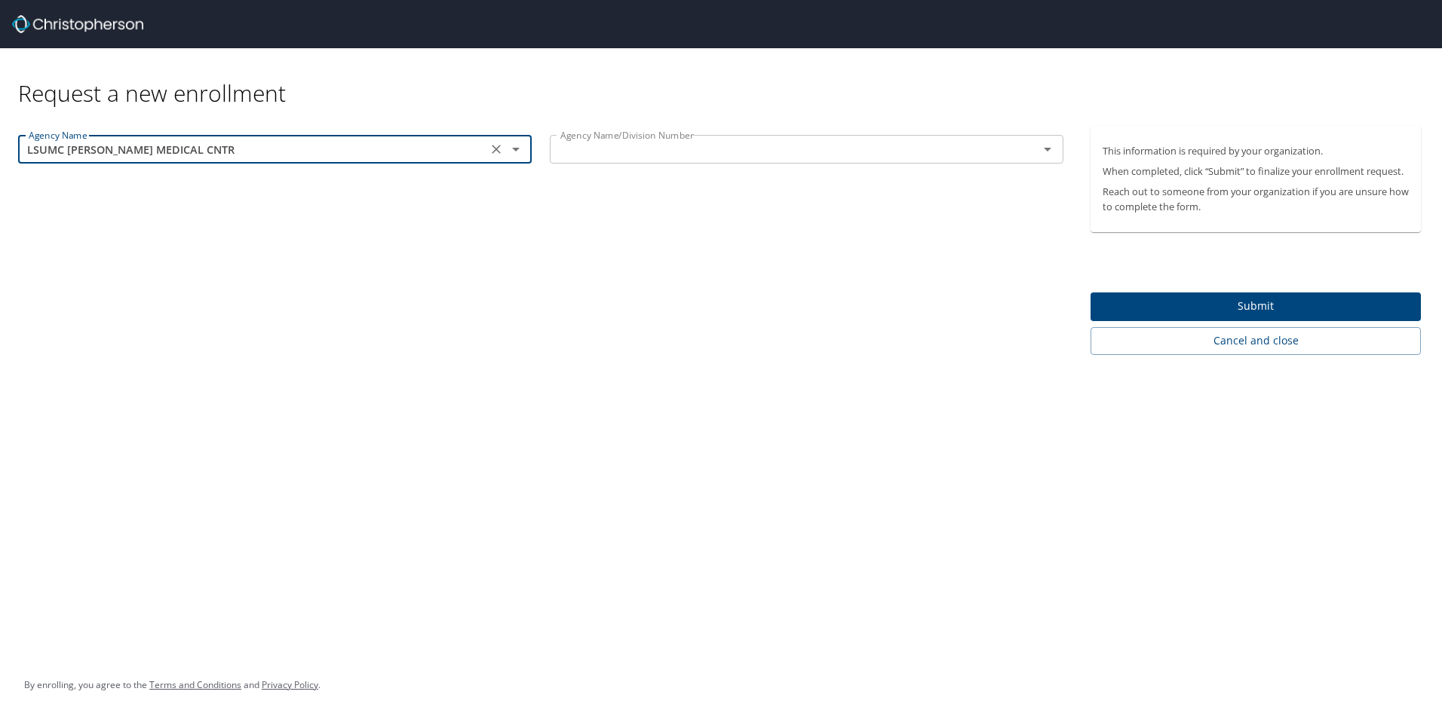
click at [391, 154] on input "LSUMC [PERSON_NAME] MEDICAL CNTR" at bounding box center [253, 149] width 460 height 20
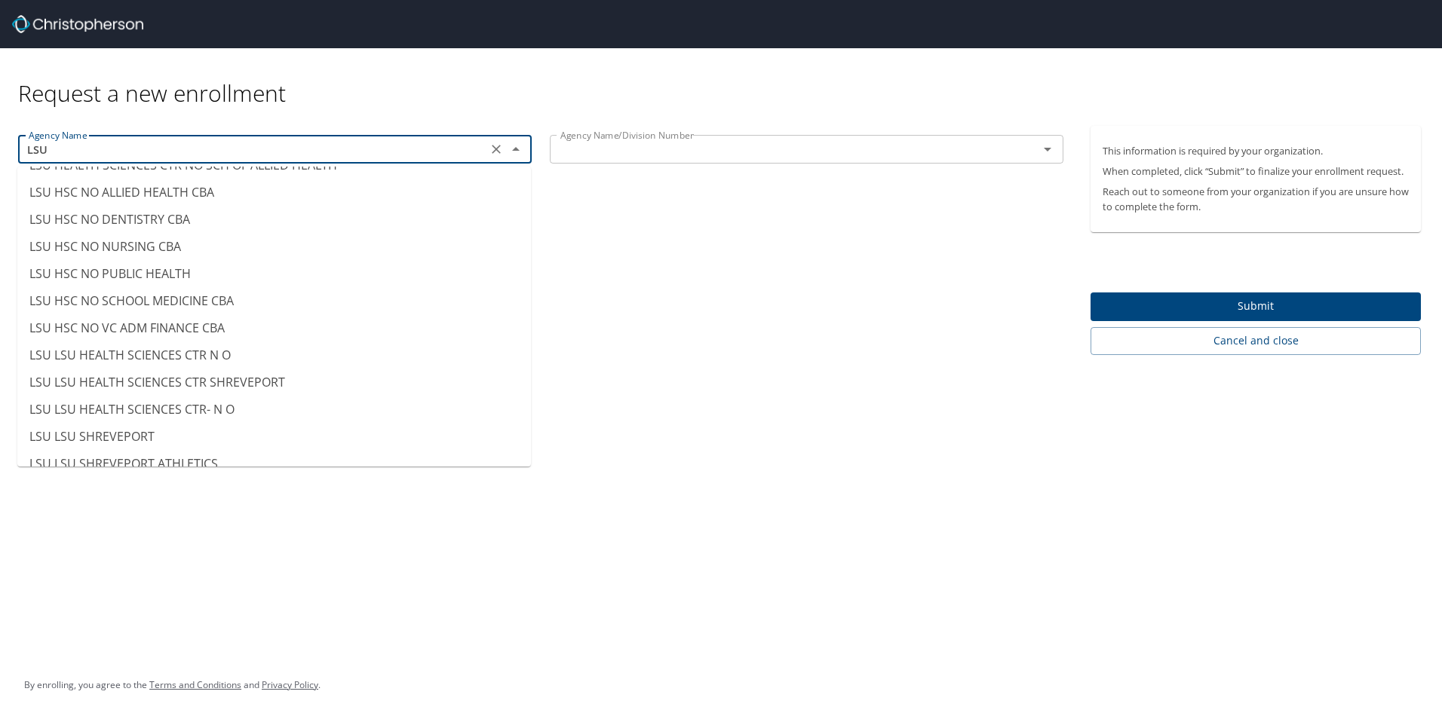
scroll to position [0, 0]
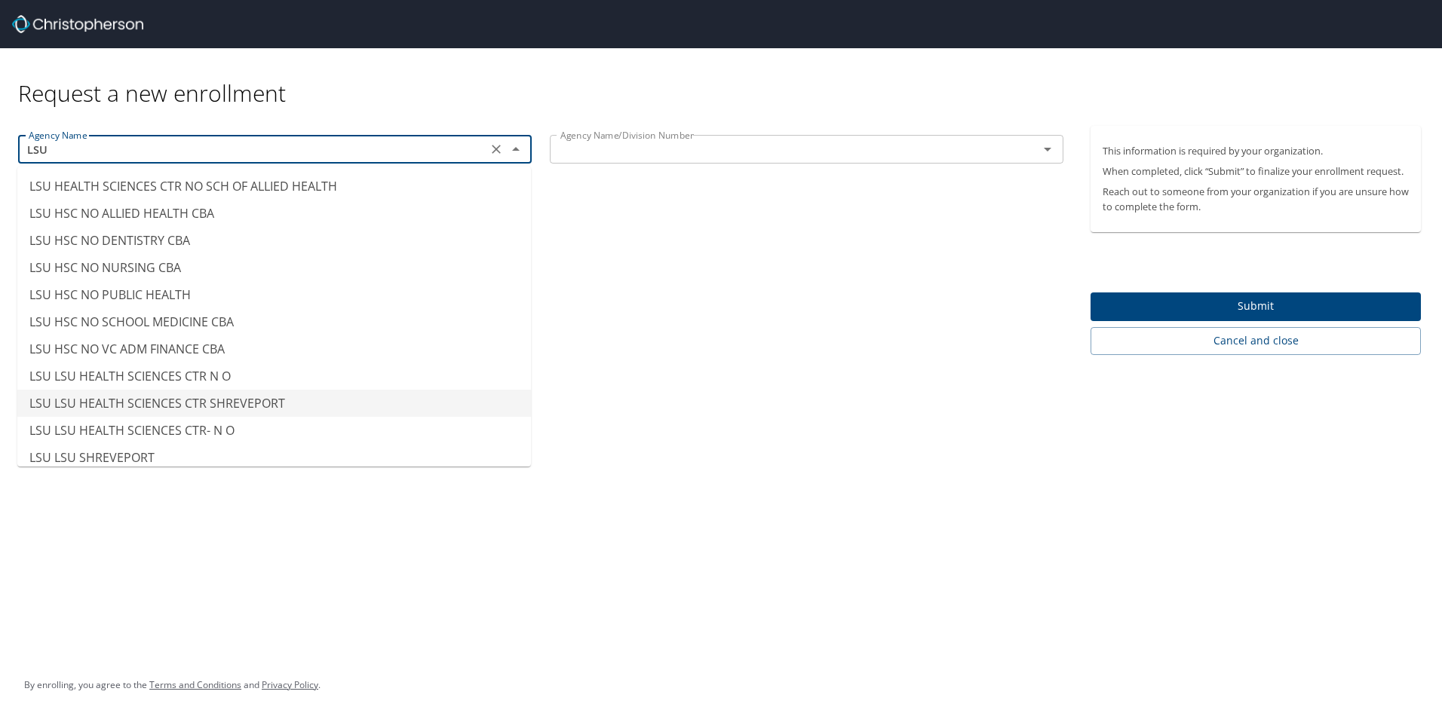
type input "LSU LSU HEALTH SCIENCES CTR SHREVEPORT"
click at [737, 351] on div "Agency Name LSU LSU HEALTH SCIENCES CTR SHREVEPORT Agency Name Agency Name/Divi…" at bounding box center [540, 240] width 1081 height 229
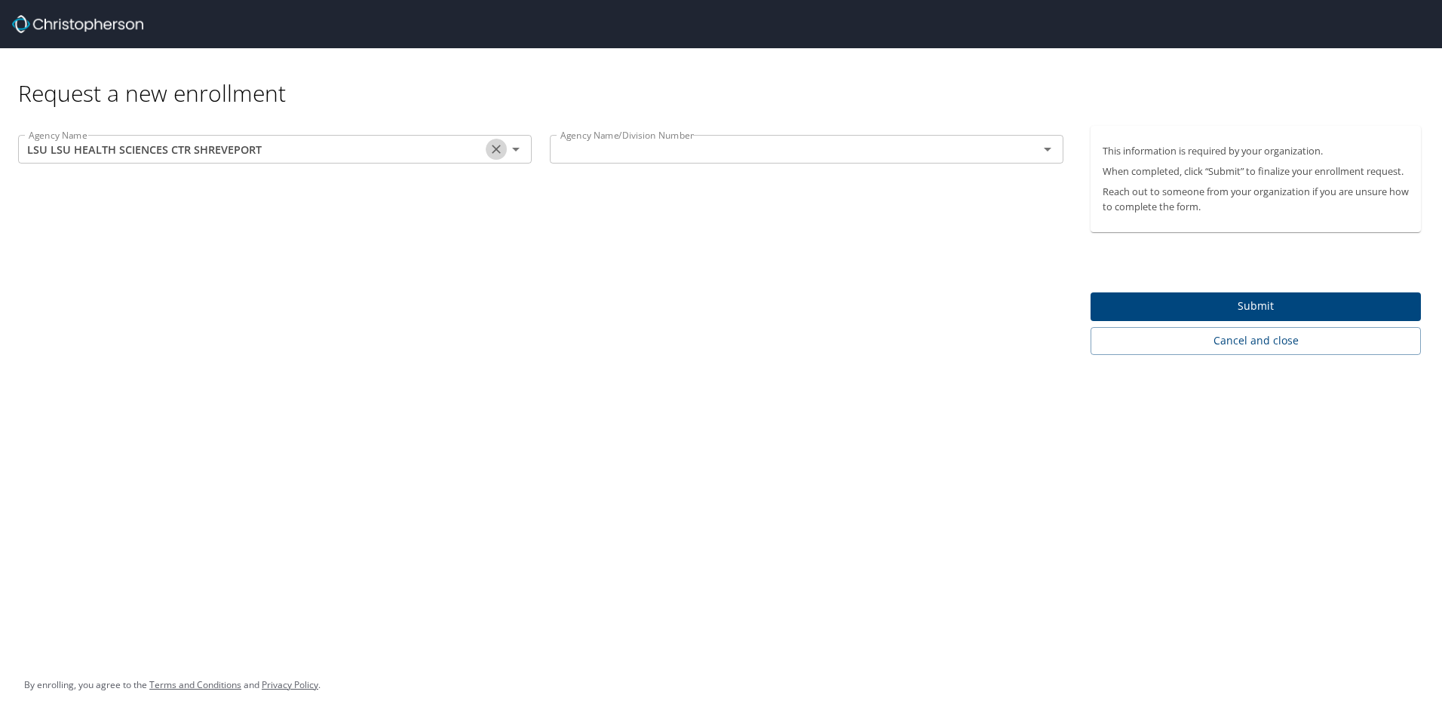
click at [496, 147] on icon "Clear" at bounding box center [496, 149] width 15 height 15
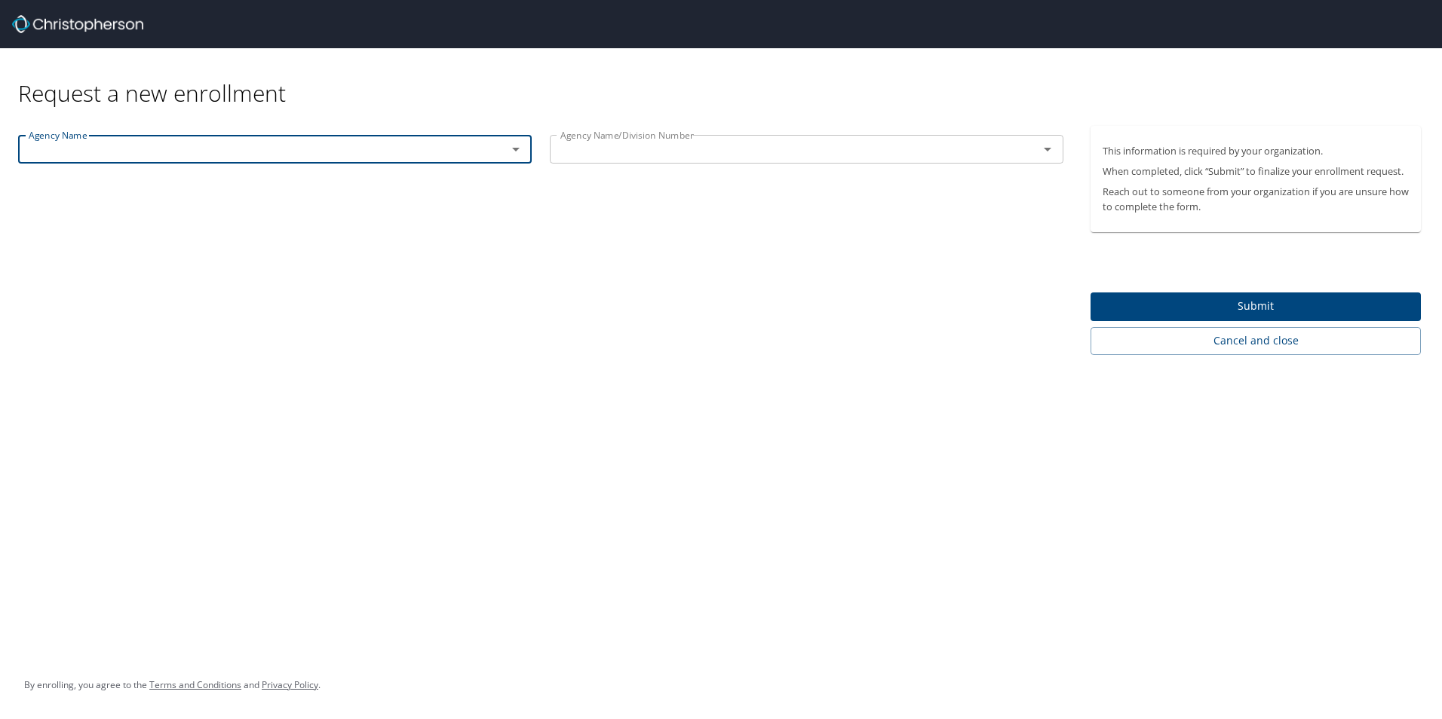
click at [471, 154] on input "text" at bounding box center [253, 149] width 460 height 20
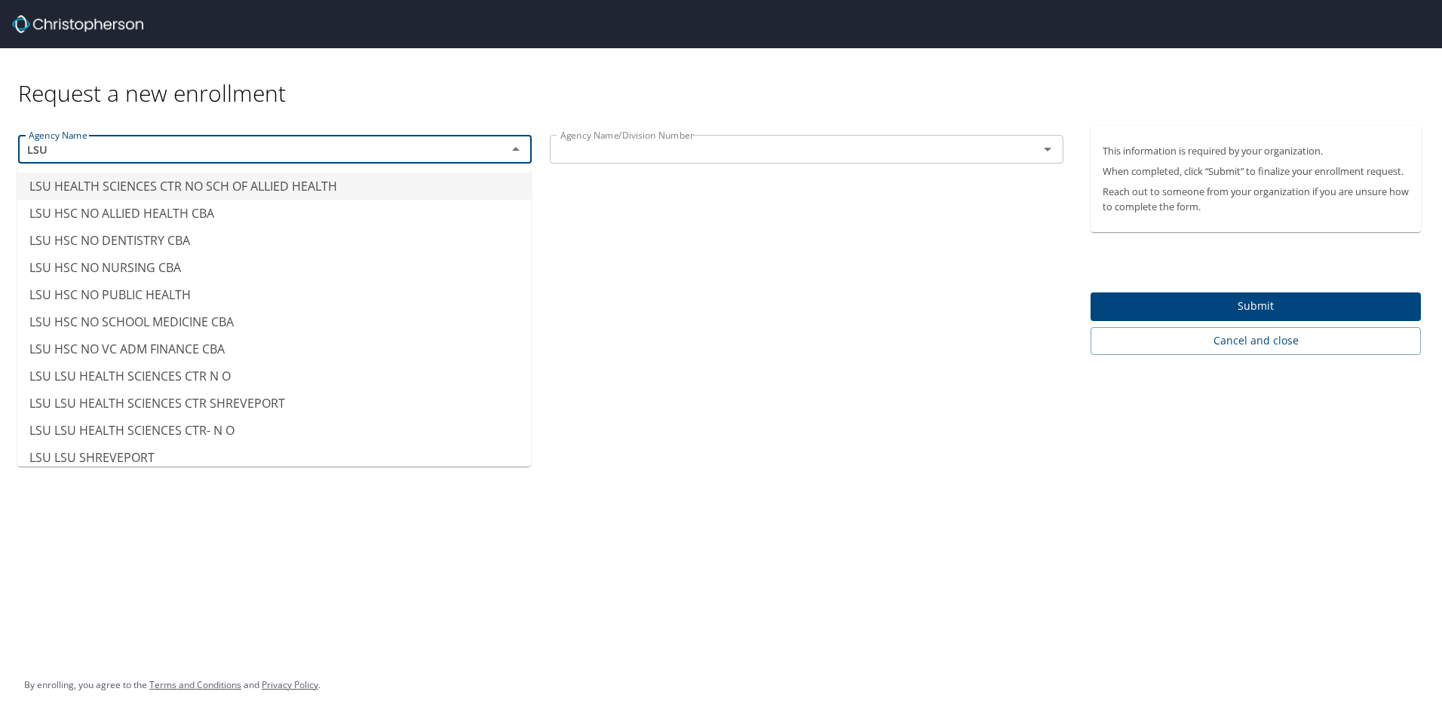
click at [472, 174] on li "LSU HEALTH SCIENCES CTR NO SCH OF ALLIED HEALTH" at bounding box center [273, 186] width 513 height 27
type input "LSU HEALTH SCIENCES CTR NO SCH OF ALLIED HEALTH"
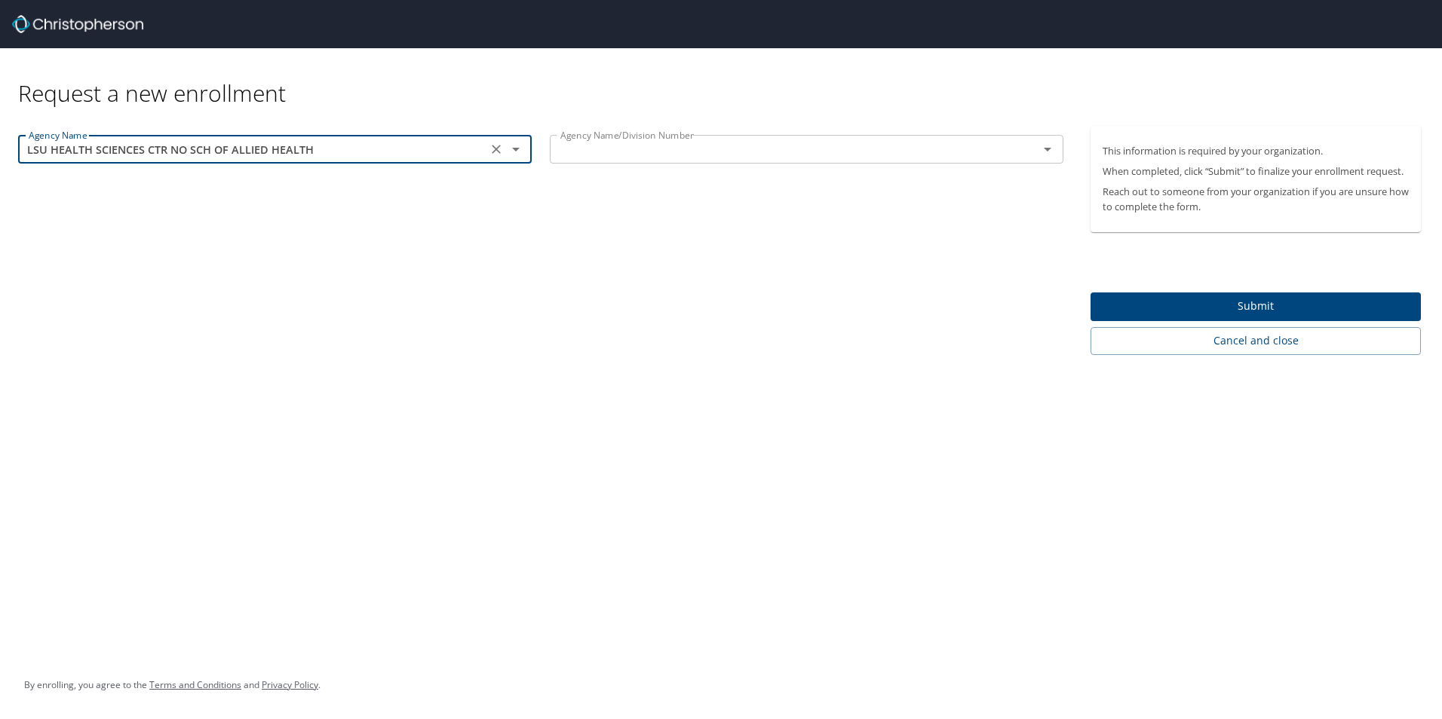
click at [499, 142] on icon "Clear" at bounding box center [496, 149] width 15 height 15
click at [440, 152] on input "text" at bounding box center [253, 149] width 460 height 20
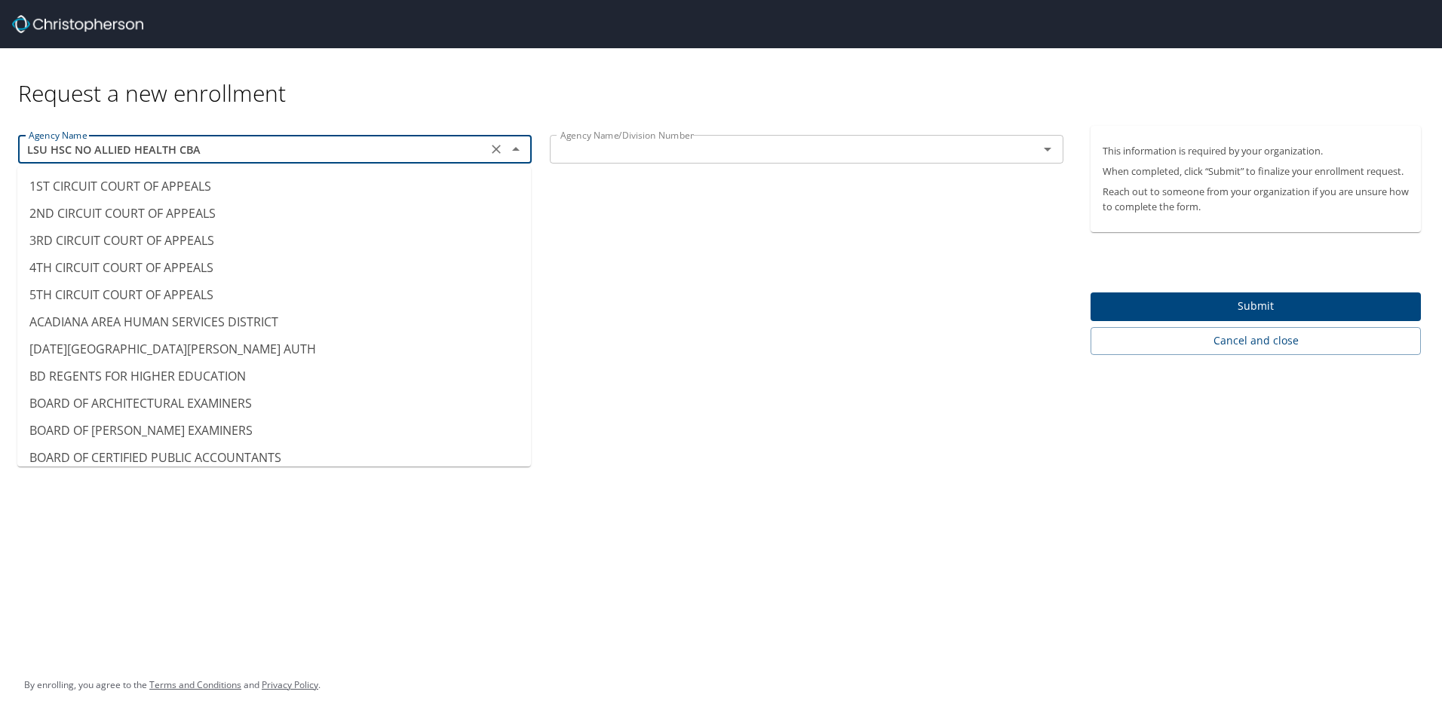
click at [439, 150] on input "LSU HSC NO ALLIED HEALTH CBA" at bounding box center [253, 149] width 460 height 20
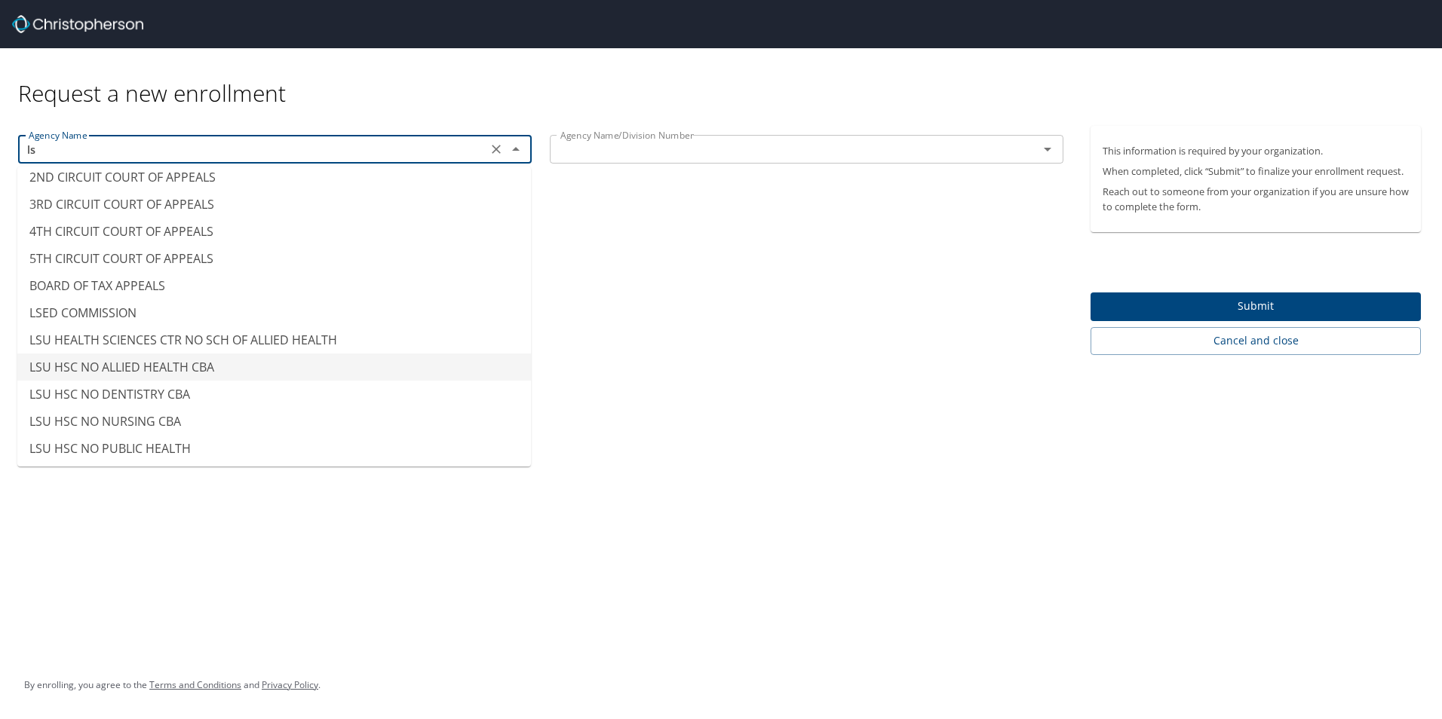
type input "l"
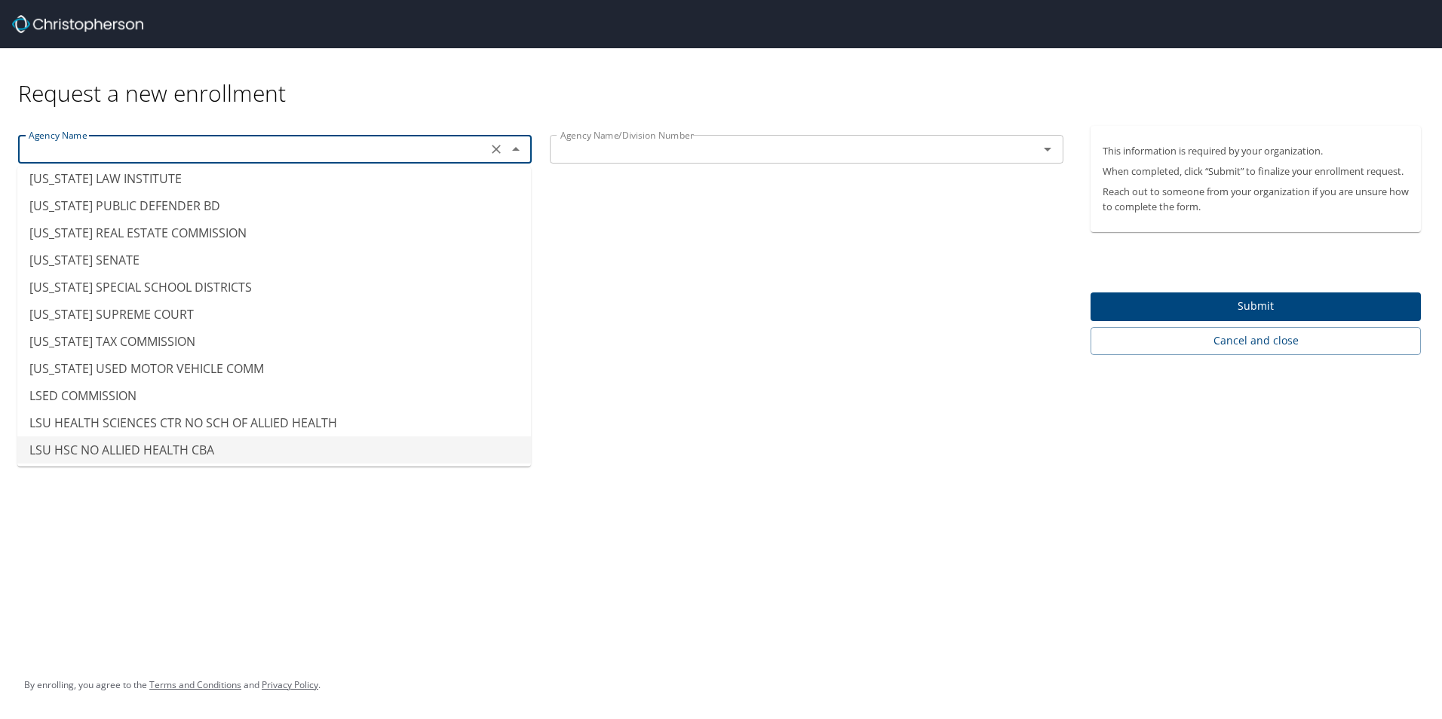
scroll to position [9, 0]
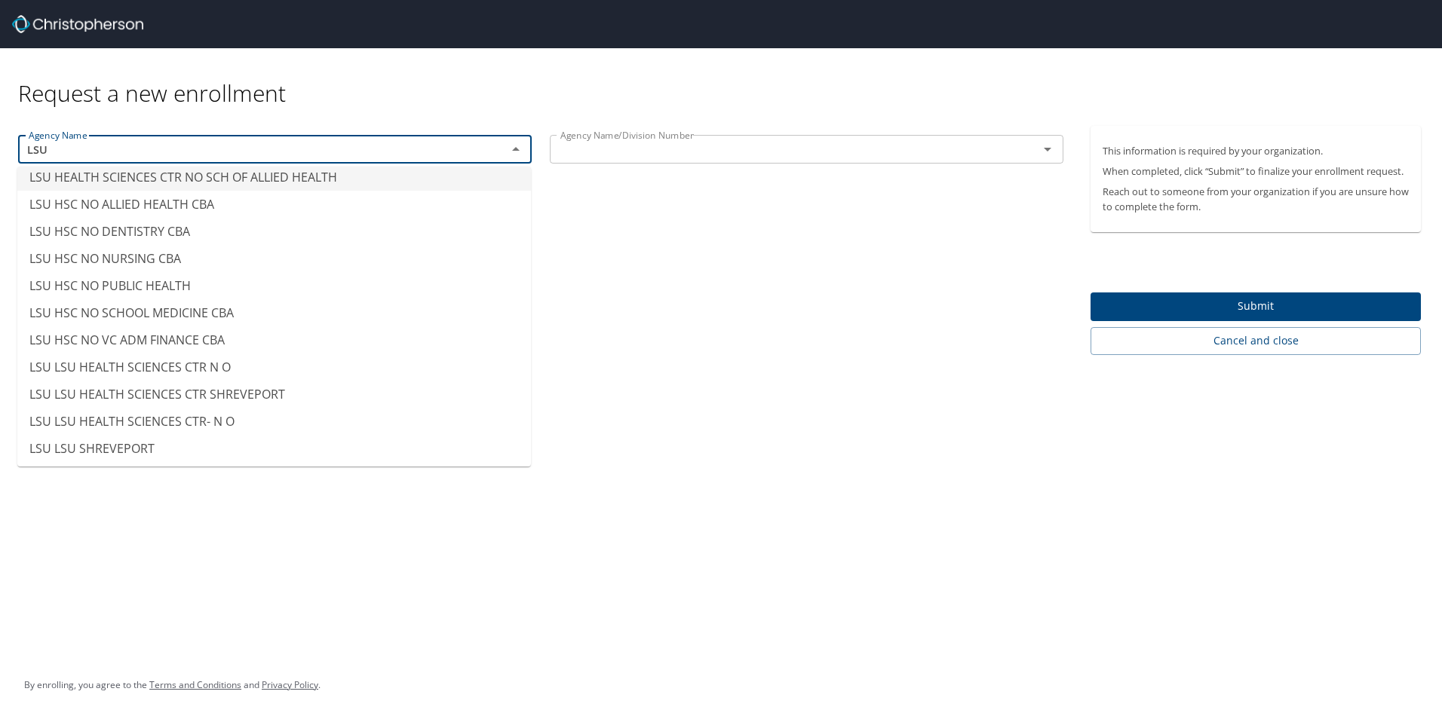
type input "LSU HEALTH SCIENCES CTR NO SCH OF ALLIED HEALTH"
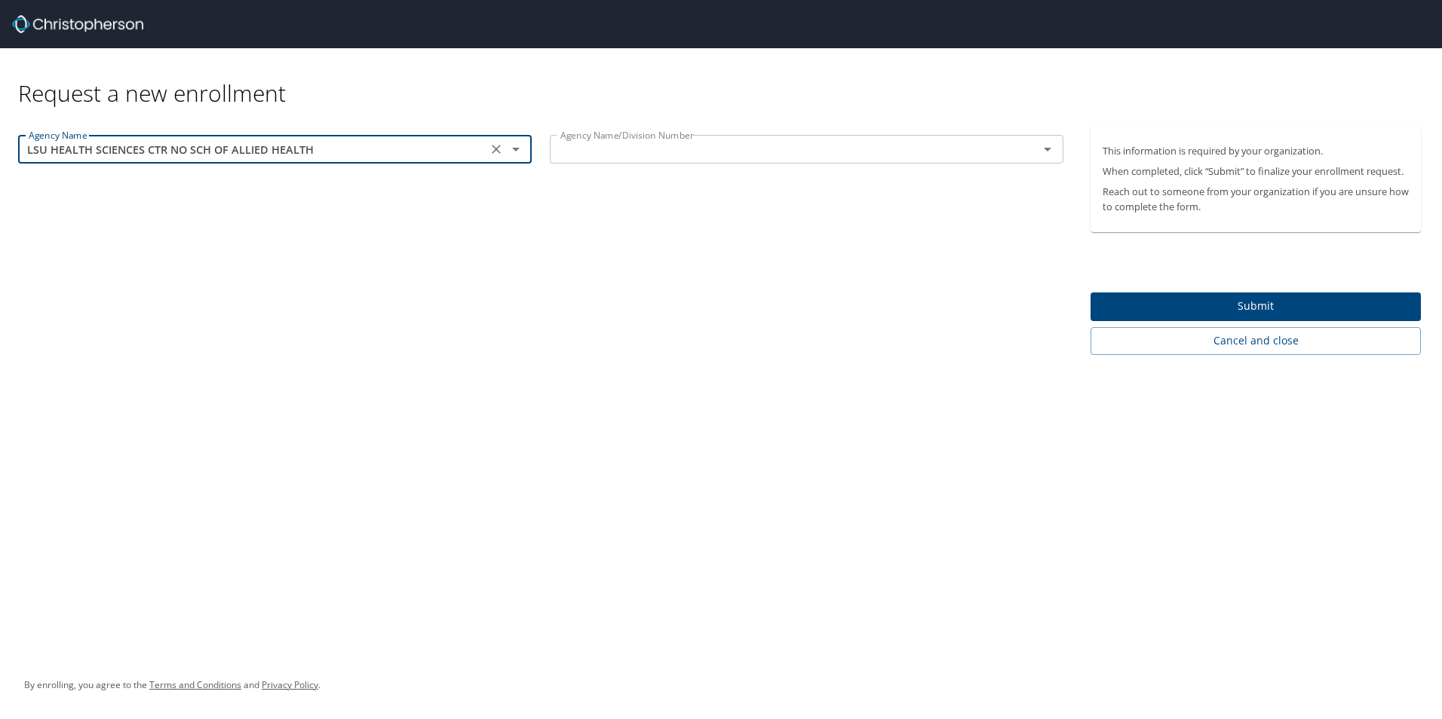
click at [496, 147] on icon "Clear" at bounding box center [496, 149] width 15 height 15
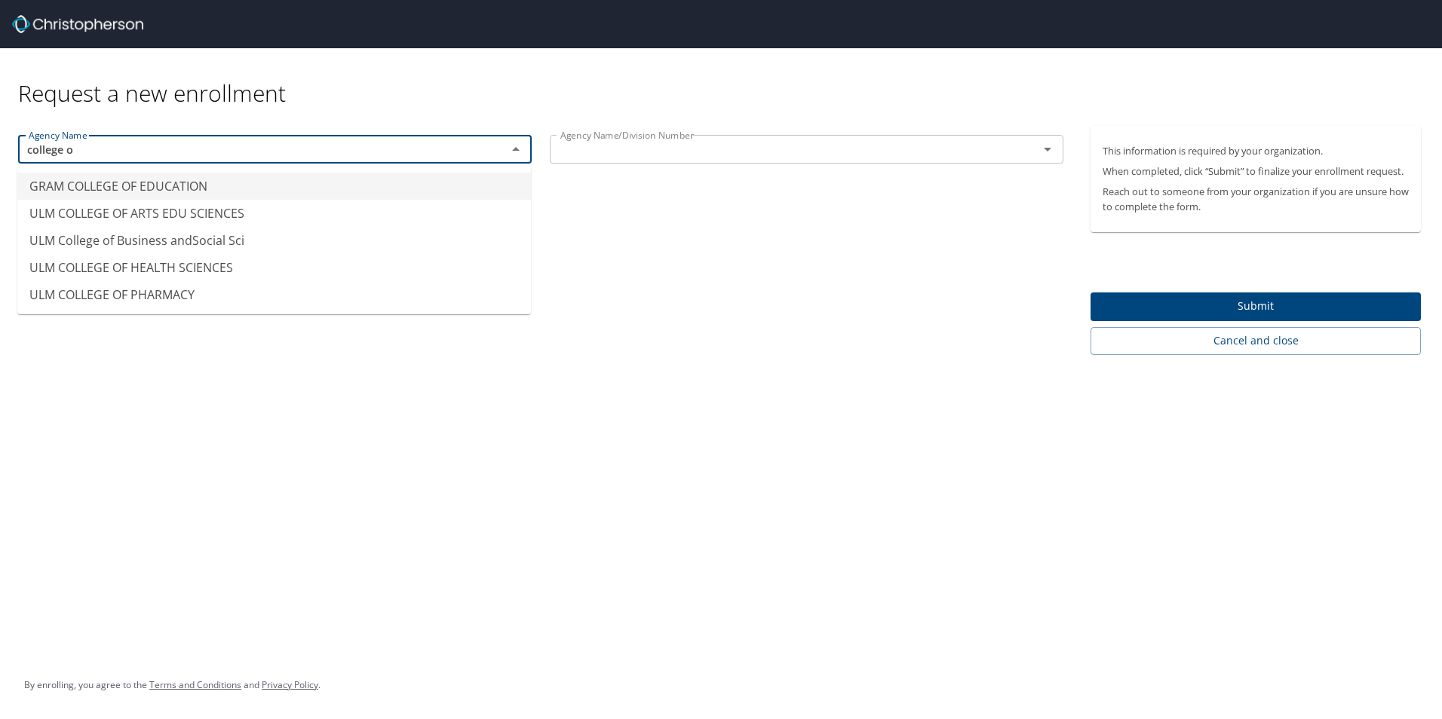
scroll to position [0, 0]
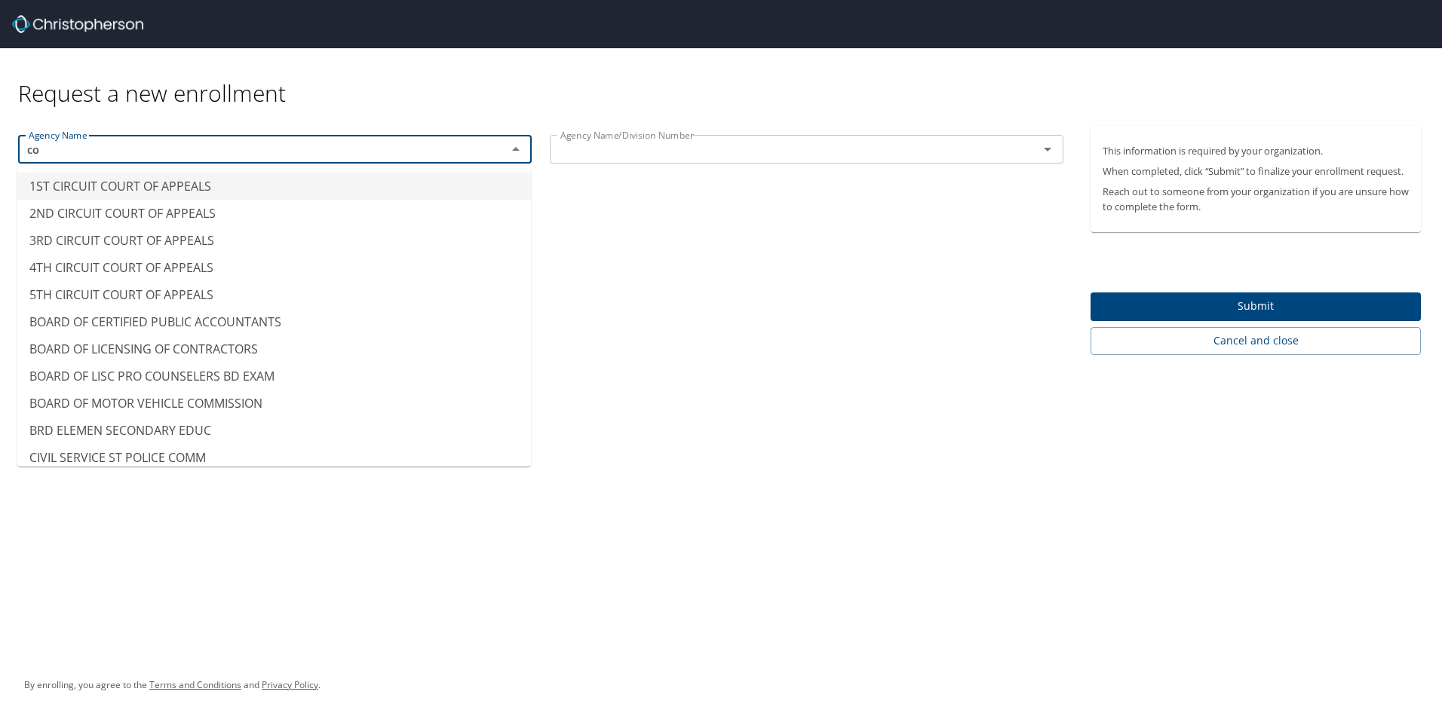
type input "c"
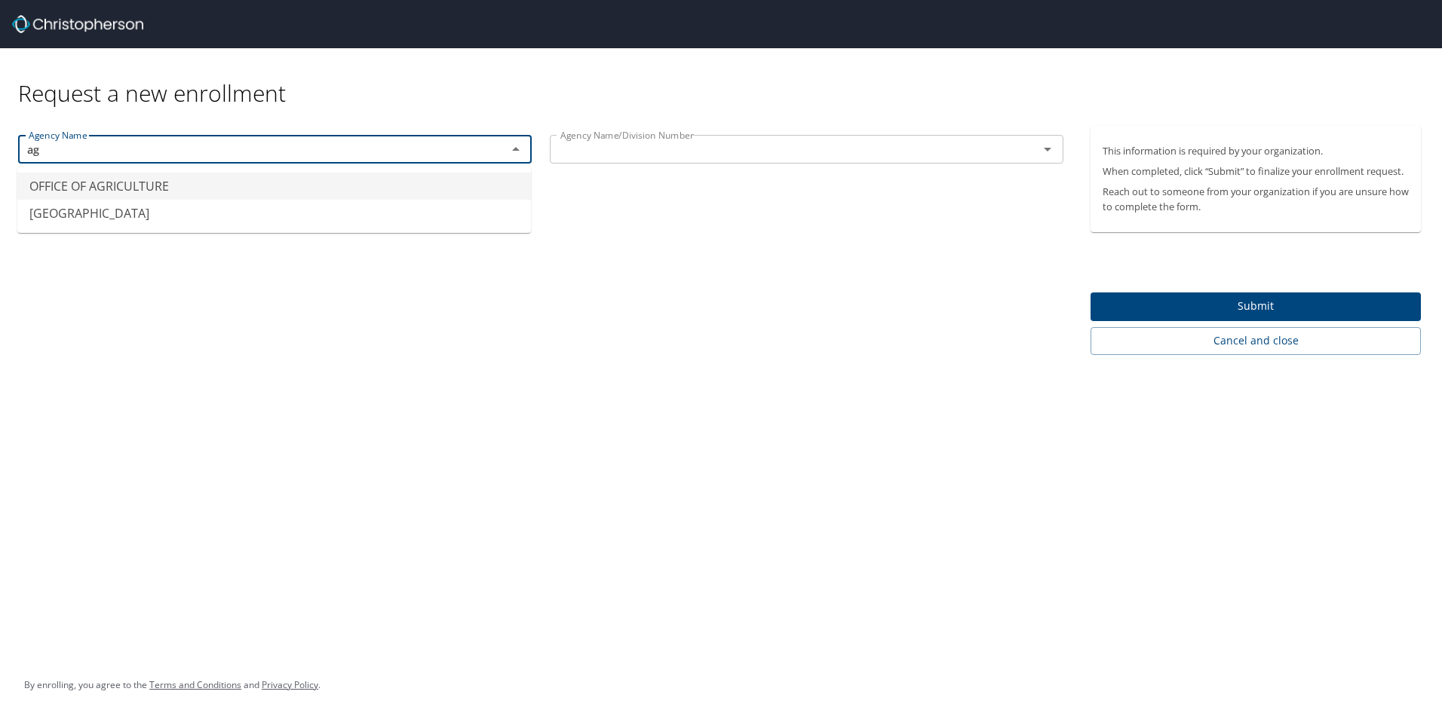
type input "a"
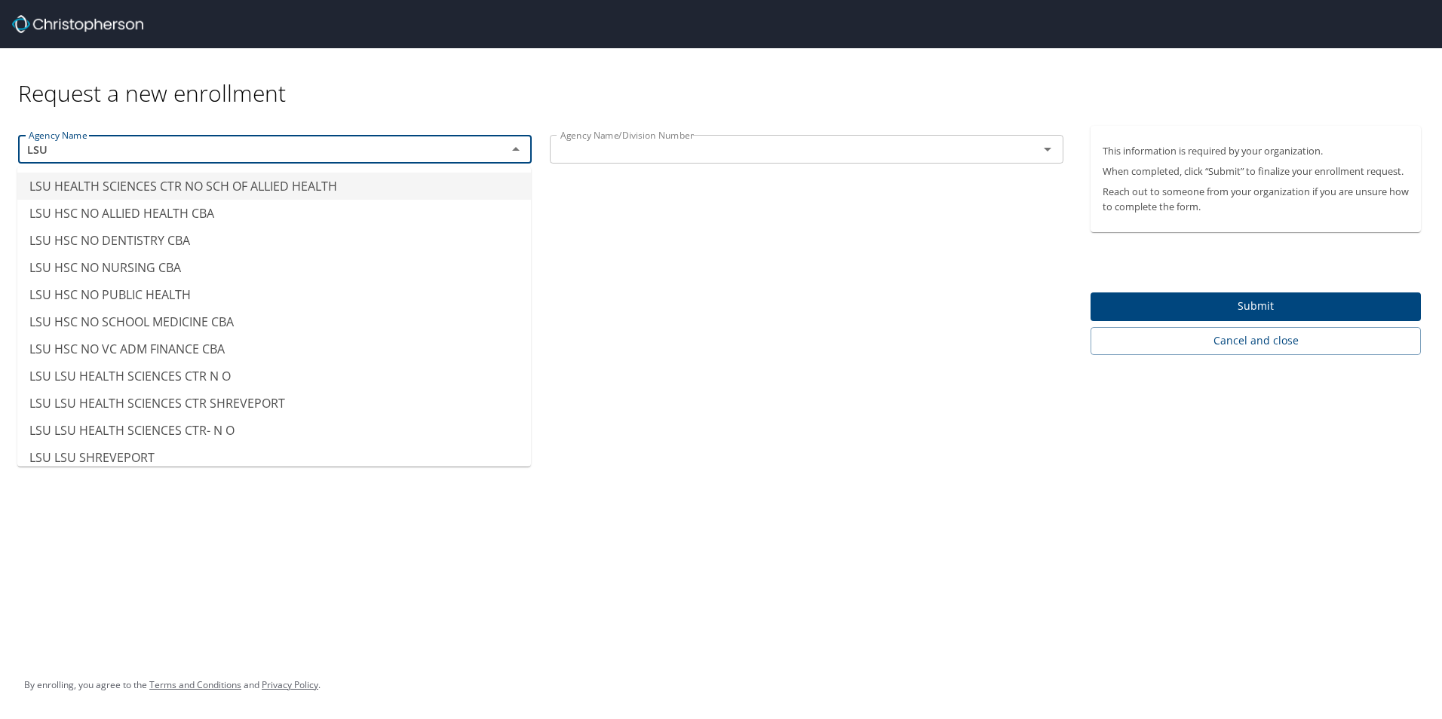
type input "LSU HEALTH SCIENCES CTR NO SCH OF ALLIED HEALTH"
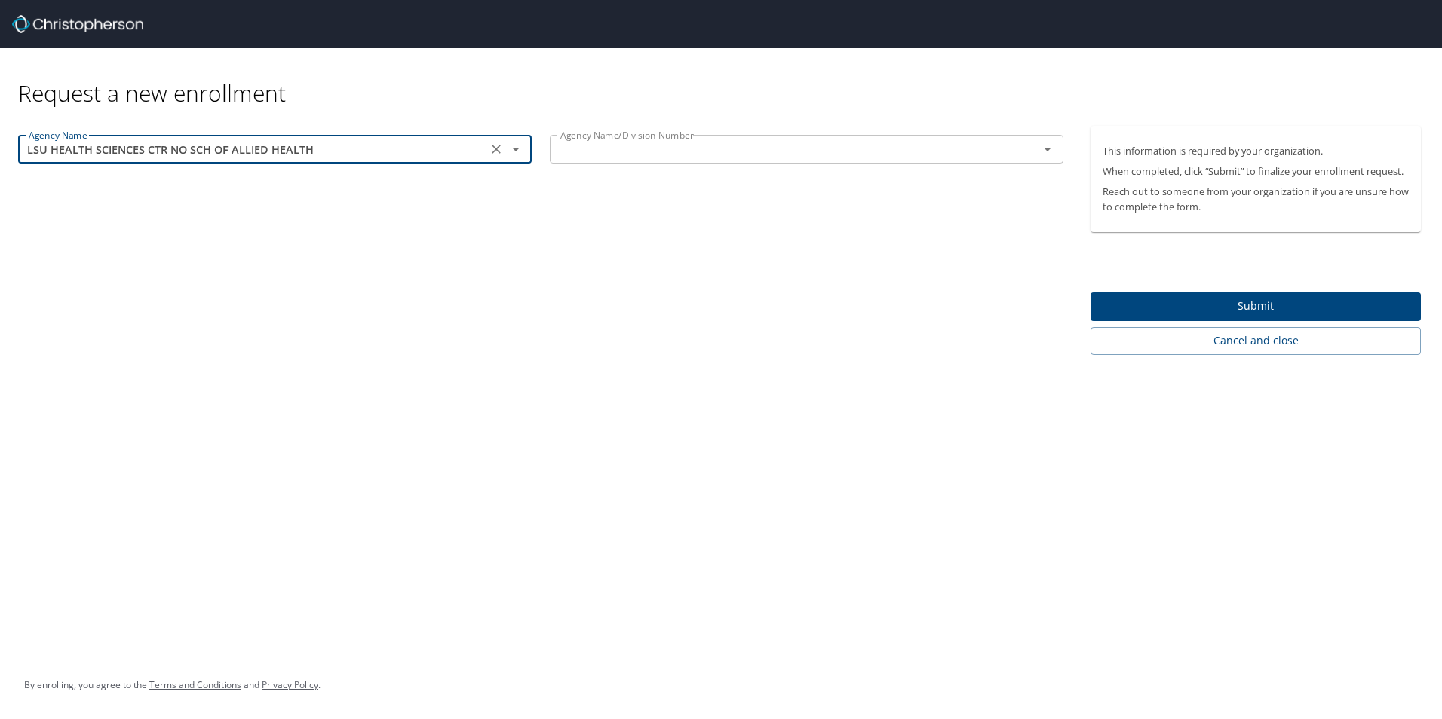
click at [497, 158] on button "Clear" at bounding box center [496, 149] width 21 height 21
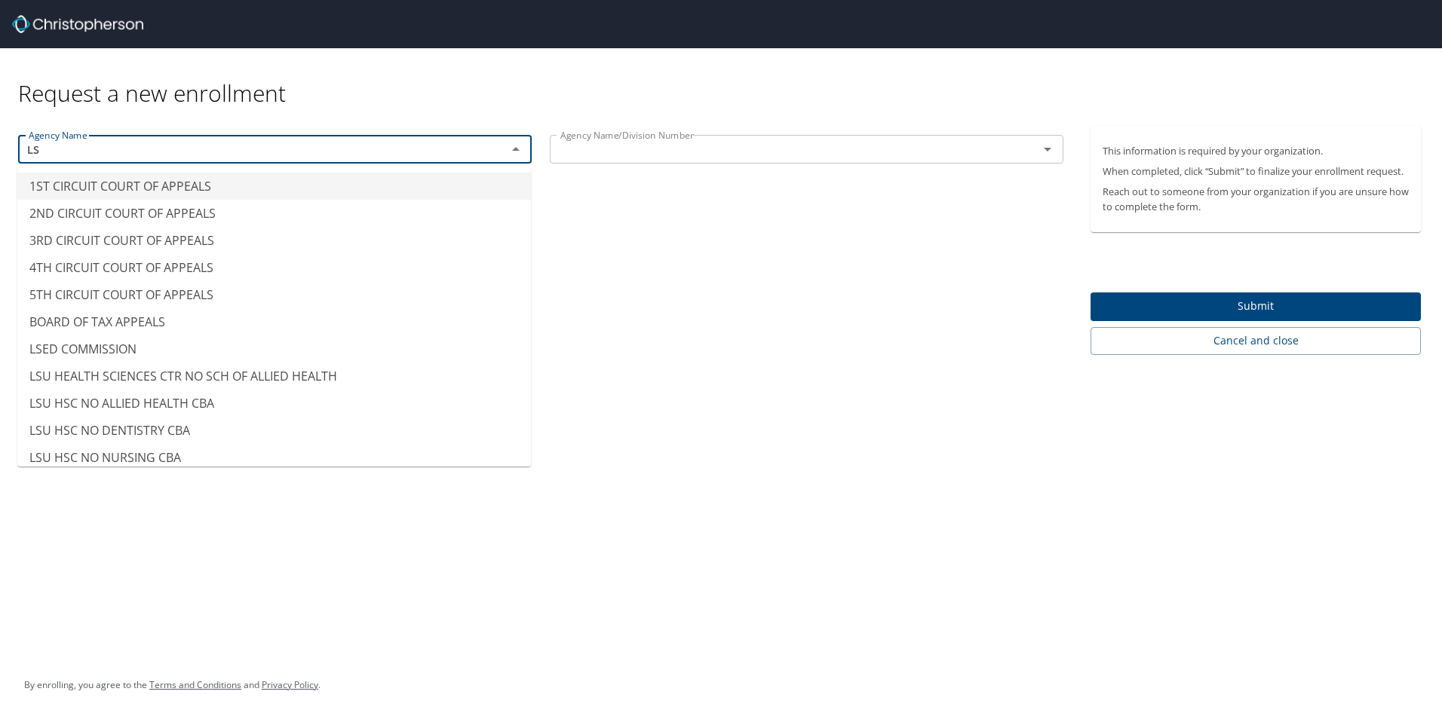
type input "L"
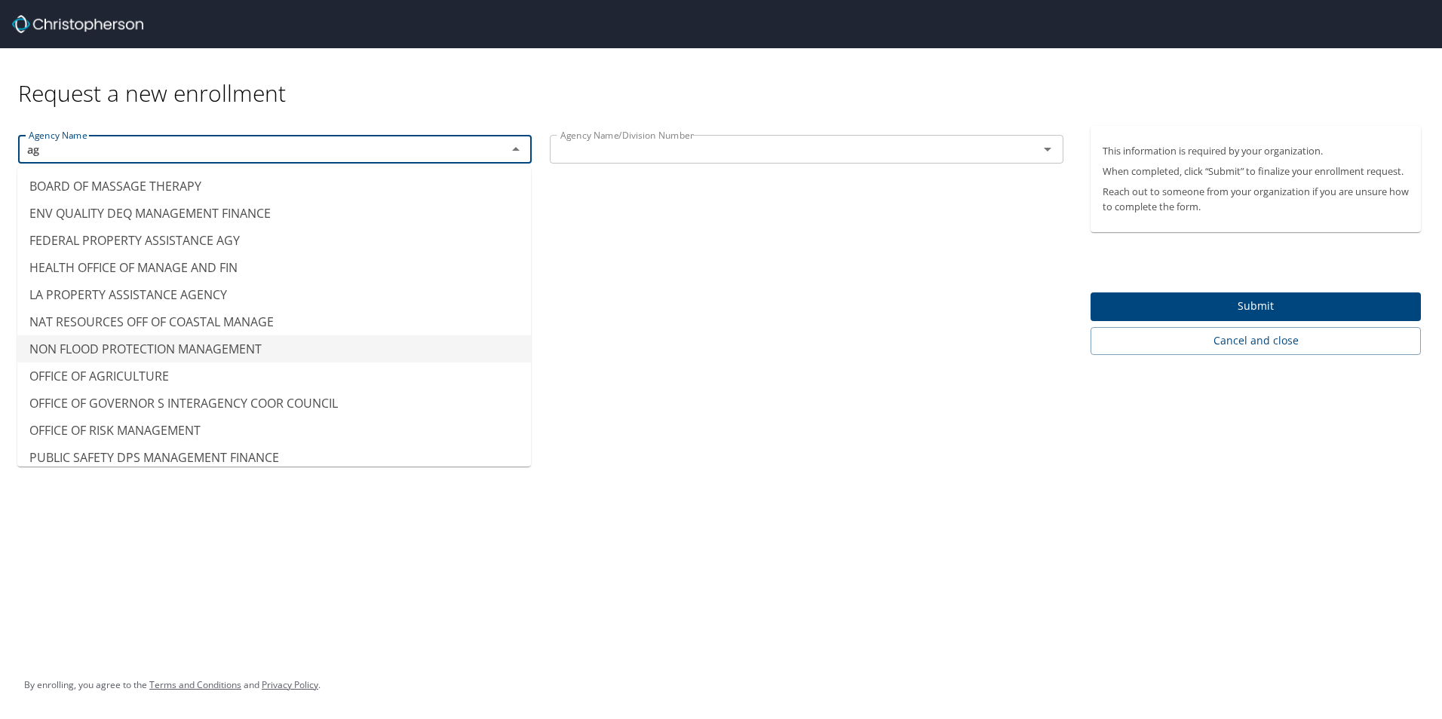
type input "a"
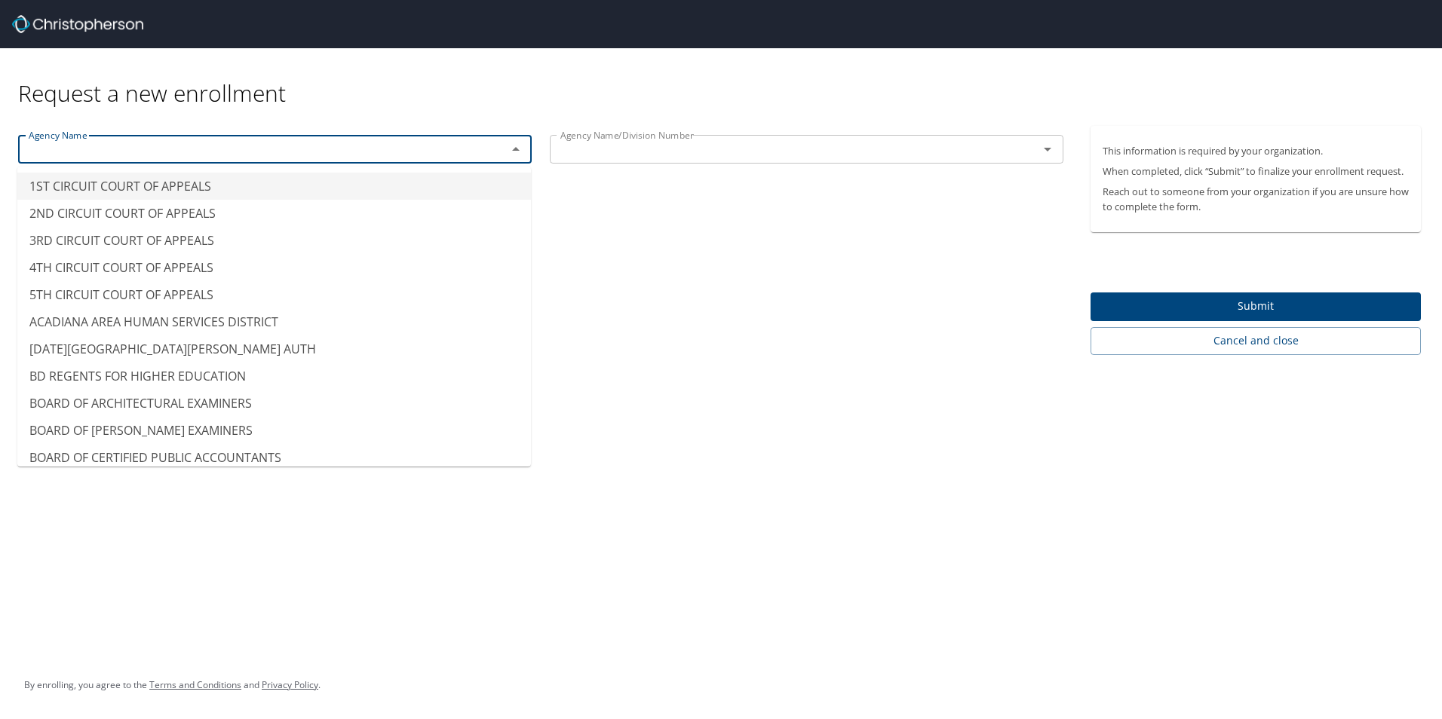
type input "A"
type input "BOARD OF CERTIFIED PUBLIC ACCOUNTANTS"
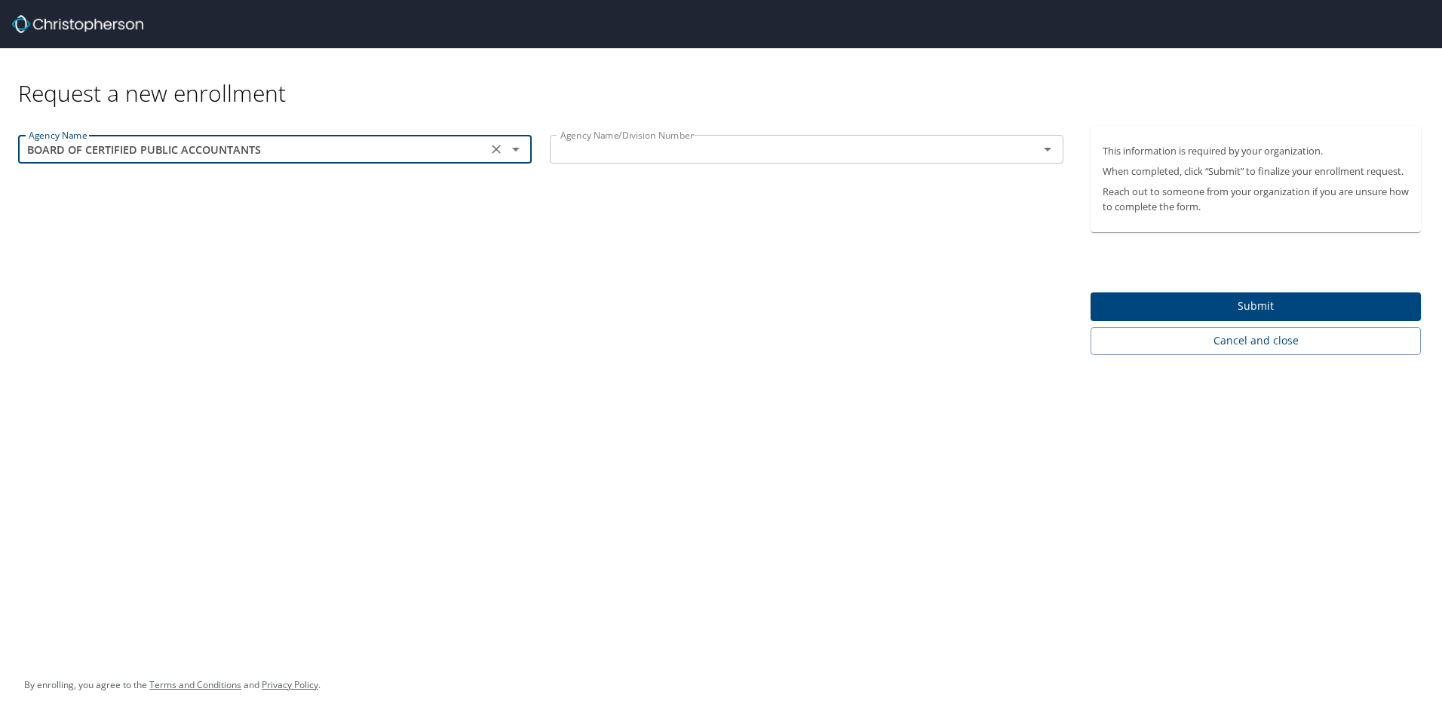
click at [495, 153] on icon "Clear" at bounding box center [496, 149] width 15 height 15
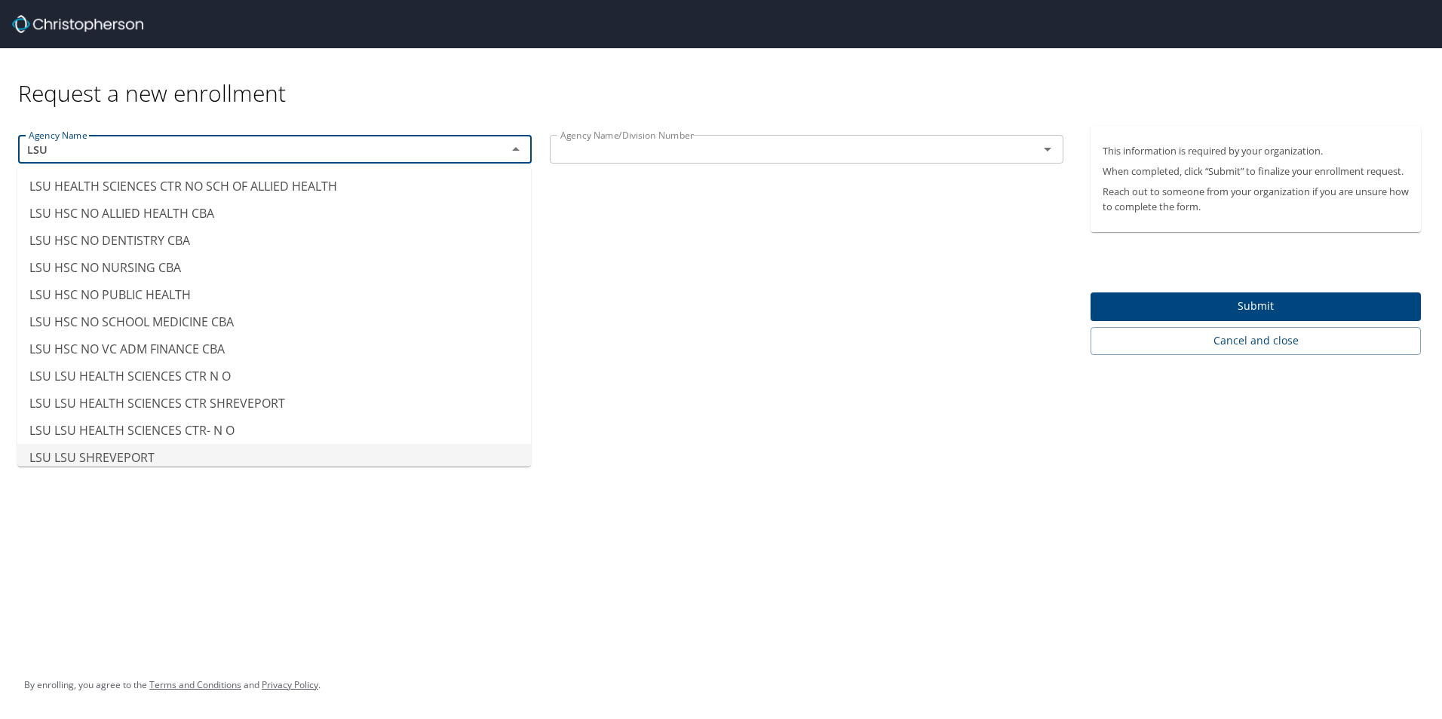
type input "LSU LSU SHREVEPORT"
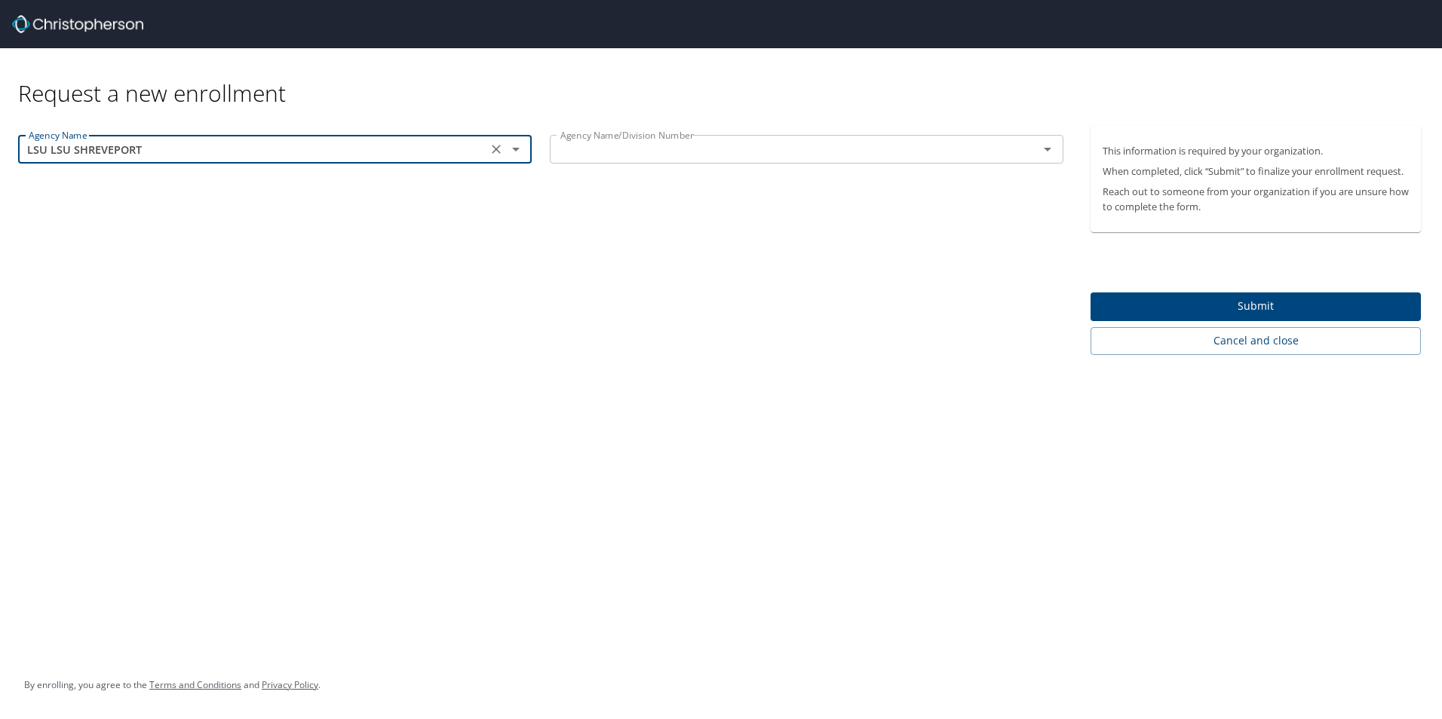
click at [364, 138] on div "LSU LSU SHREVEPORT Agency Name" at bounding box center [274, 149] width 513 height 29
click at [488, 148] on button "Clear" at bounding box center [496, 149] width 21 height 21
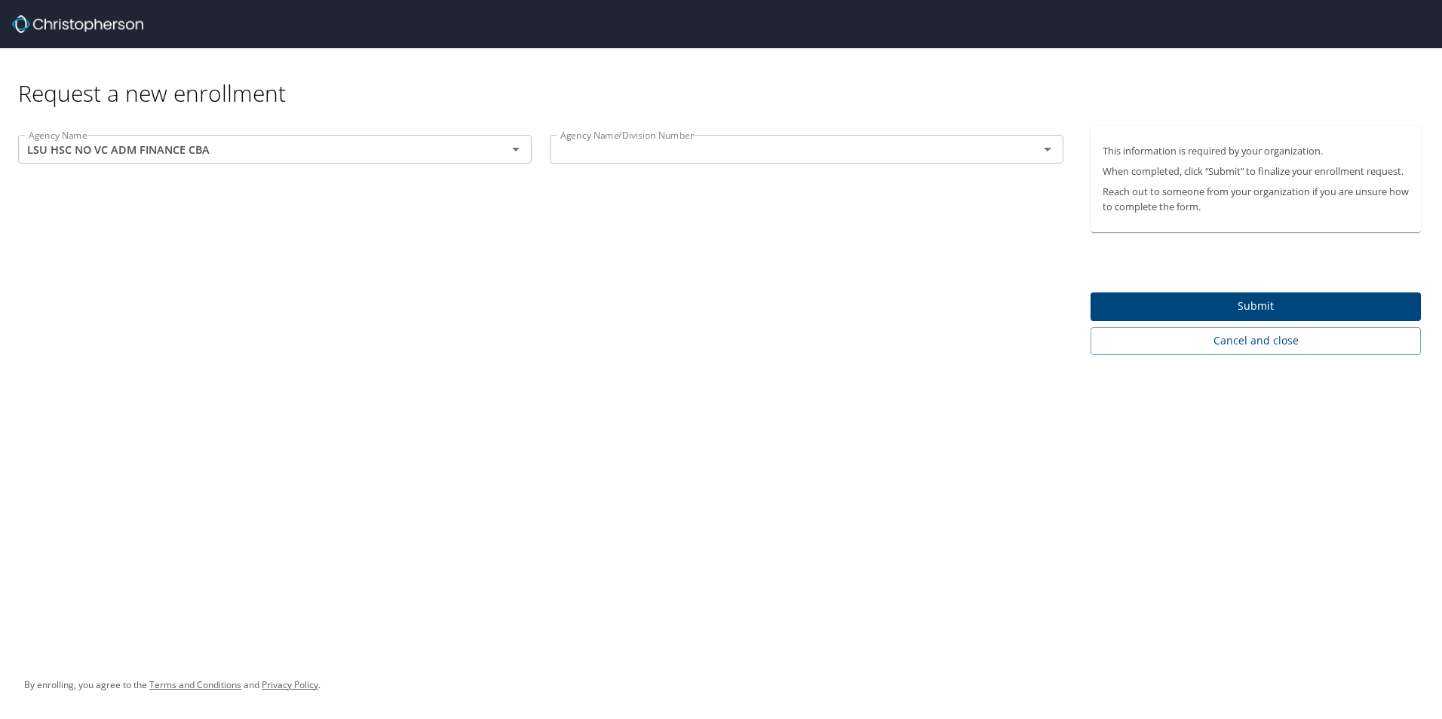
click at [776, 375] on div "Request a new enrollment Agency Name LSU HSC NO VC ADM FINANCE CBA Agency Name …" at bounding box center [721, 359] width 1442 height 719
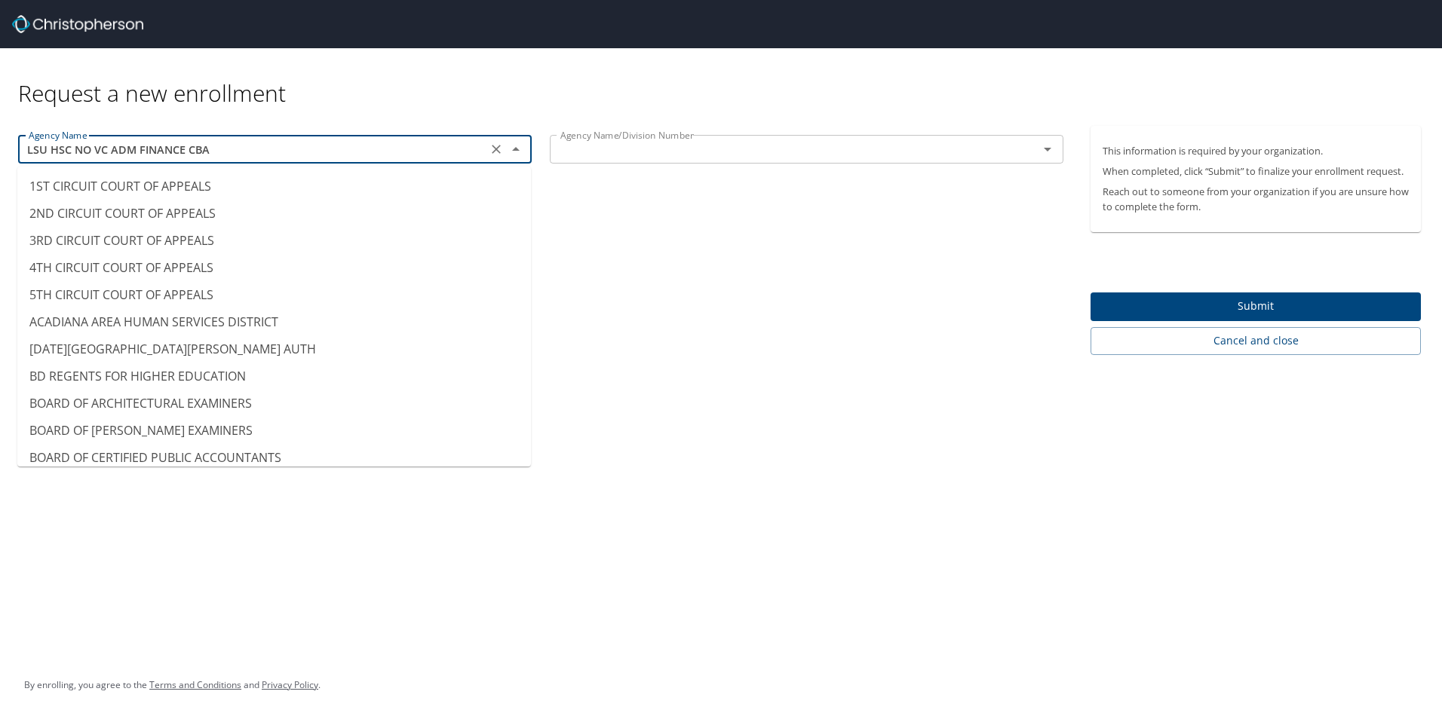
click at [457, 139] on input "LSU HSC NO VC ADM FINANCE CBA" at bounding box center [253, 149] width 460 height 20
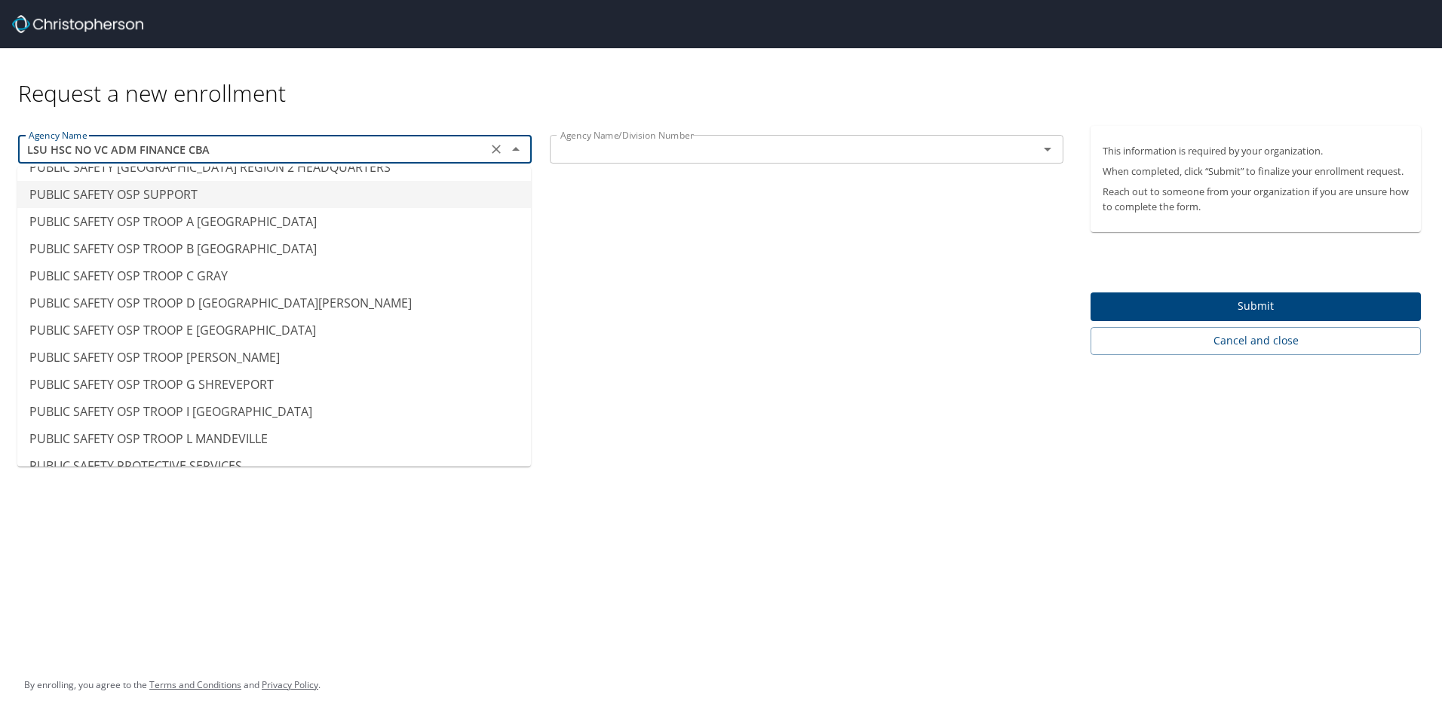
scroll to position [10394, 0]
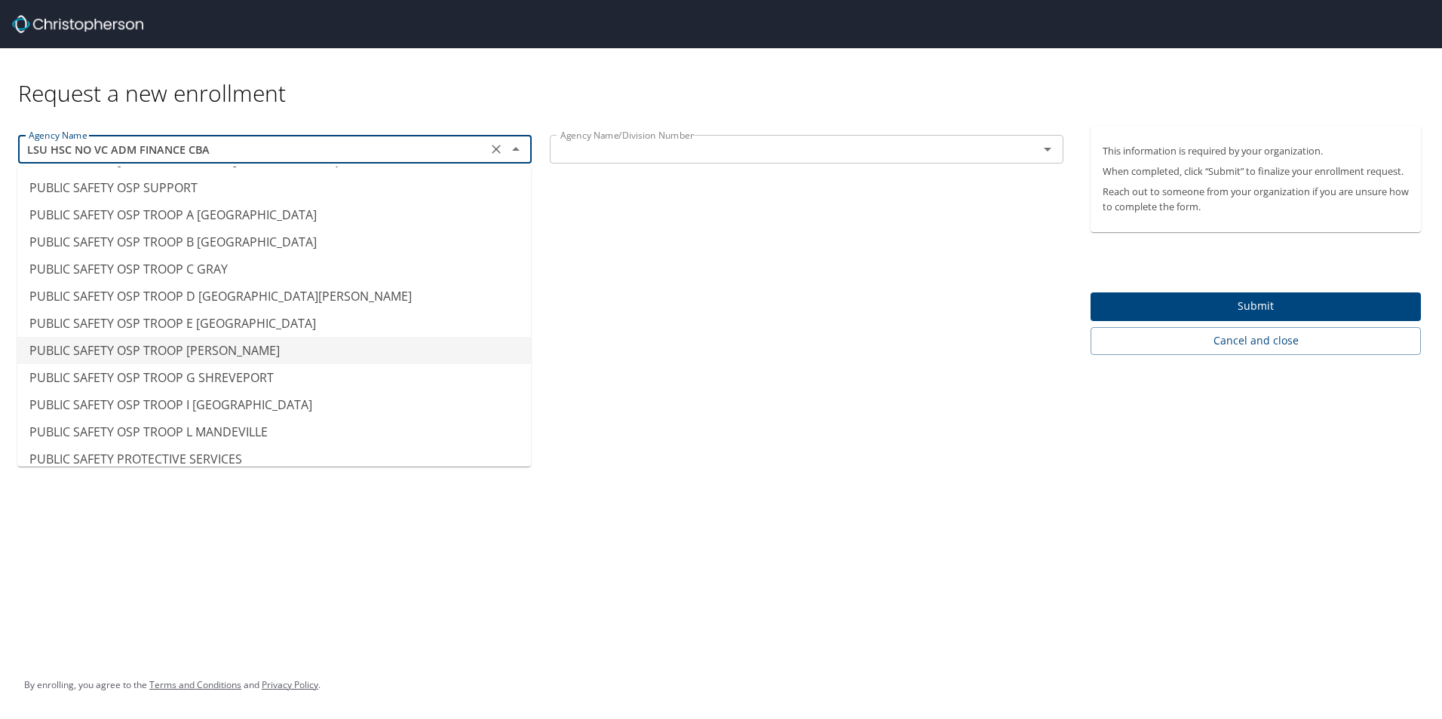
click at [691, 352] on div "Agency Name LSU HSC NO VC ADM FINANCE CBA Agency Name Agency Name/Division Numb…" at bounding box center [540, 240] width 1081 height 229
type input "PUBLIC SAFETY OSP TROOP [PERSON_NAME]"
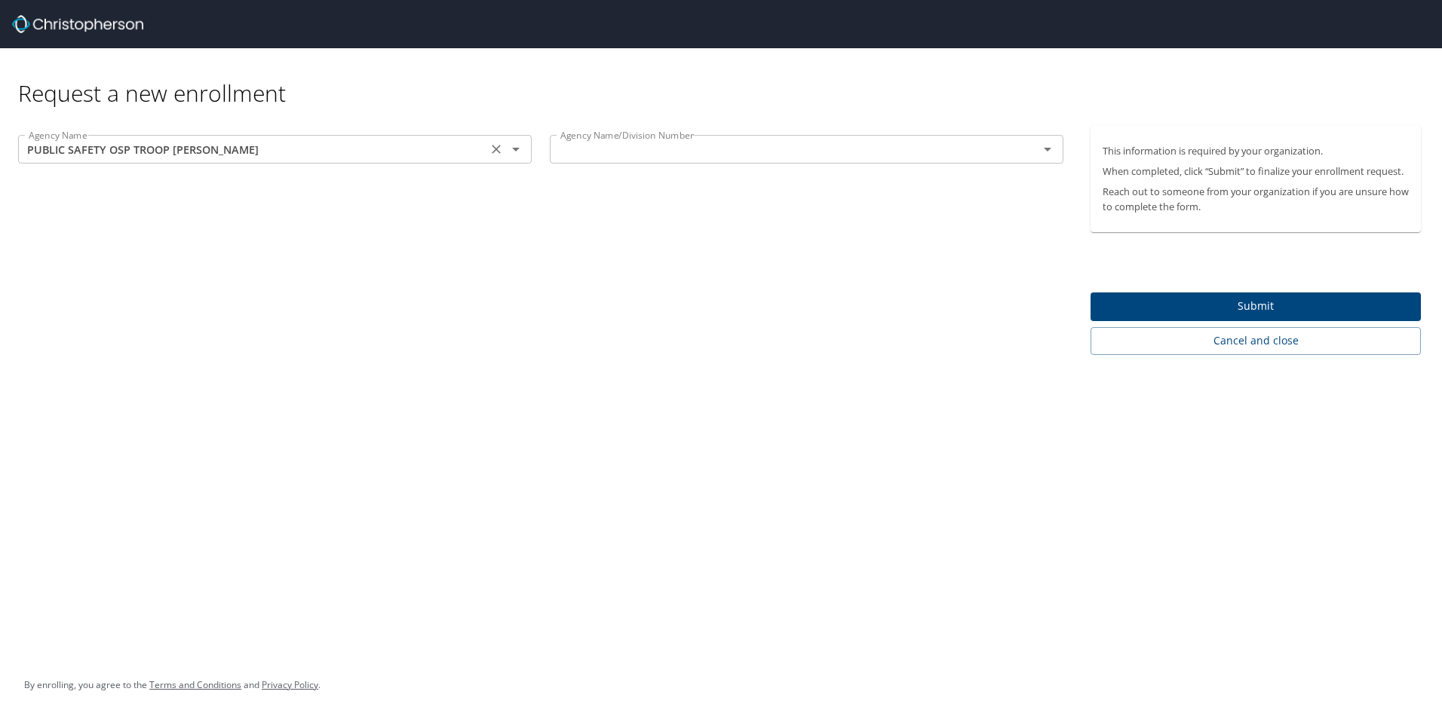
click at [518, 156] on icon "Open" at bounding box center [516, 149] width 18 height 18
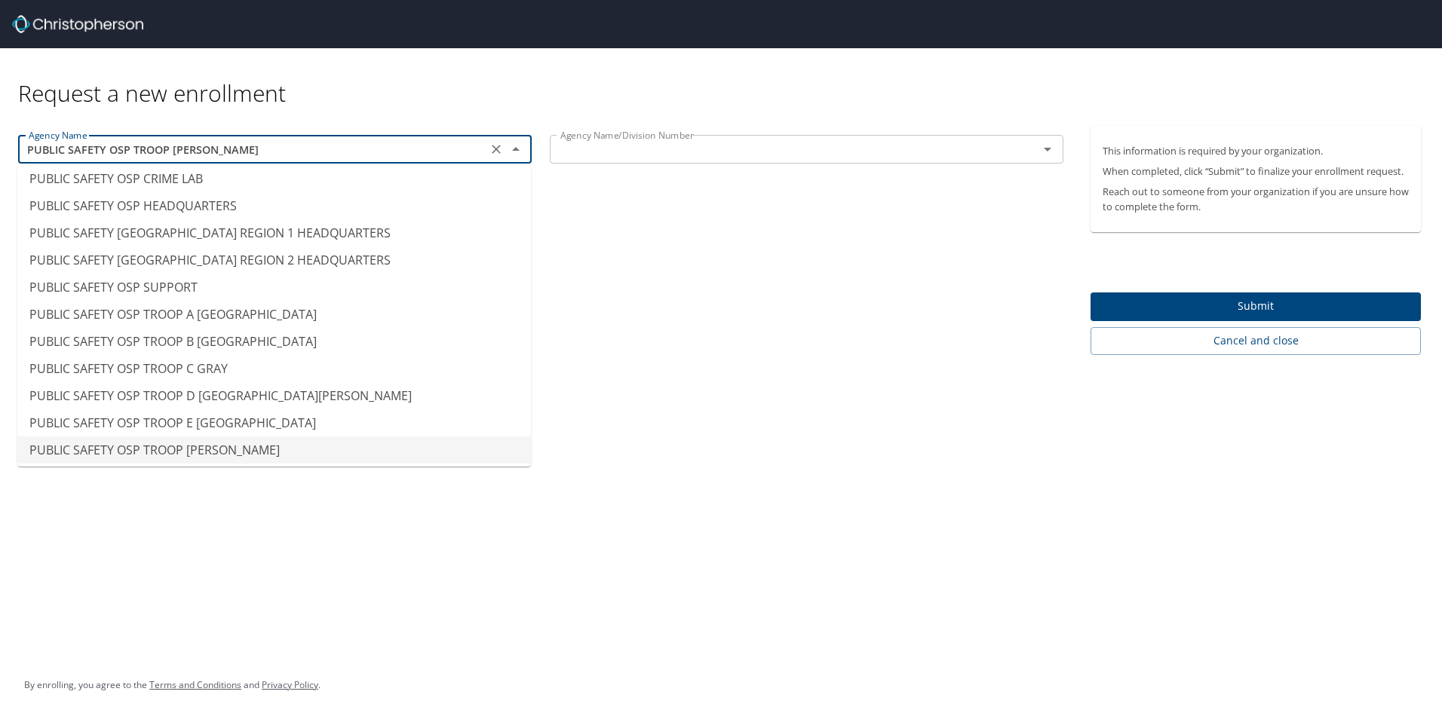
click at [501, 151] on icon "Clear" at bounding box center [496, 149] width 15 height 15
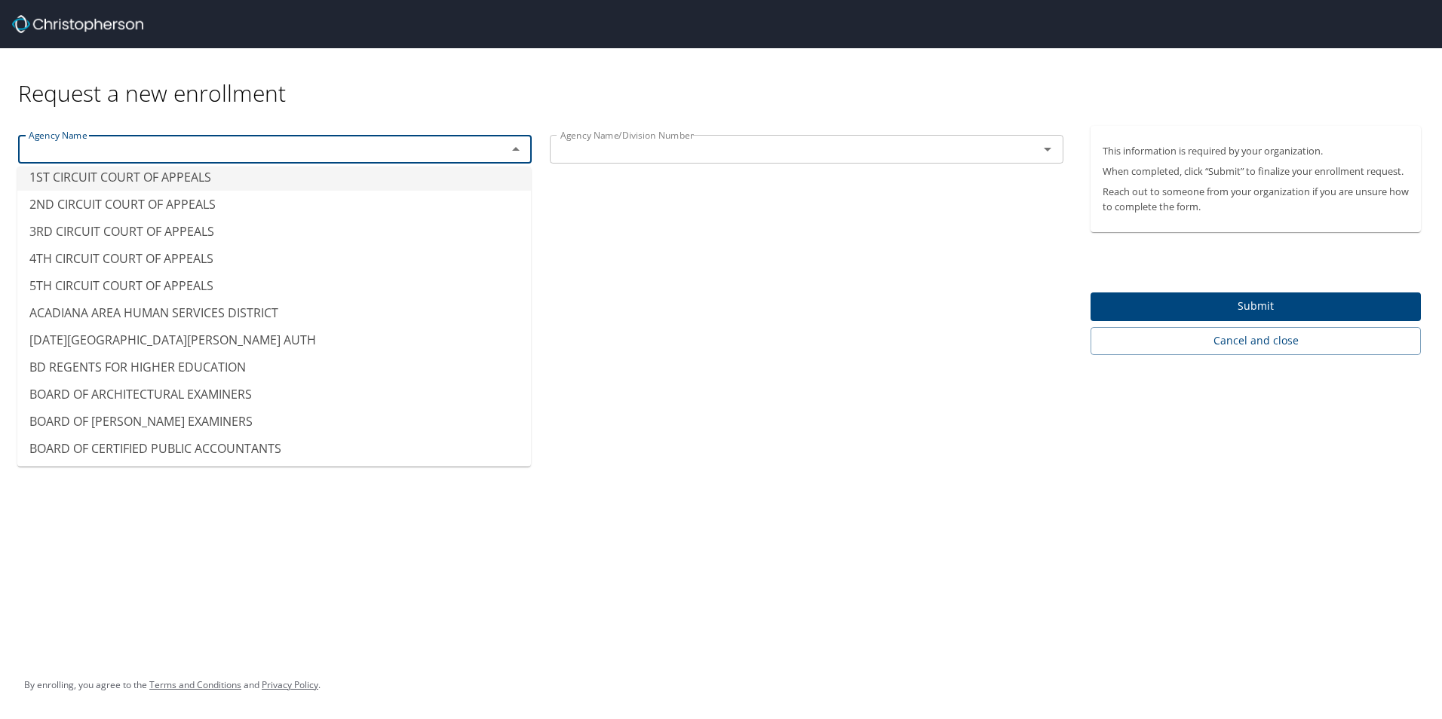
click at [647, 253] on div "Agency Name Agency Name Agency Name/Division Number Agency Name/Division Number" at bounding box center [540, 240] width 1081 height 229
type input "1ST CIRCUIT COURT OF APPEALS"
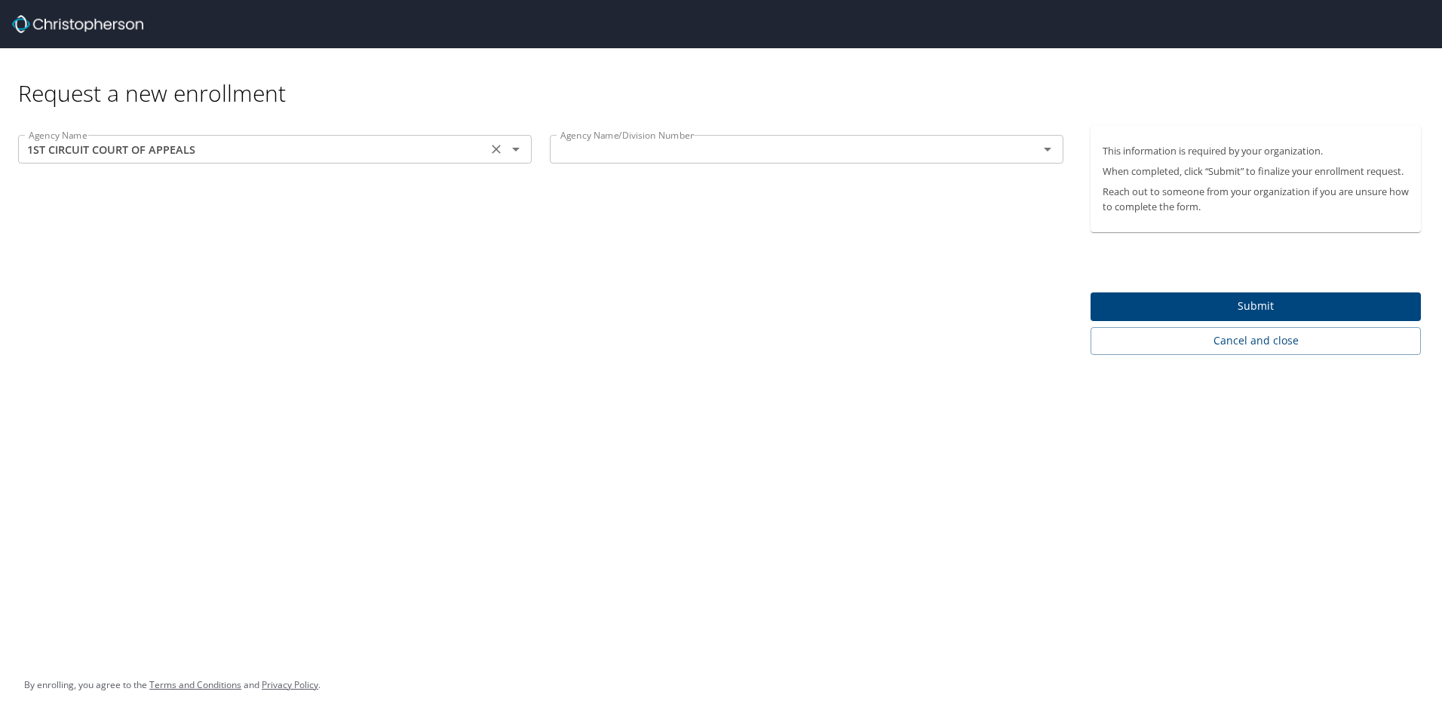
click at [494, 154] on icon "Clear" at bounding box center [496, 149] width 15 height 15
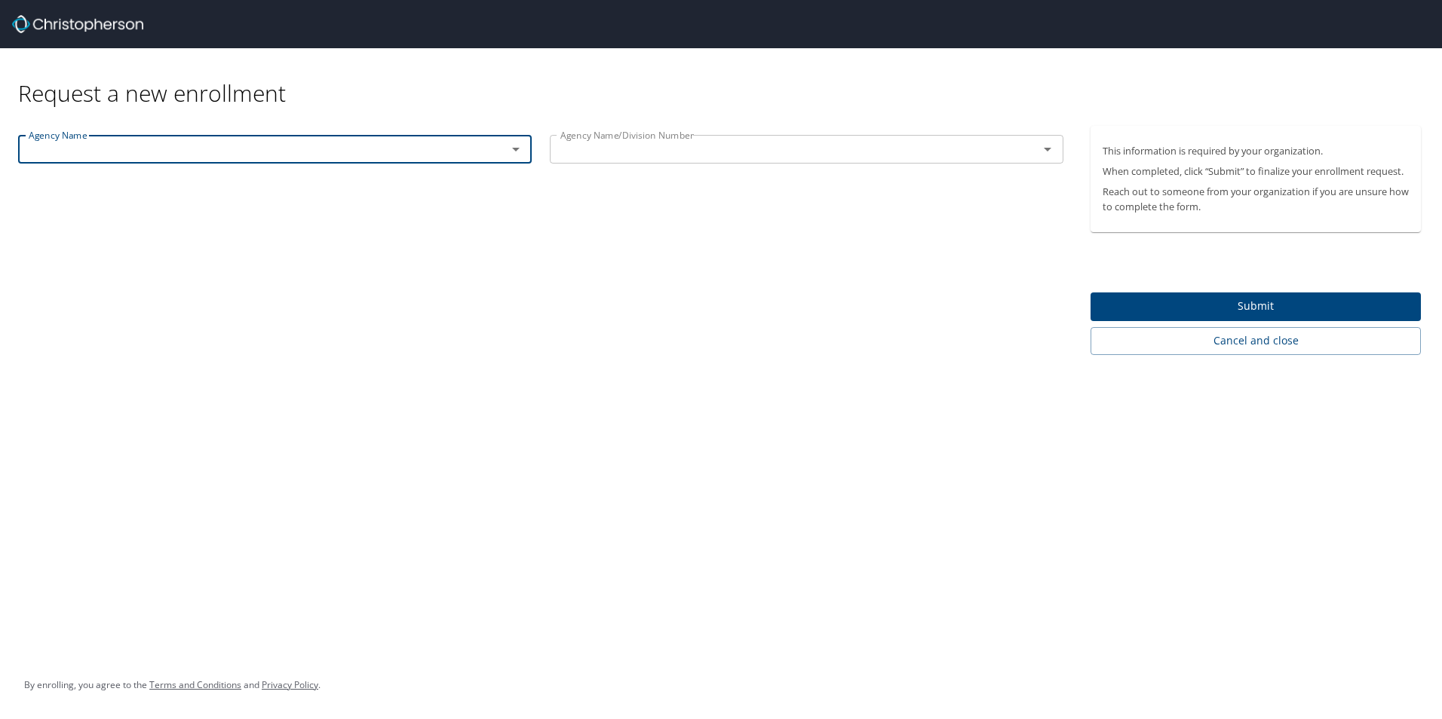
click at [624, 274] on div "Agency Name Agency Name Agency Name/Division Number Agency Name/Division Number" at bounding box center [540, 240] width 1081 height 229
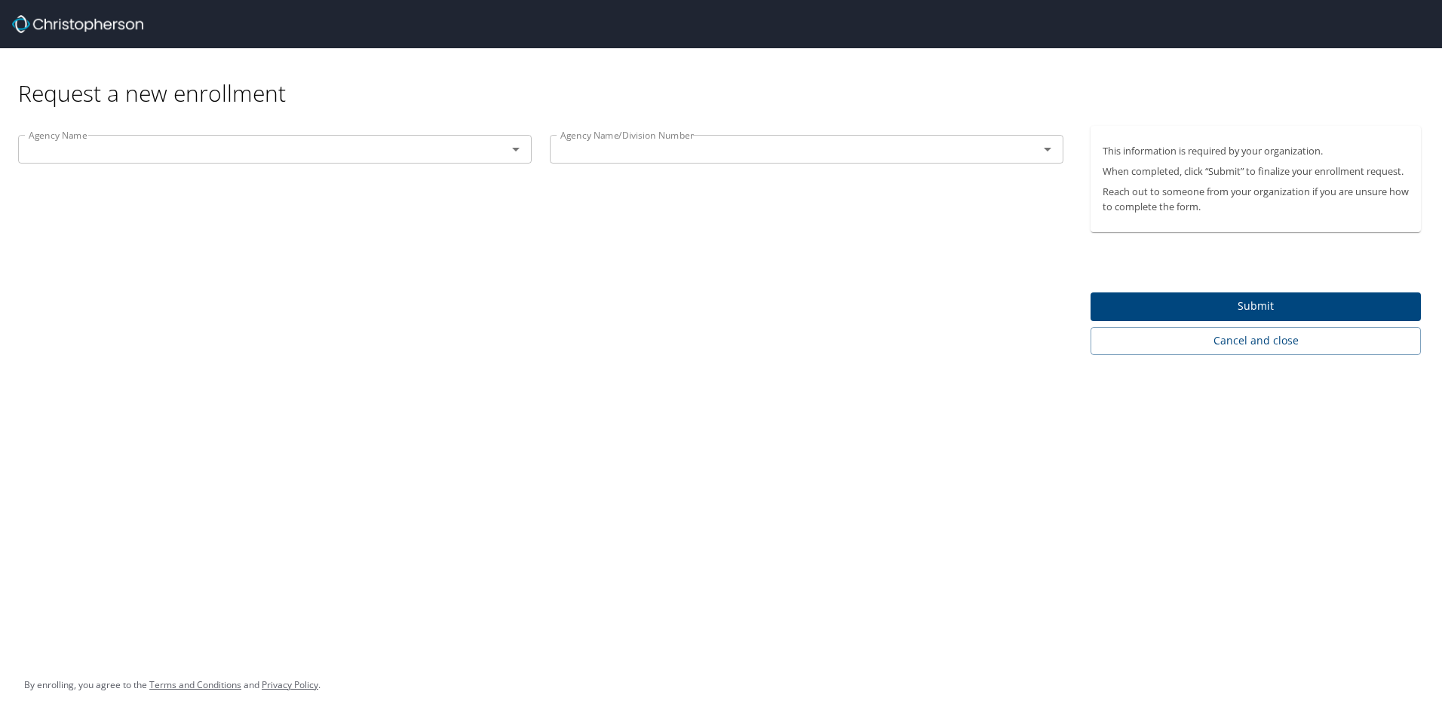
click at [595, 270] on div "Agency Name Agency Name Agency Name/Division Number Agency Name/Division Number" at bounding box center [540, 240] width 1081 height 229
click at [453, 150] on input "text" at bounding box center [253, 149] width 460 height 20
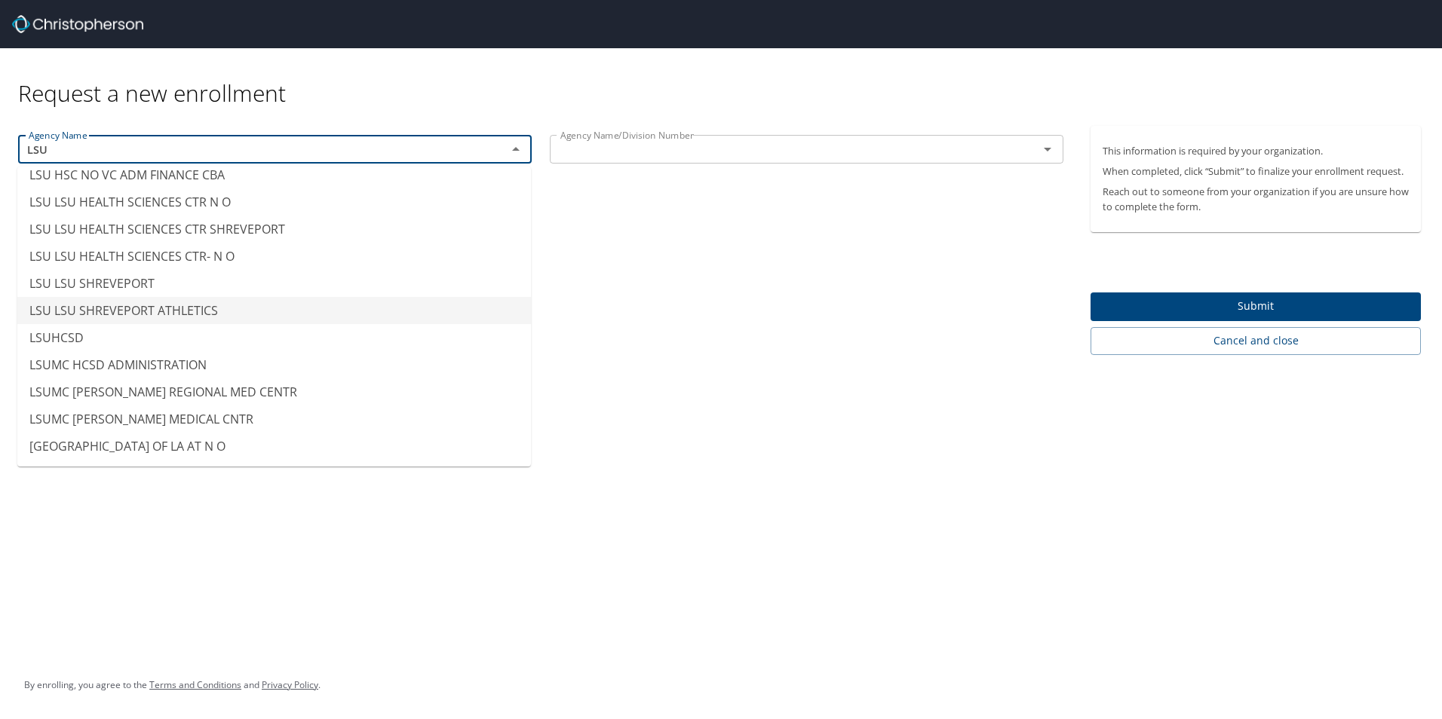
scroll to position [0, 0]
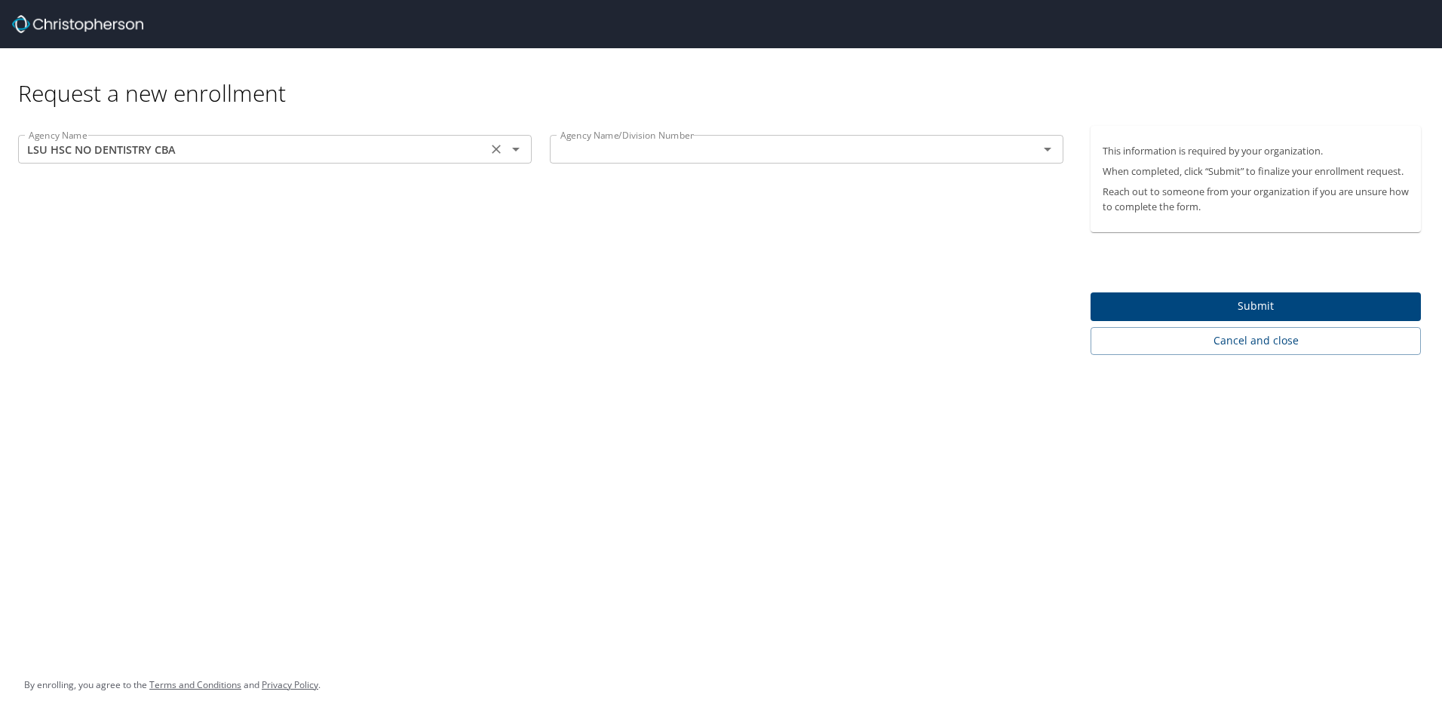
click at [513, 151] on icon "Open" at bounding box center [516, 149] width 18 height 18
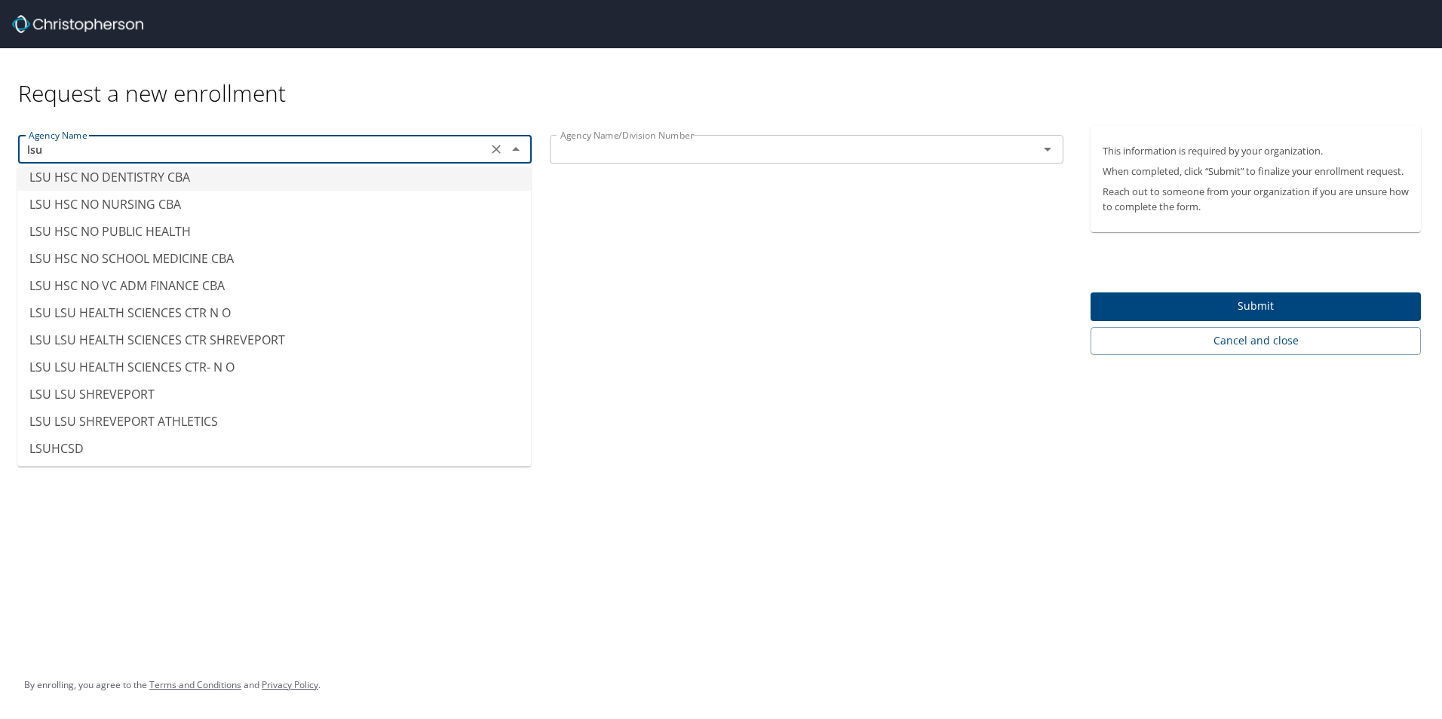
scroll to position [38, 0]
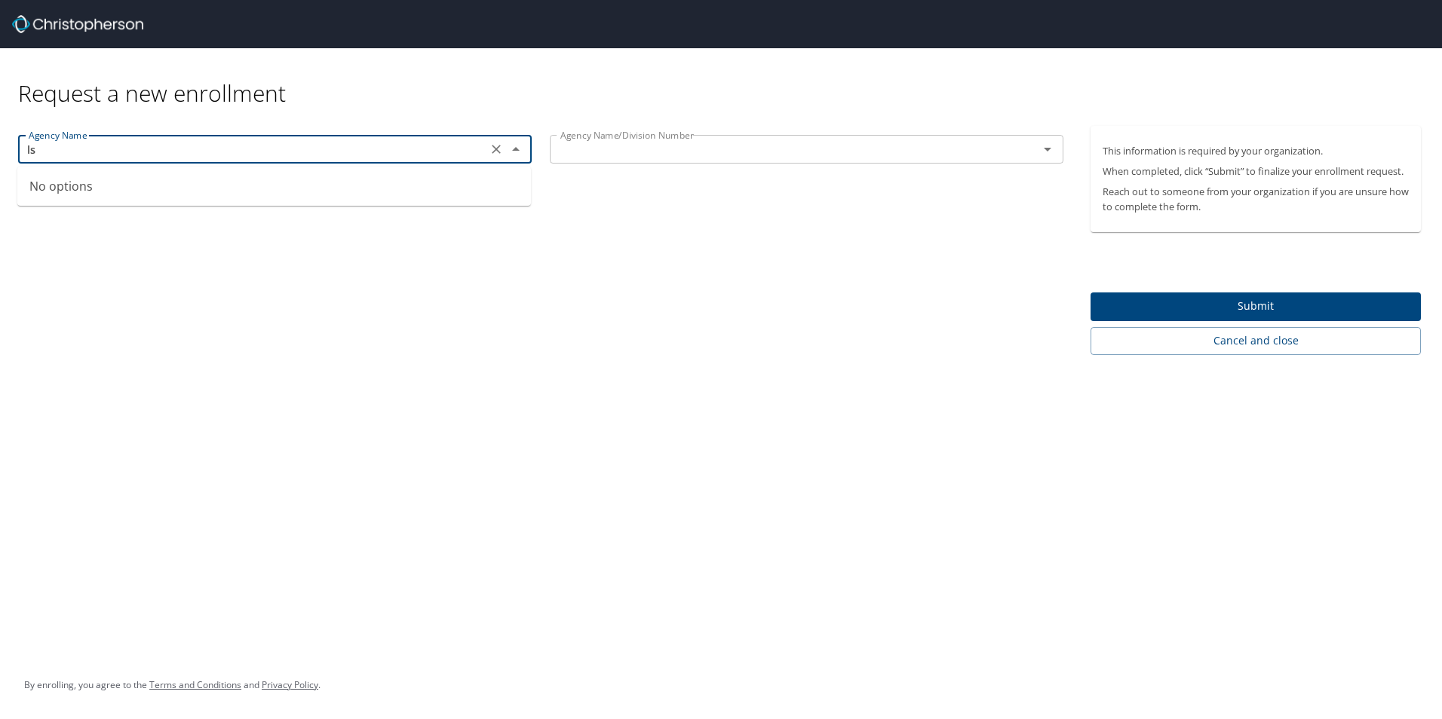
type input "l"
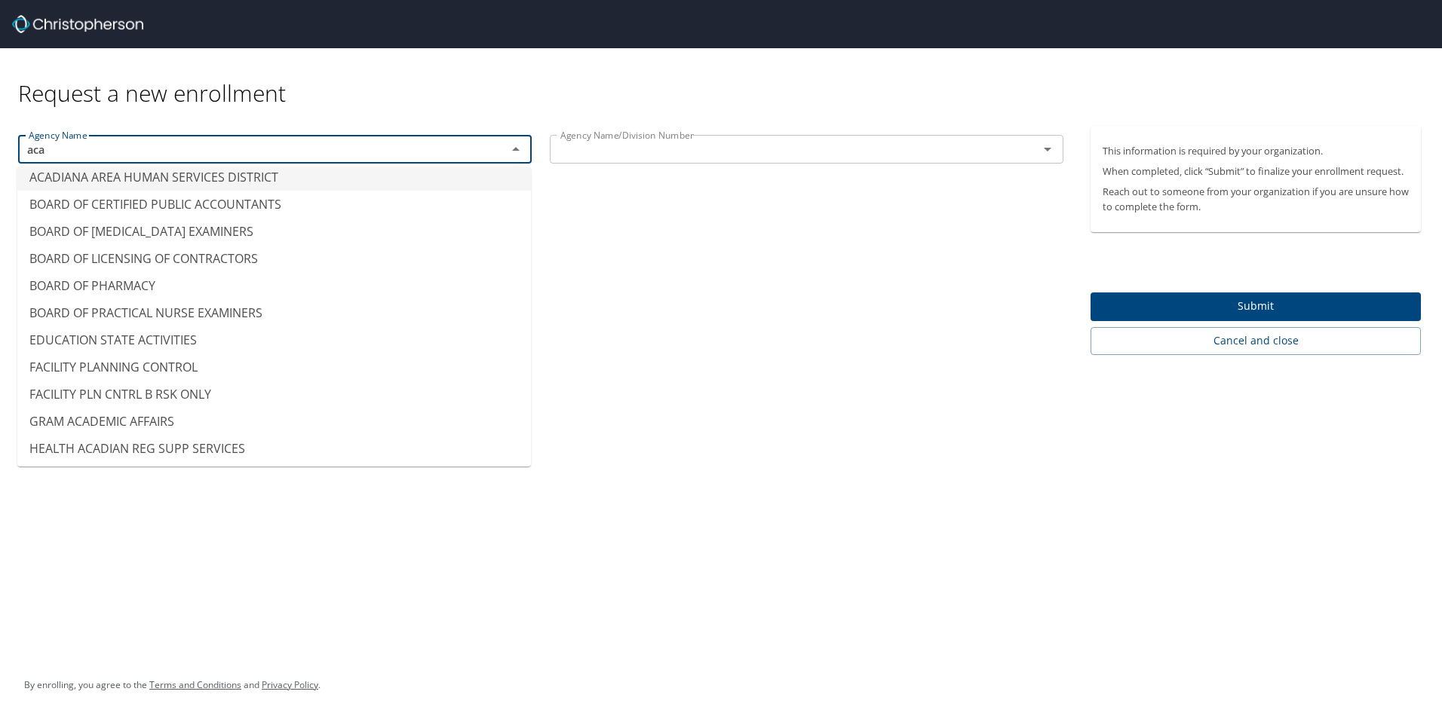
scroll to position [0, 0]
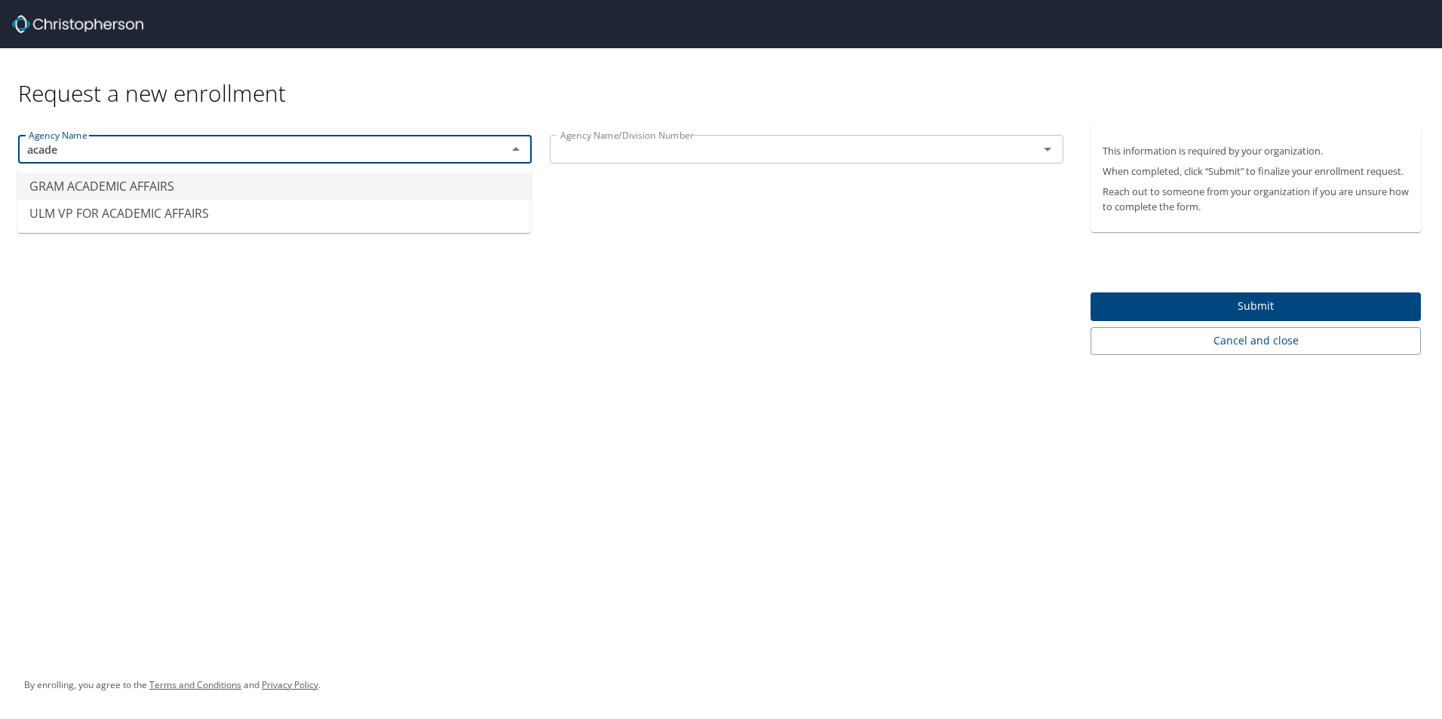
type input "academ"
click at [300, 157] on input "academ" at bounding box center [253, 149] width 460 height 20
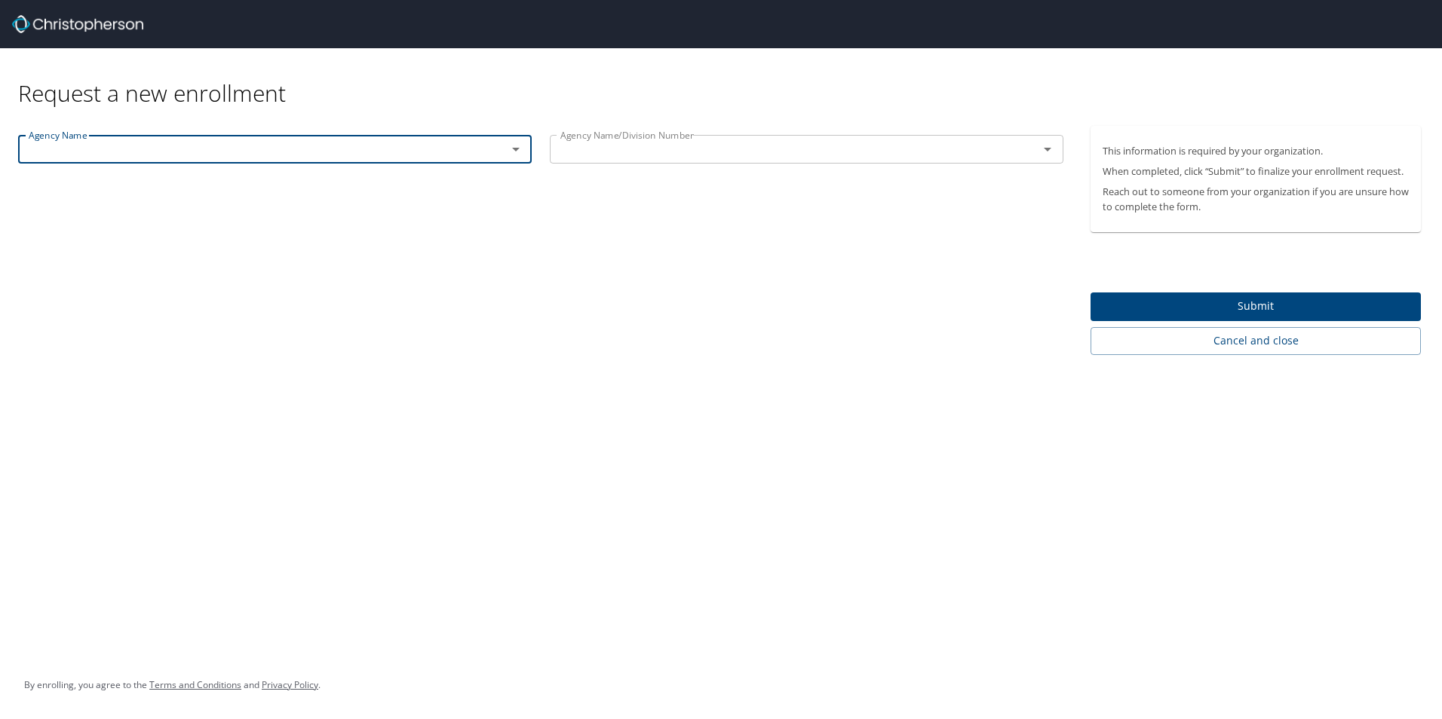
click at [401, 153] on input "text" at bounding box center [253, 149] width 460 height 20
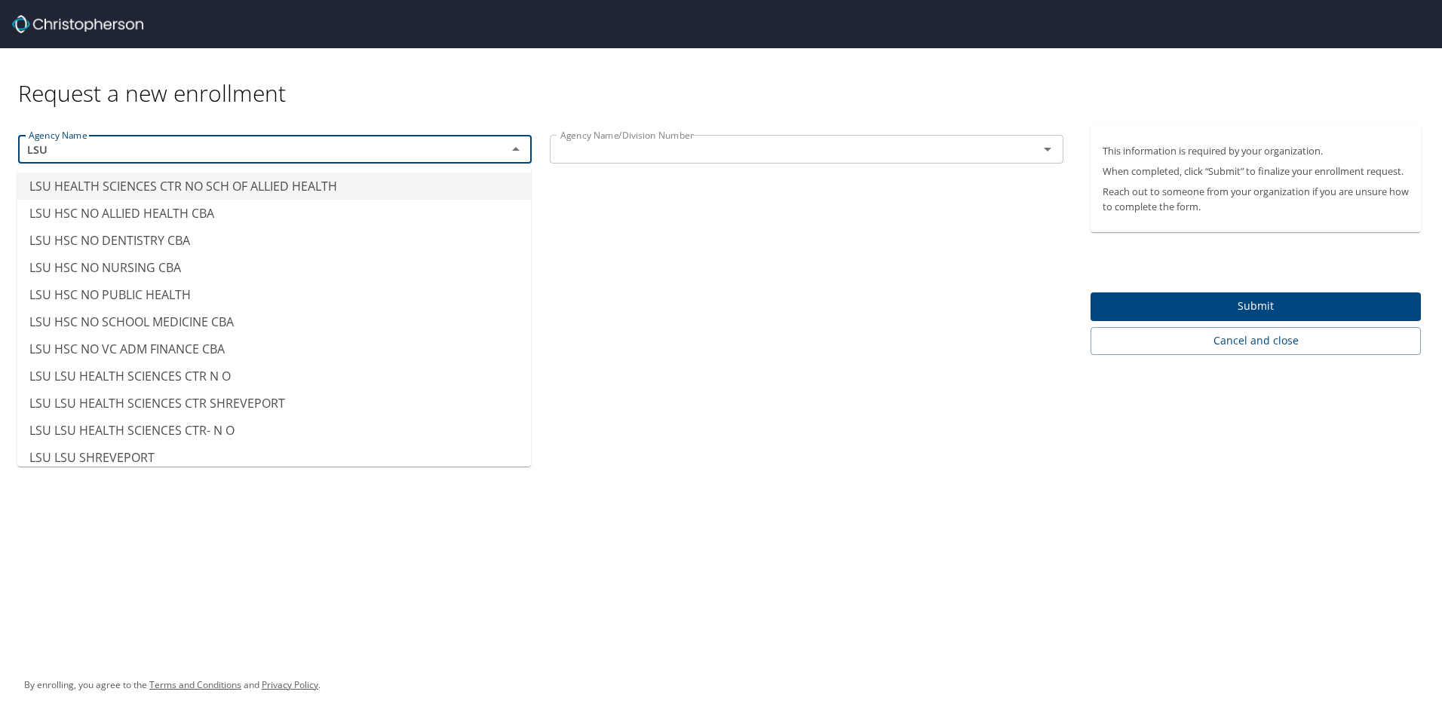
click at [674, 142] on input "text" at bounding box center [784, 149] width 460 height 20
type input "LSU HEALTH SCIENCES CTR NO SCH OF ALLIED HEALTH"
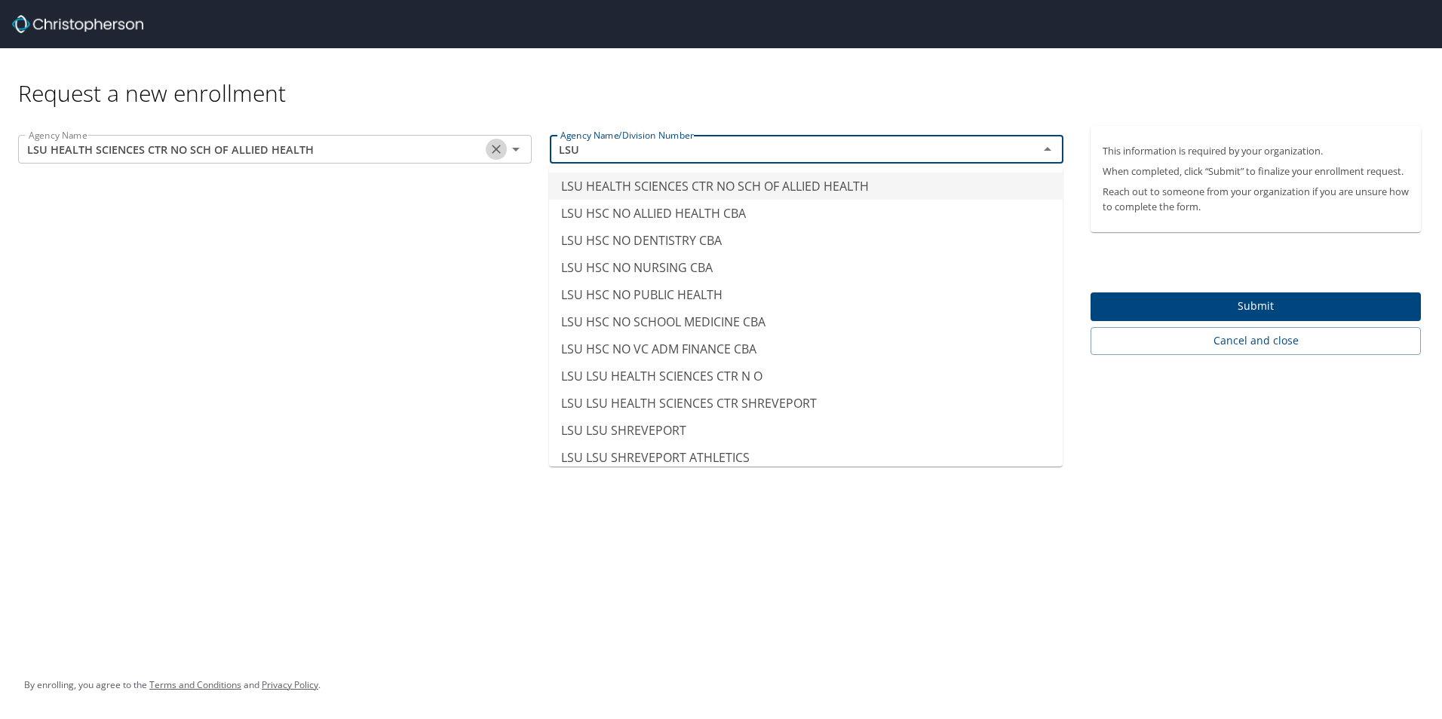
click at [500, 153] on icon "Clear" at bounding box center [496, 149] width 9 height 9
type input "LSU"
type input "LSU HEALTH SCIENCES CTR NO SCH OF ALLIED HEALTH"
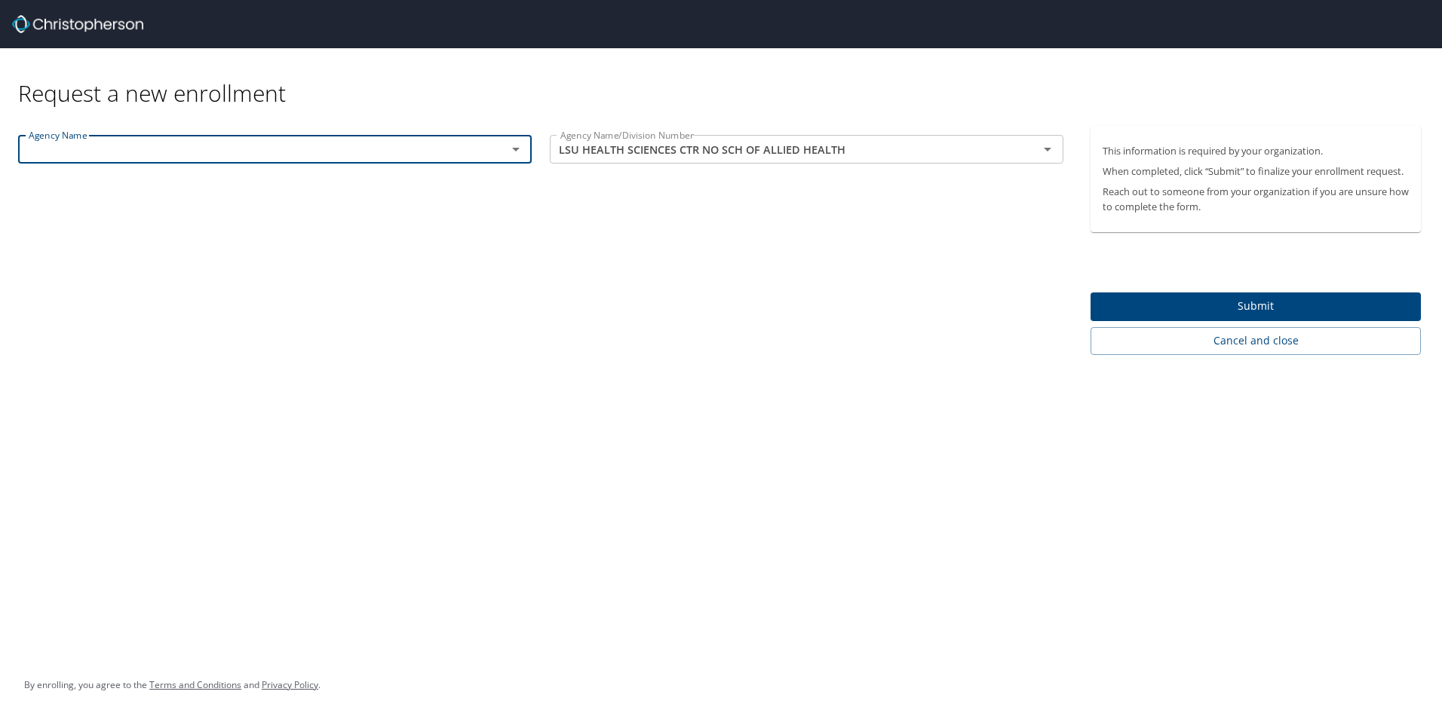
click at [520, 271] on div "Agency Name Agency Name Agency Name/Division Number LSU HEALTH SCIENCES CTR NO …" at bounding box center [540, 240] width 1081 height 229
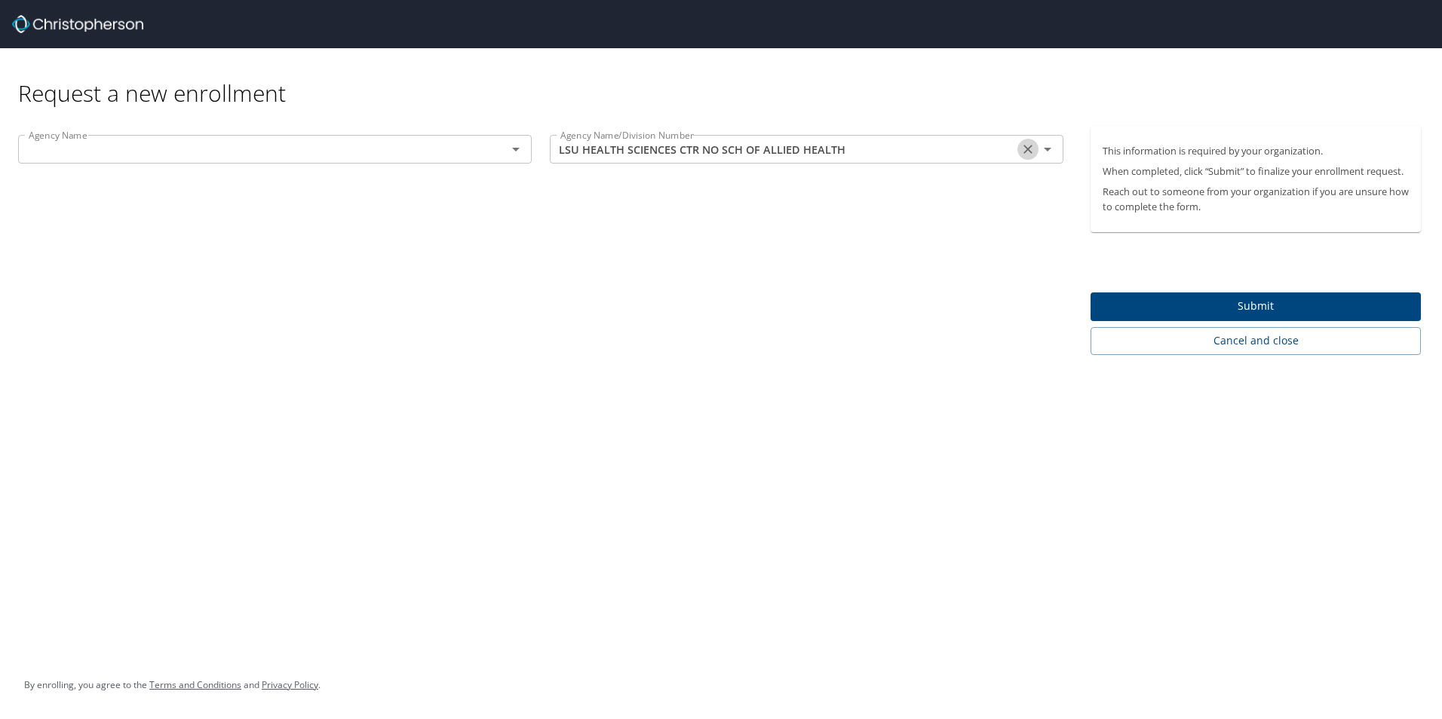
click at [1026, 146] on icon "Clear" at bounding box center [1027, 149] width 15 height 15
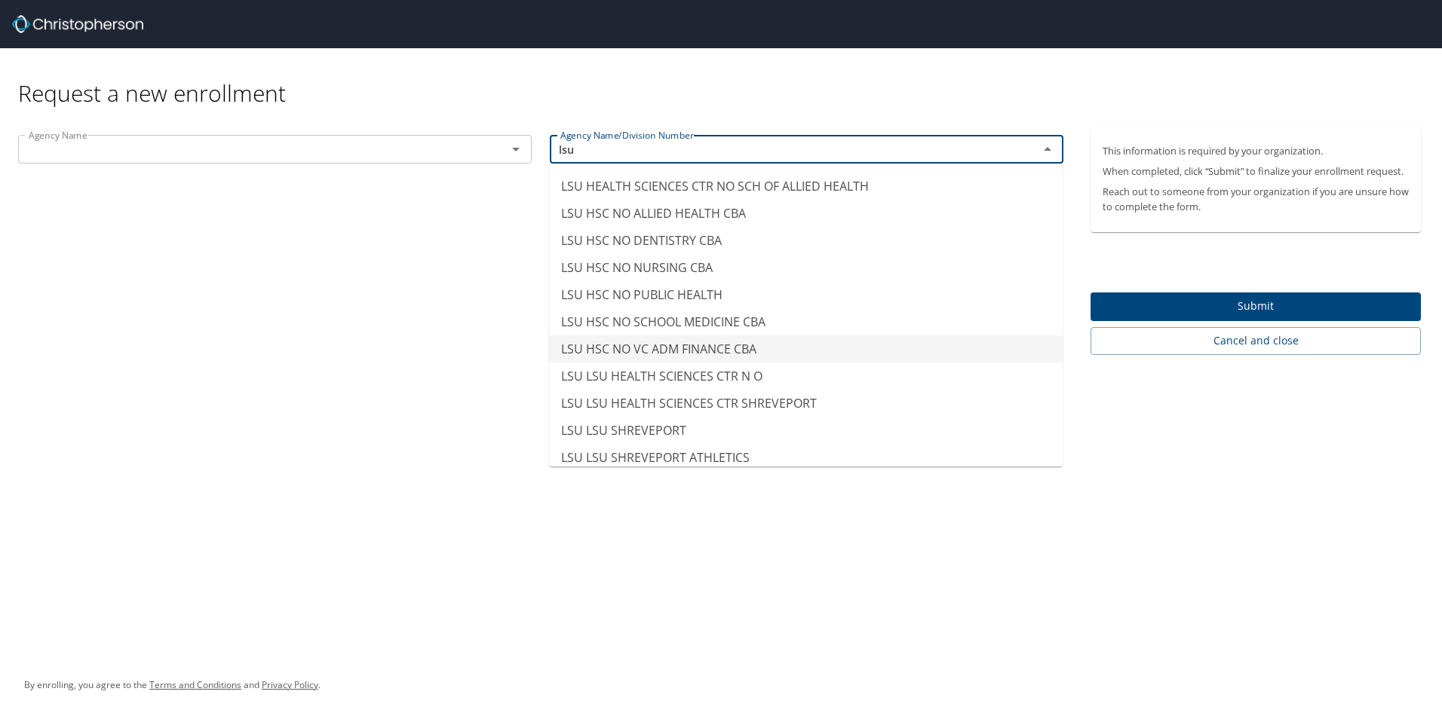
type input "LSU HSC NO VC ADM FINANCE CBA"
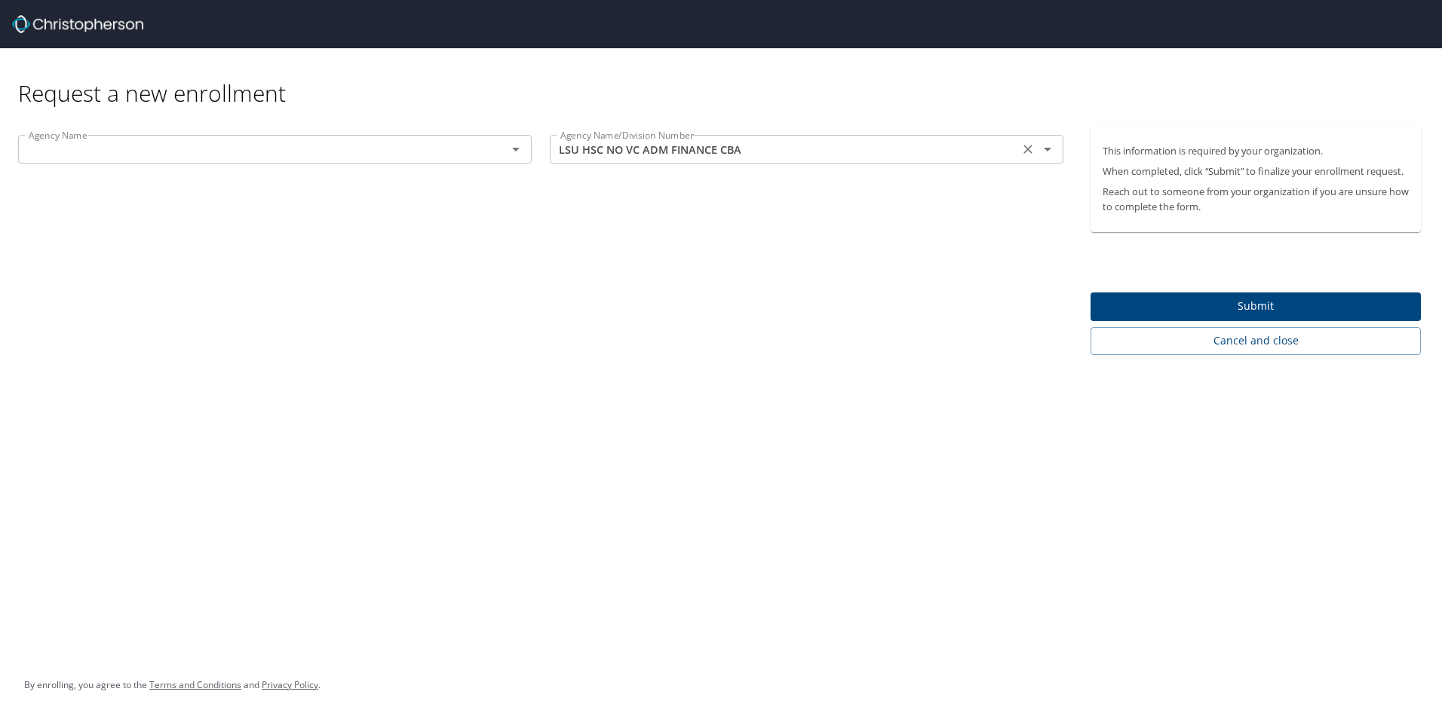
click at [1027, 155] on icon "Clear" at bounding box center [1027, 149] width 15 height 15
click at [901, 532] on div "Request a new enrollment Agency Name Agency Name Agency Name/Division Number Ag…" at bounding box center [721, 359] width 1442 height 719
click at [706, 114] on div "Request a new enrollment" at bounding box center [721, 87] width 1442 height 78
click at [513, 152] on icon "Open" at bounding box center [516, 149] width 18 height 18
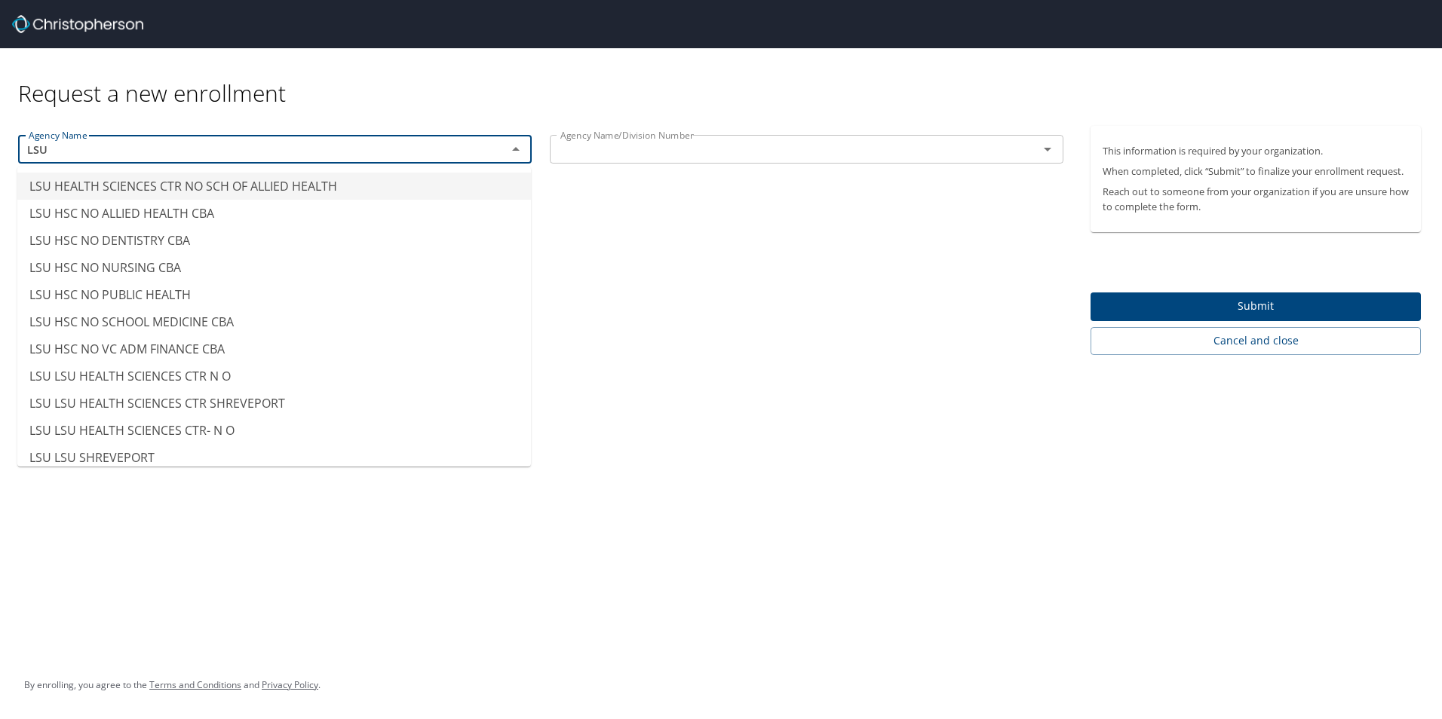
type input "LSU HEALTH SCIENCES CTR NO SCH OF ALLIED HEALTH"
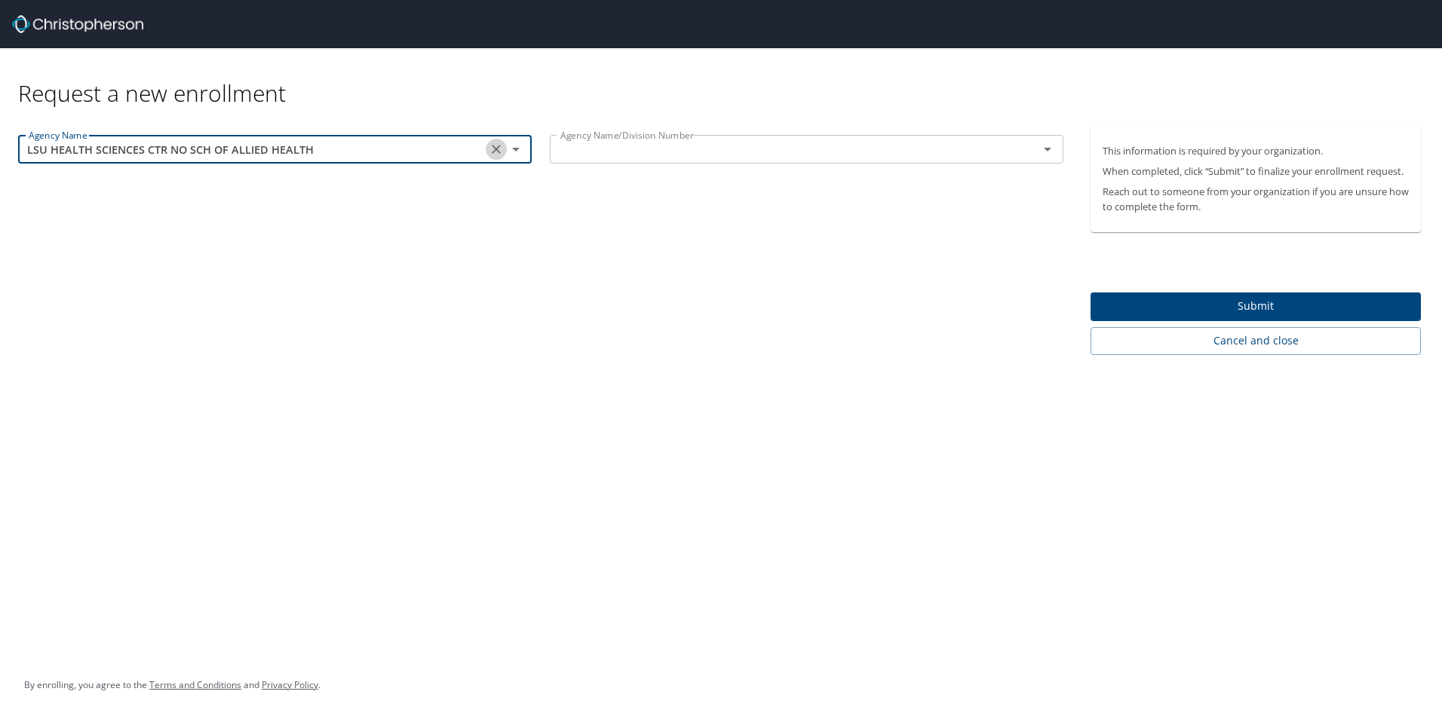
click at [493, 154] on icon "Clear" at bounding box center [496, 149] width 15 height 15
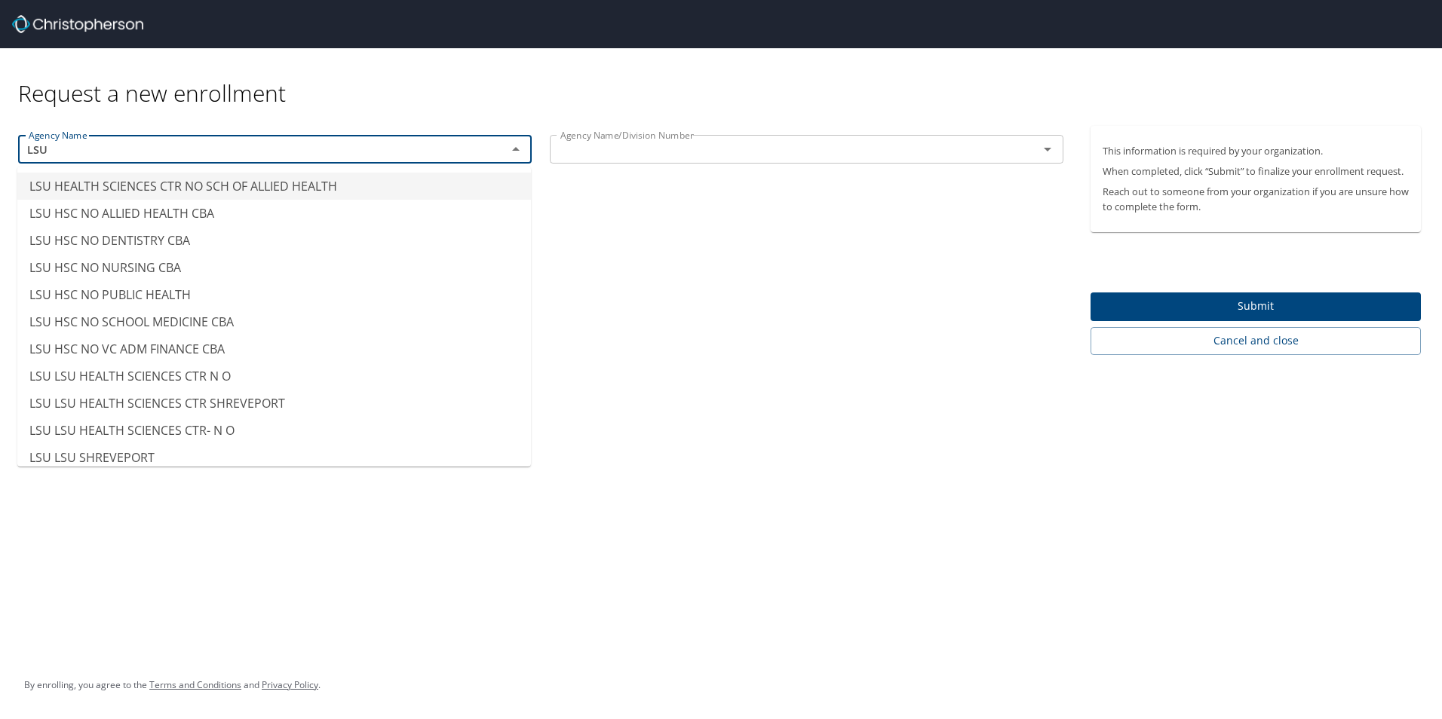
type input "LSU HEALTH SCIENCES CTR NO SCH OF ALLIED HEALTH"
